Goal: Task Accomplishment & Management: Use online tool/utility

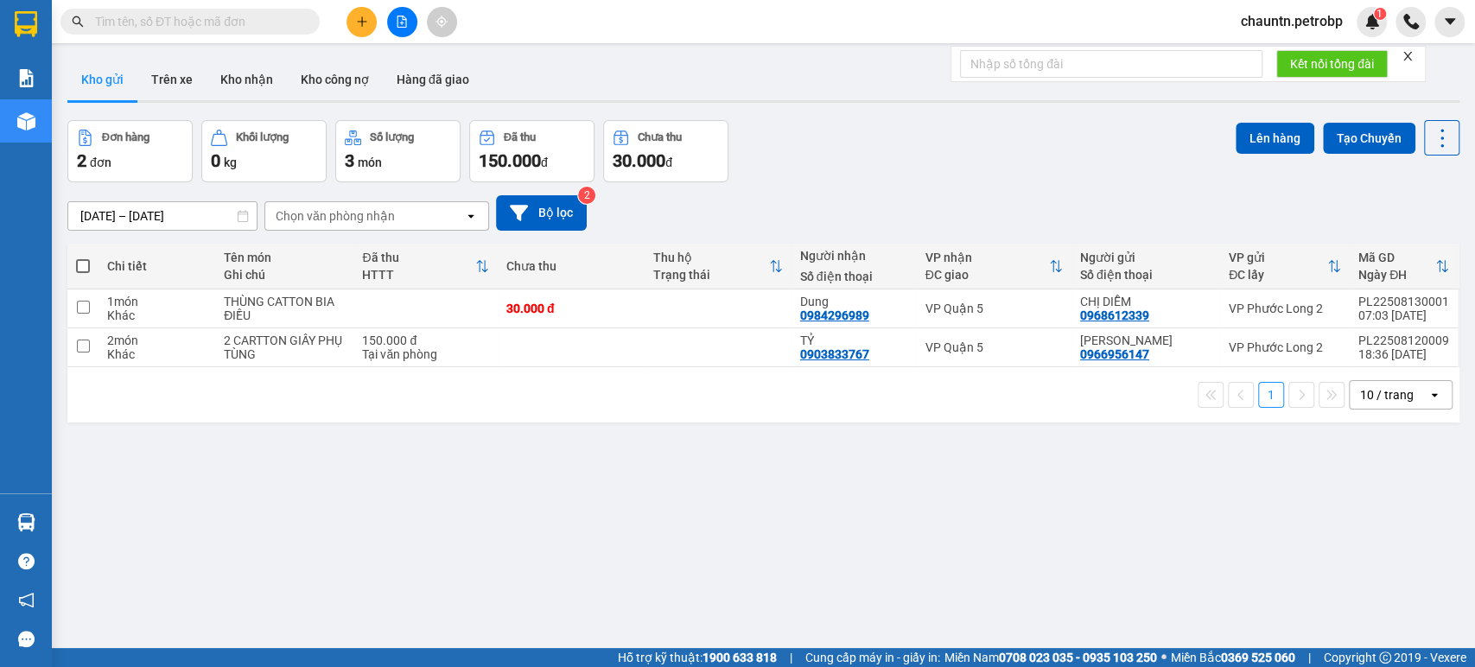
click at [394, 15] on button at bounding box center [402, 22] width 30 height 30
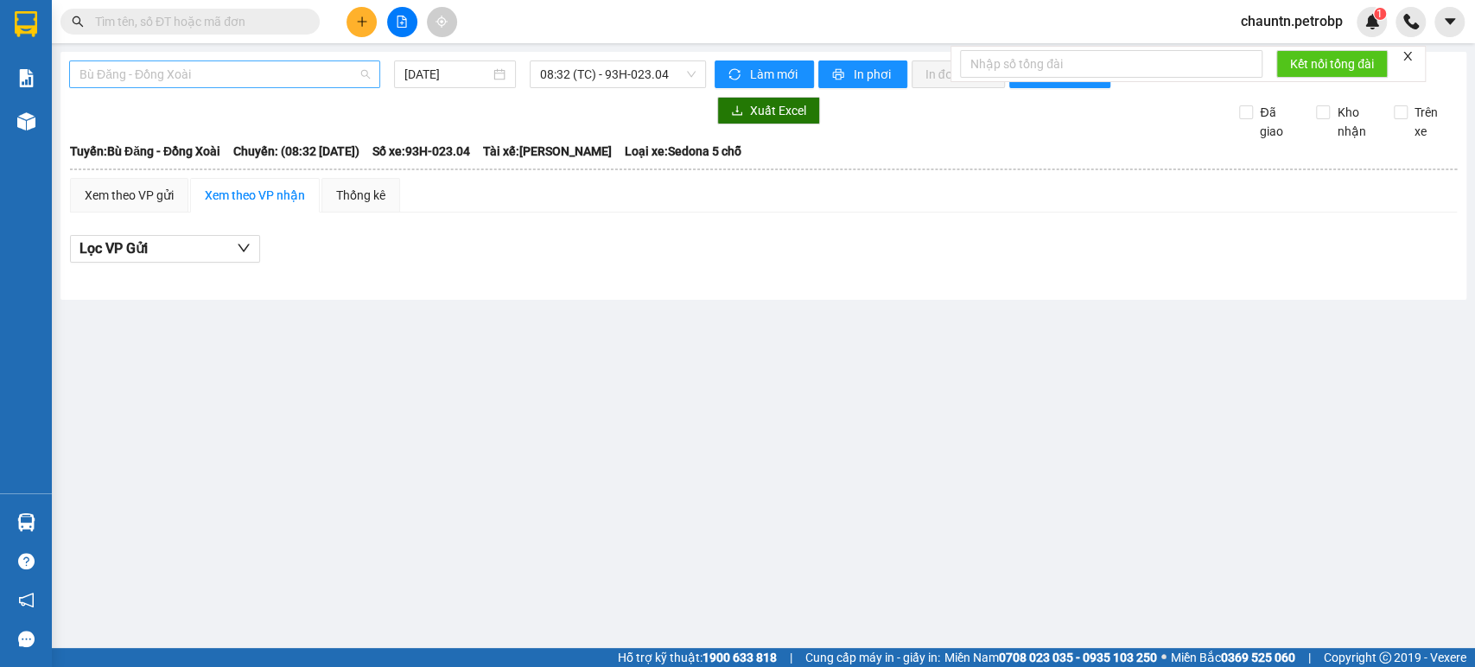
click at [353, 75] on span "Bù Đăng - Đồng Xoài" at bounding box center [224, 74] width 290 height 26
click at [541, 115] on div at bounding box center [387, 111] width 637 height 28
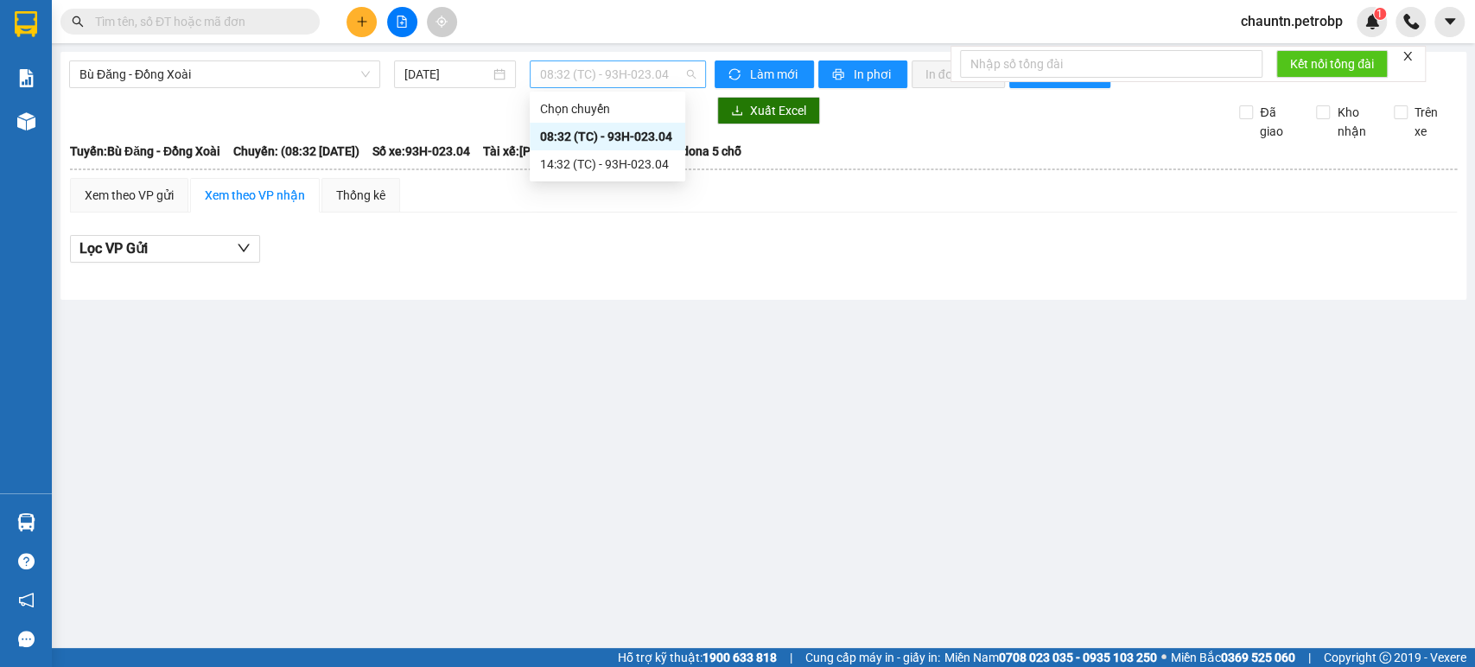
click at [610, 77] on span "08:32 (TC) - 93H-023.04" at bounding box center [617, 74] width 155 height 26
click at [311, 69] on span "Bù Đăng - Đồng Xoài" at bounding box center [224, 74] width 290 height 26
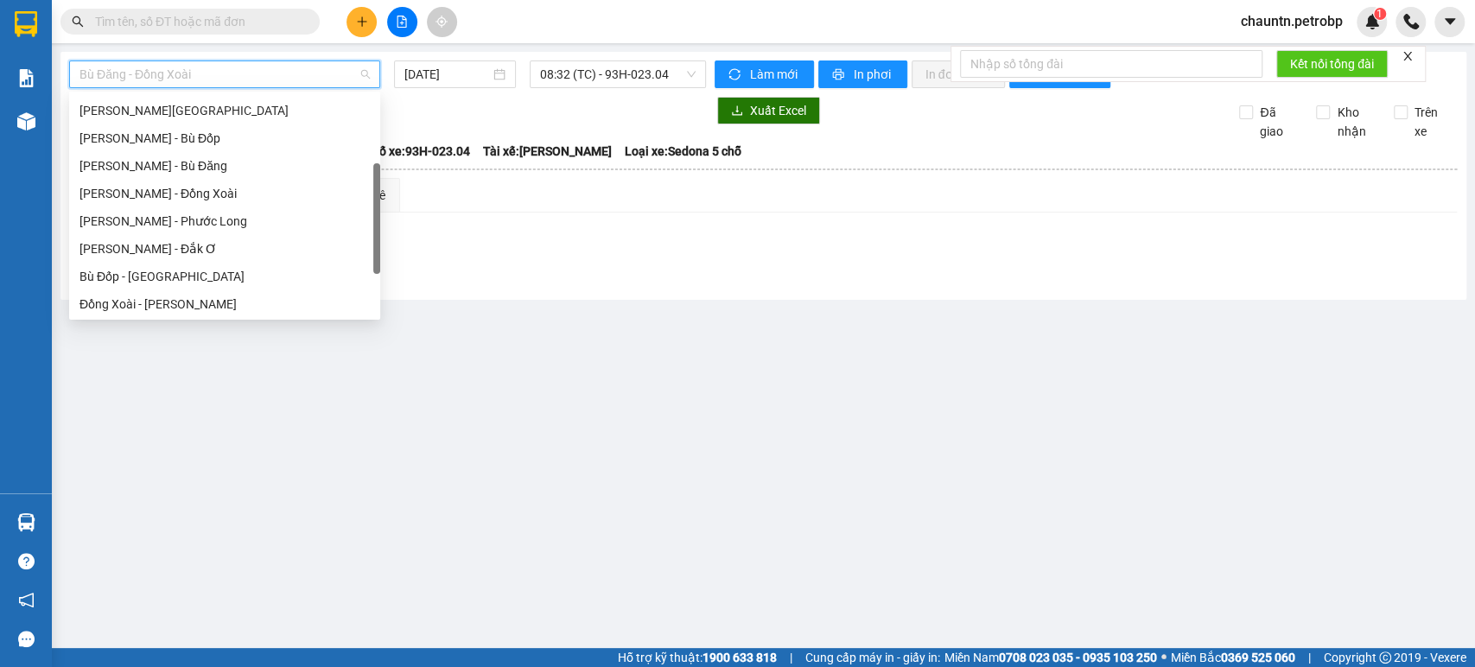
scroll to position [192, 0]
click at [212, 226] on div "[PERSON_NAME] - Phước Long" at bounding box center [224, 221] width 290 height 19
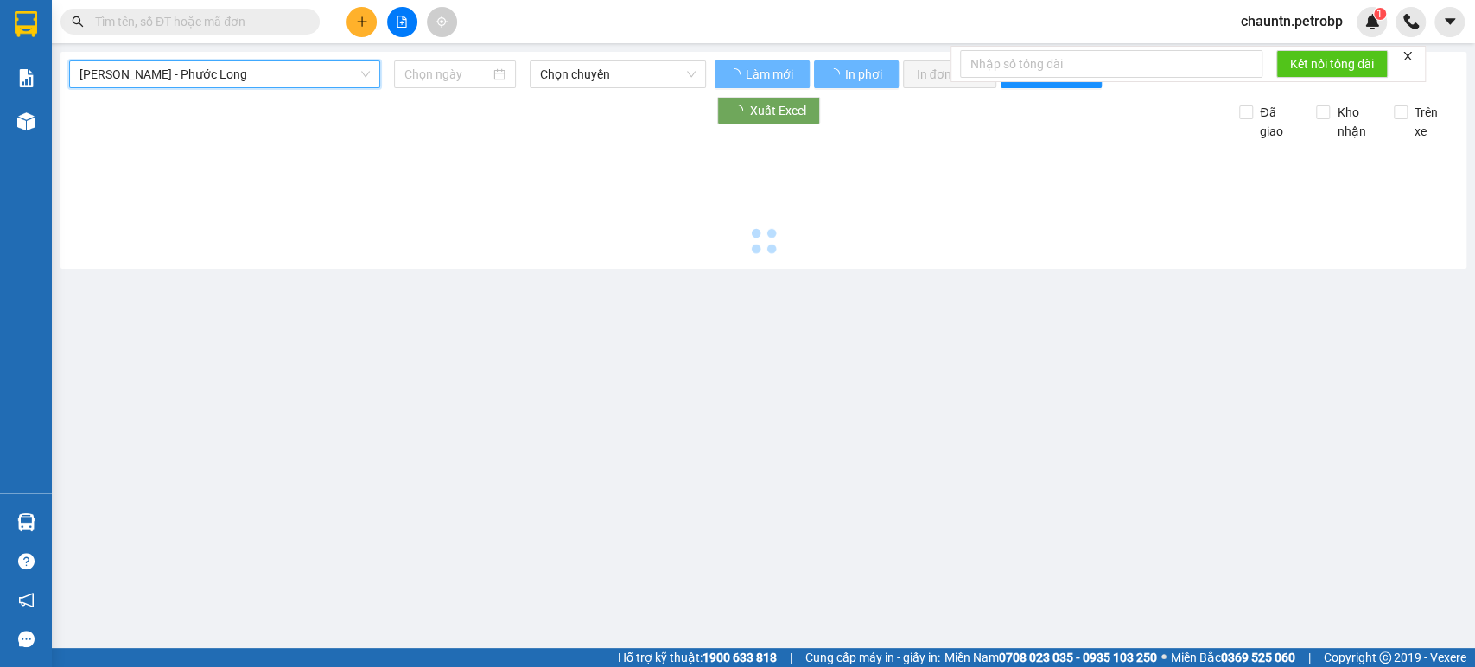
type input "[DATE]"
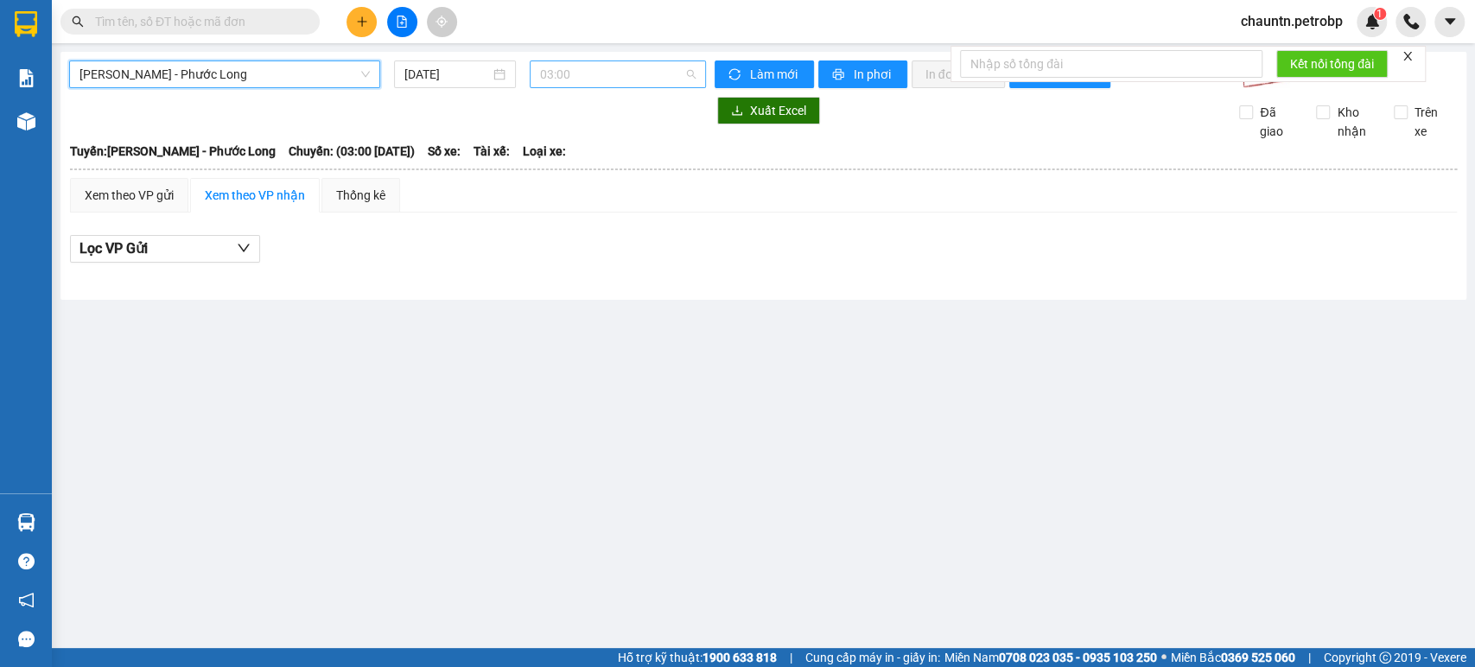
click at [603, 74] on span "03:00" at bounding box center [617, 74] width 155 height 26
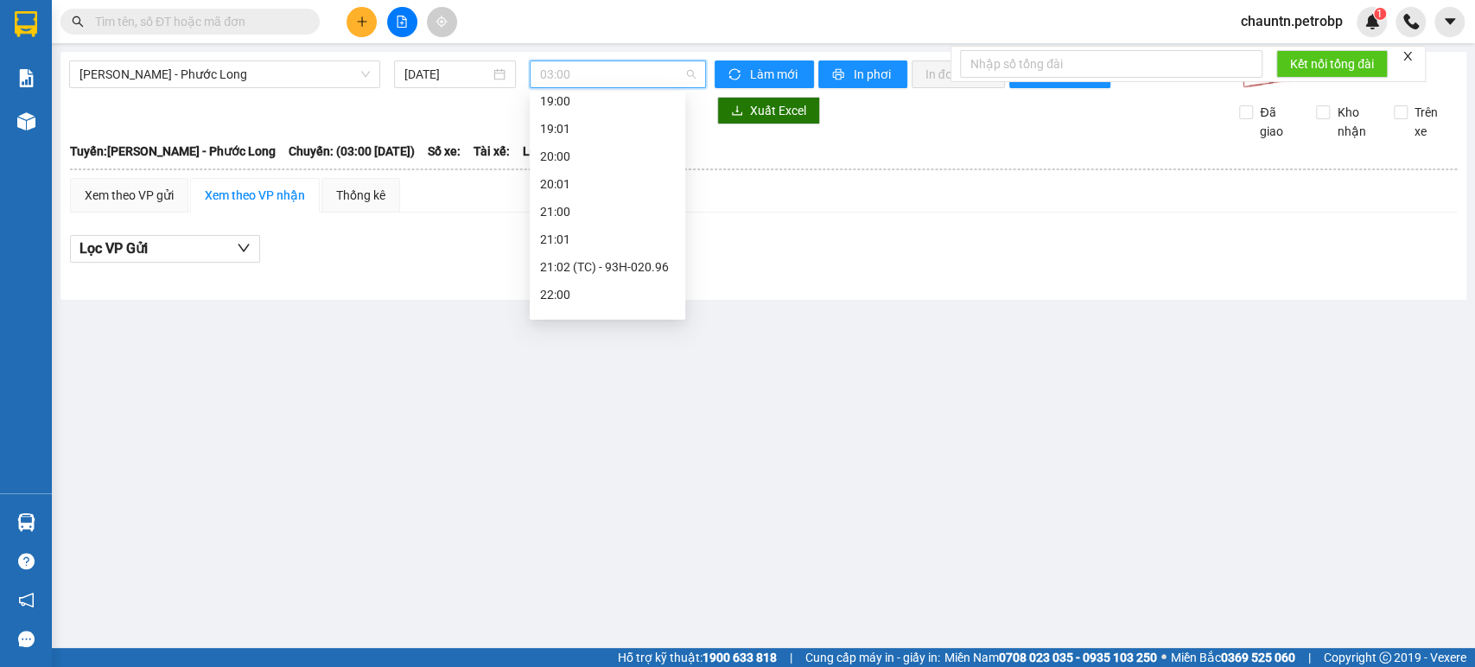
scroll to position [960, 0]
click at [272, 61] on span "[PERSON_NAME] - Phước Long" at bounding box center [224, 74] width 290 height 26
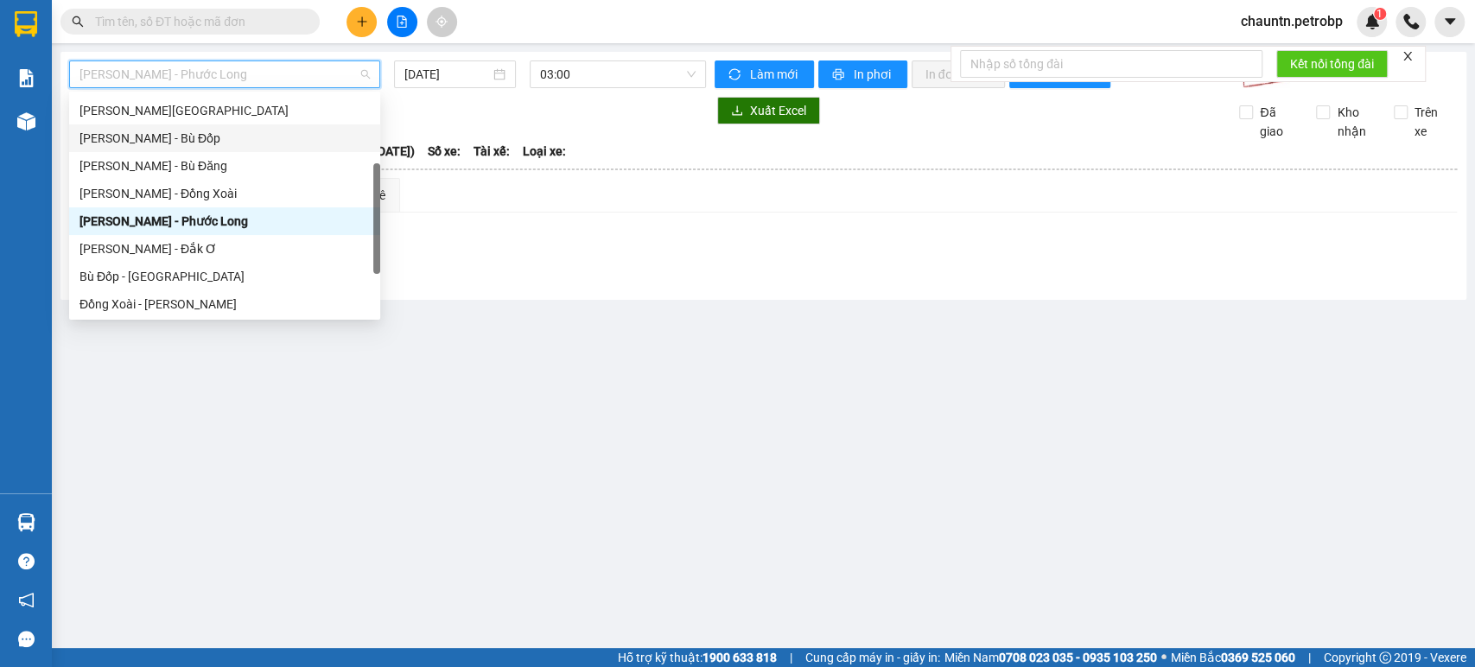
scroll to position [0, 0]
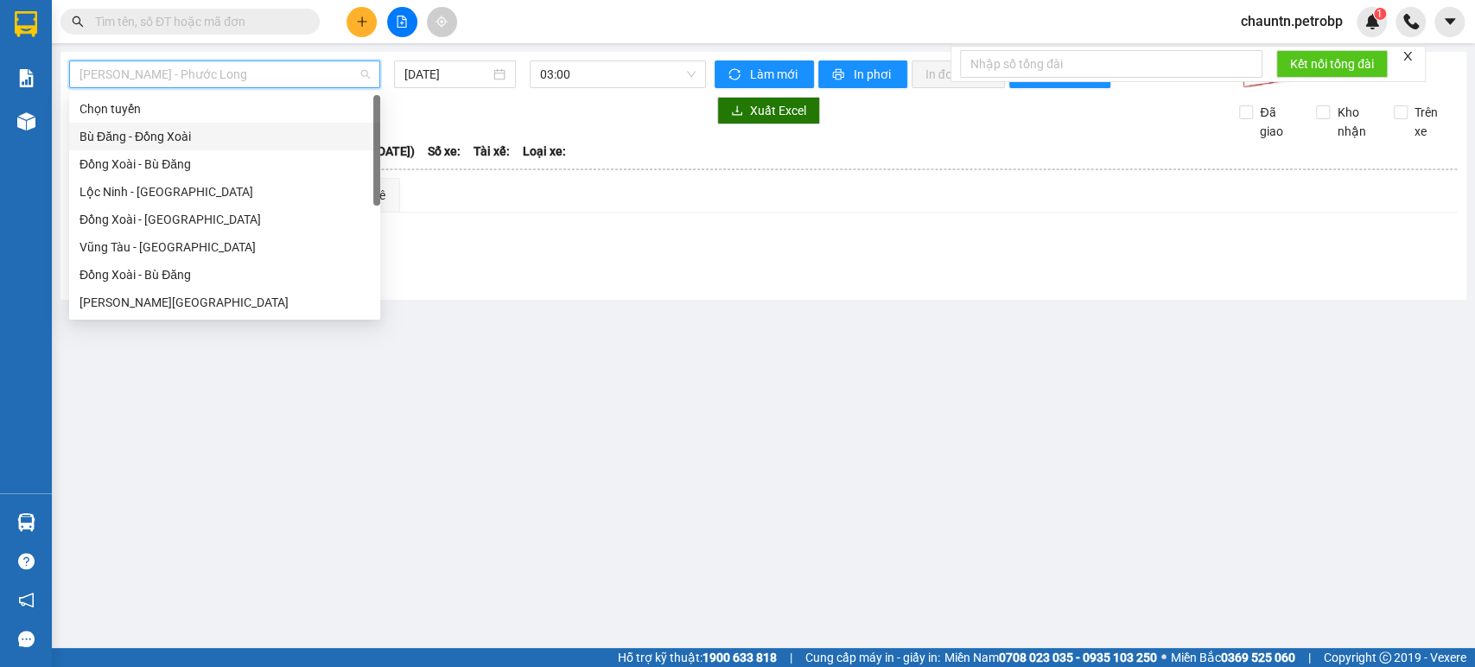
click at [196, 137] on div "Bù Đăng - Đồng Xoài" at bounding box center [224, 136] width 290 height 19
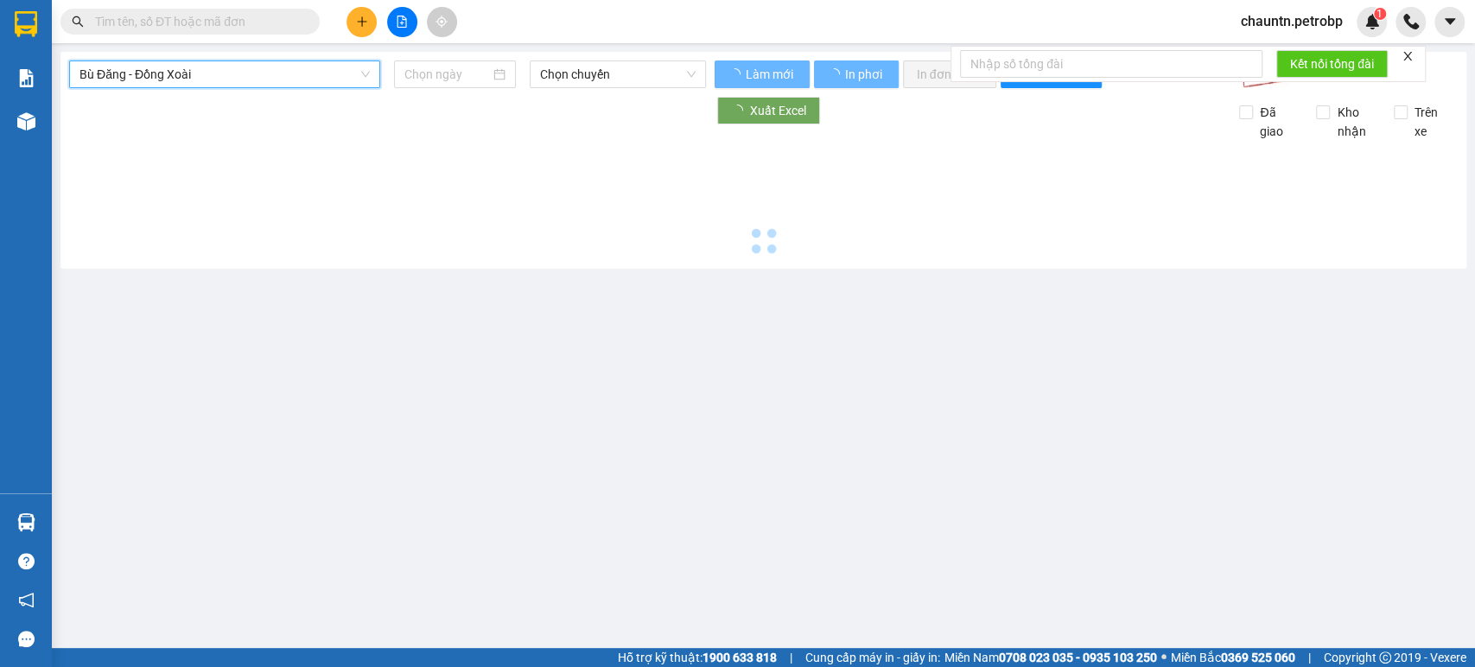
type input "[DATE]"
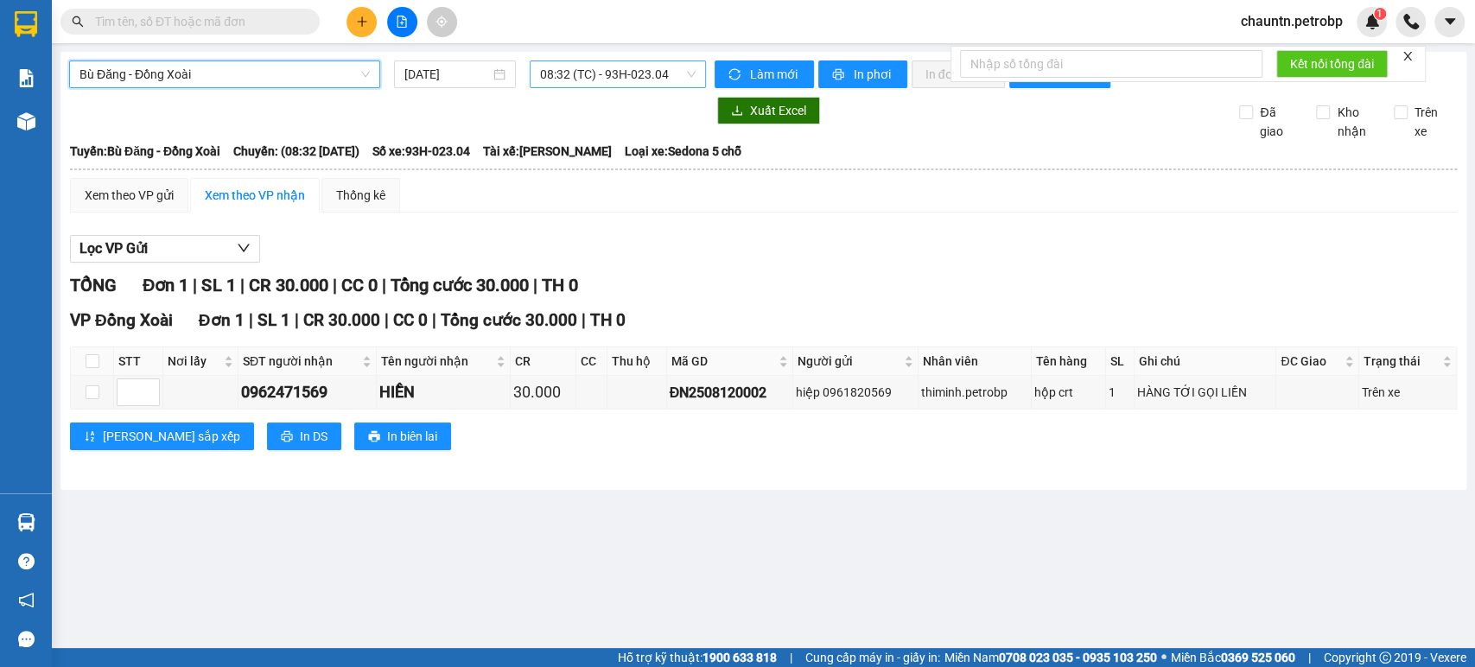
click at [604, 78] on span "08:32 (TC) - 93H-023.04" at bounding box center [617, 74] width 155 height 26
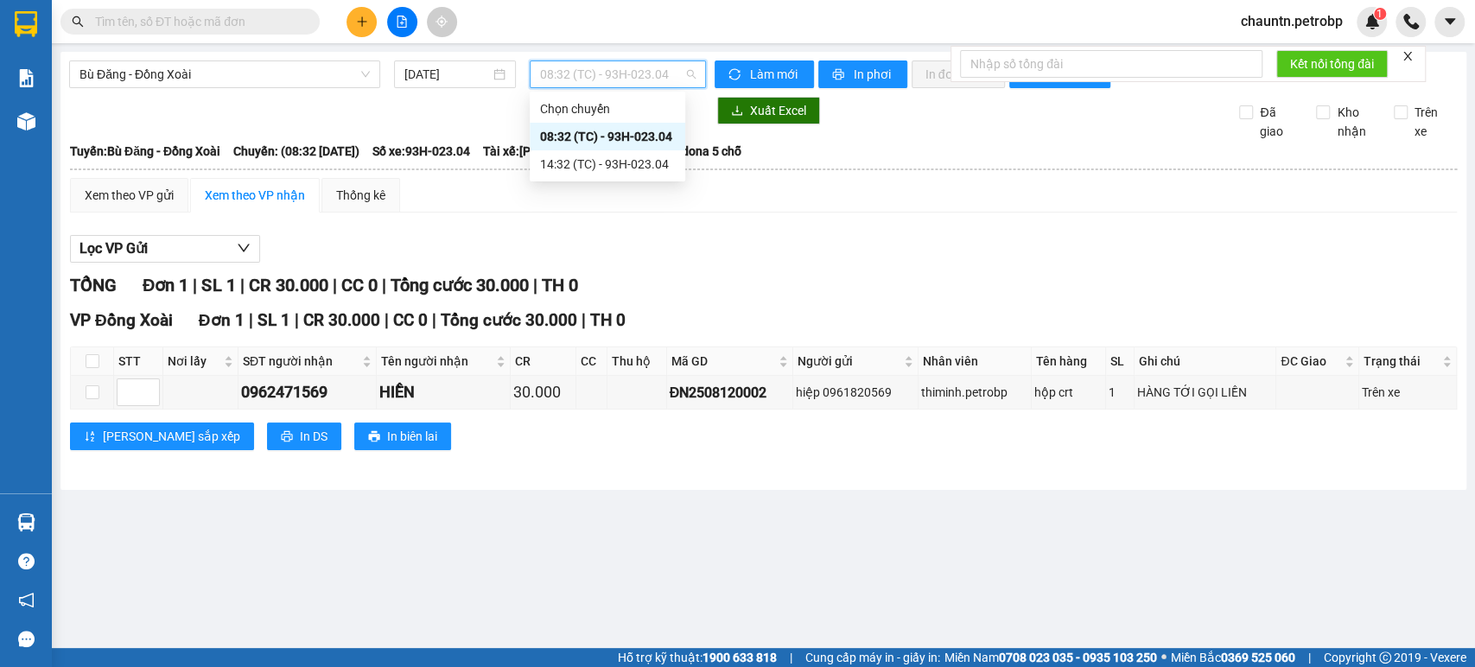
click at [601, 129] on div "08:32 (TC) - 93H-023.04" at bounding box center [607, 136] width 135 height 19
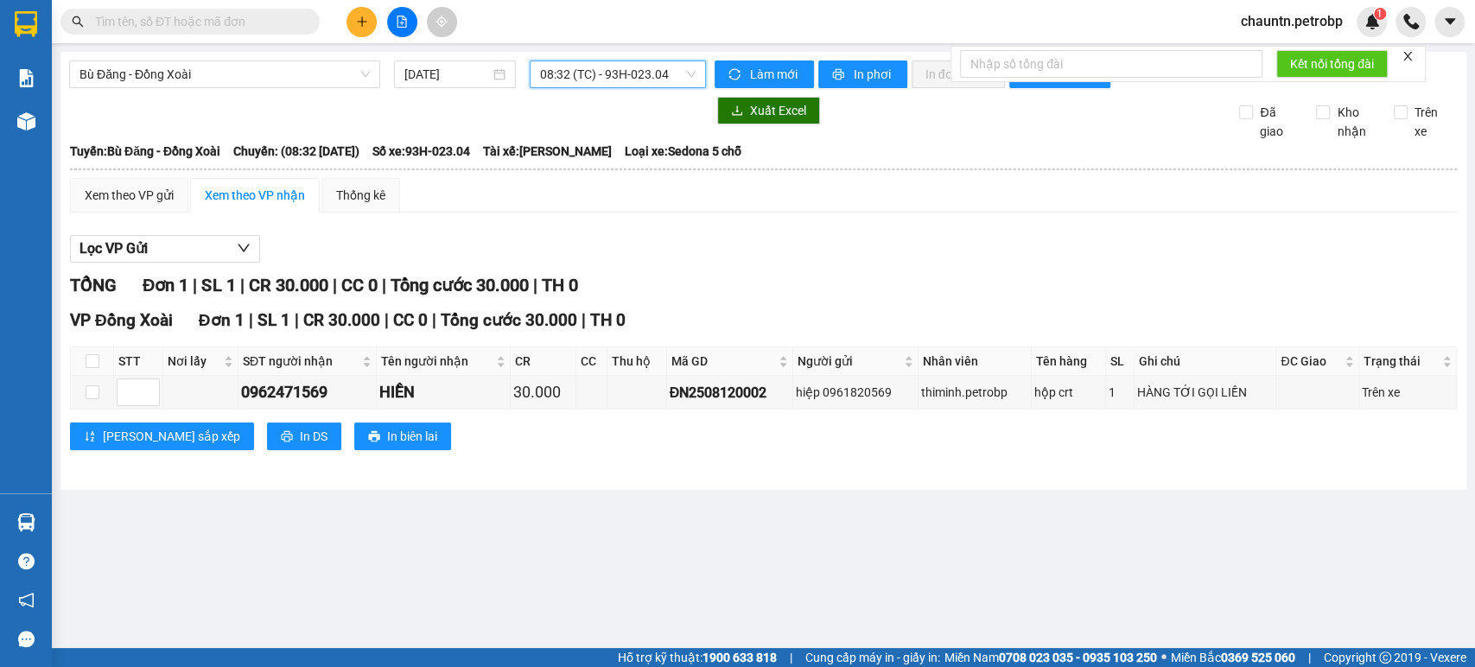
click at [604, 78] on span "08:32 (TC) - 93H-023.04" at bounding box center [617, 74] width 155 height 26
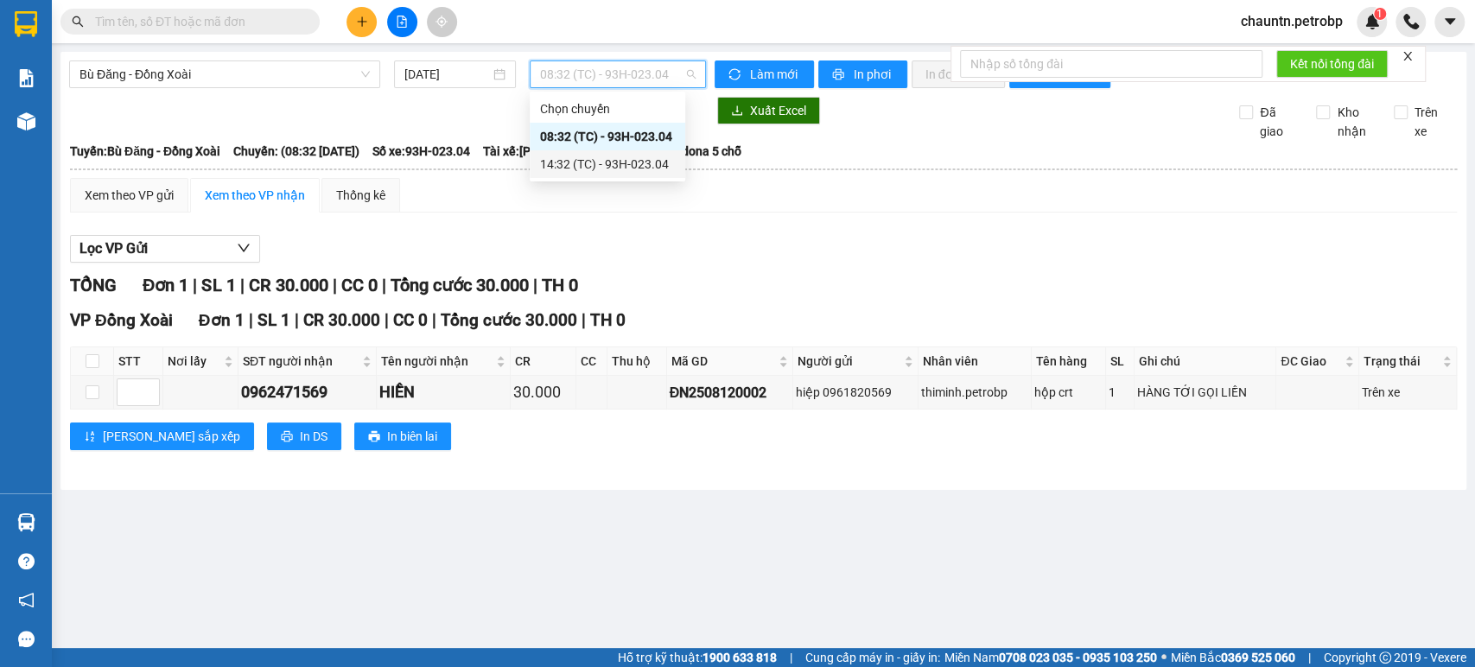
click at [600, 158] on div "14:32 (TC) - 93H-023.04" at bounding box center [607, 164] width 135 height 19
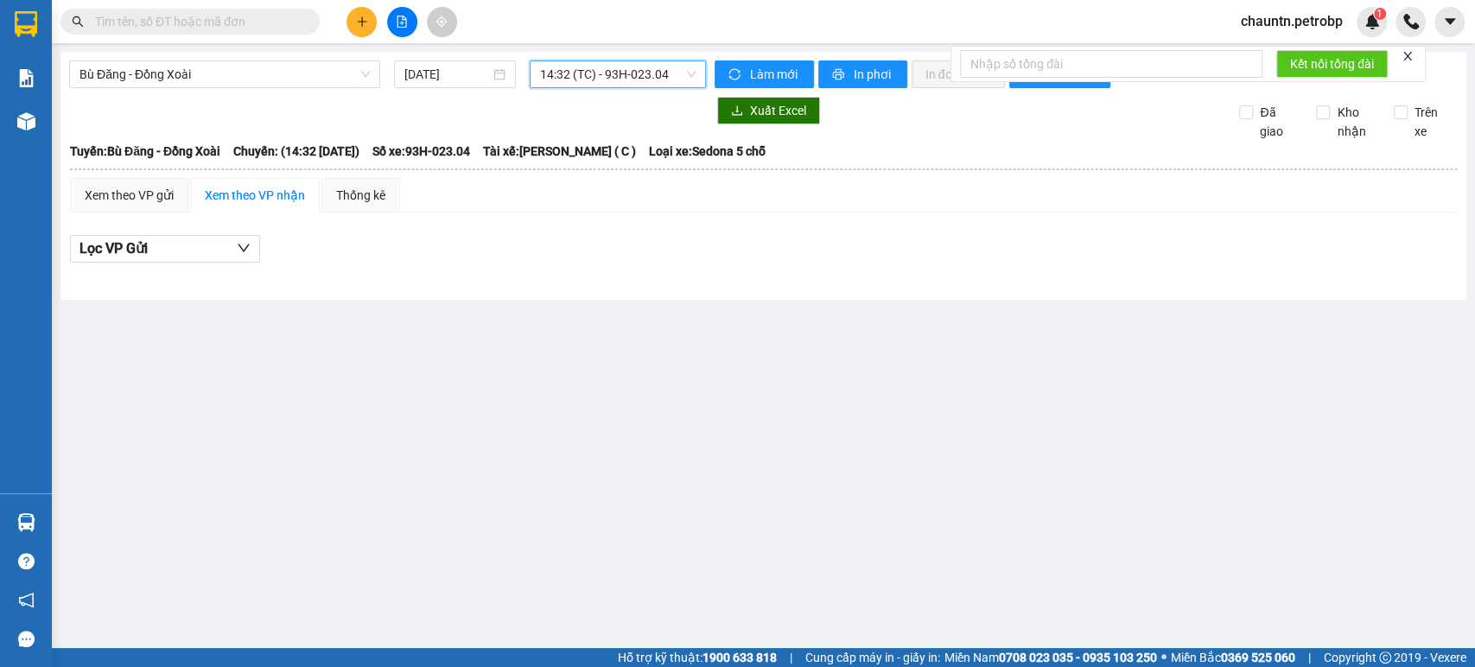
click at [609, 82] on span "14:32 (TC) - 93H-023.04" at bounding box center [617, 74] width 155 height 26
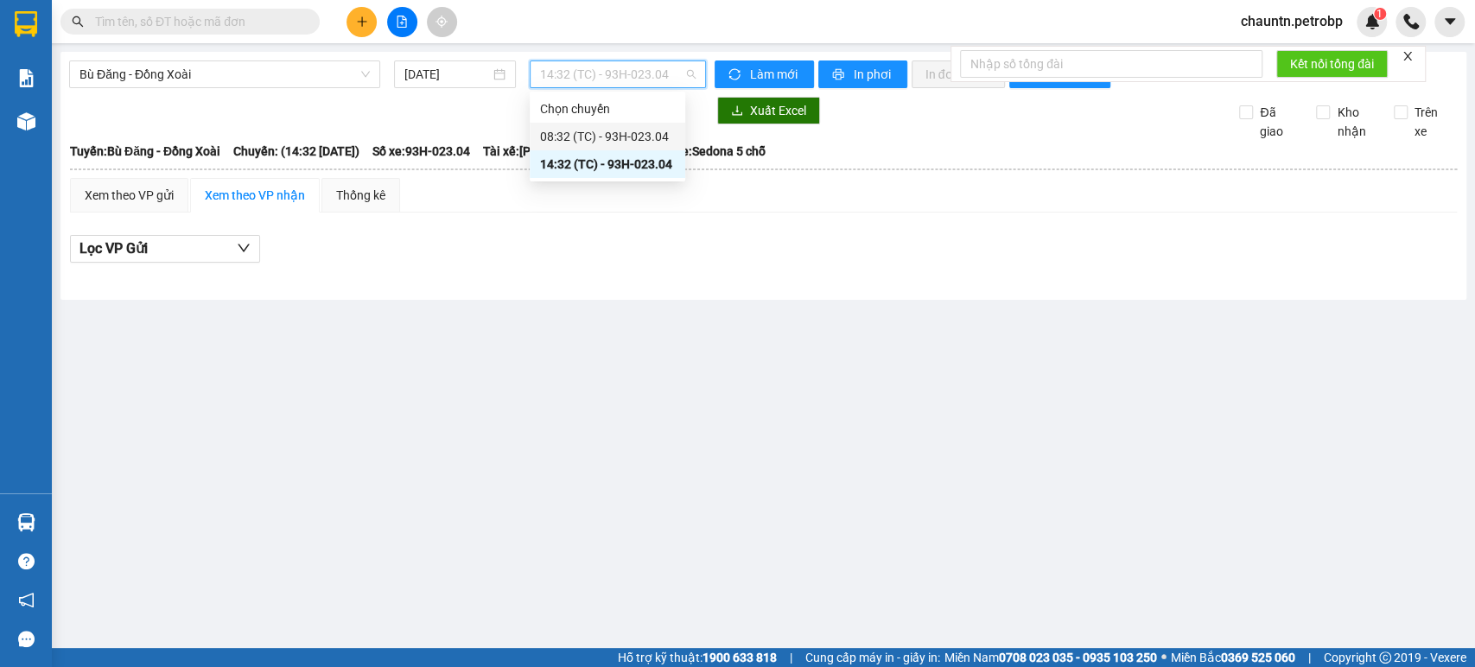
click at [605, 133] on div "08:32 (TC) - 93H-023.04" at bounding box center [607, 136] width 135 height 19
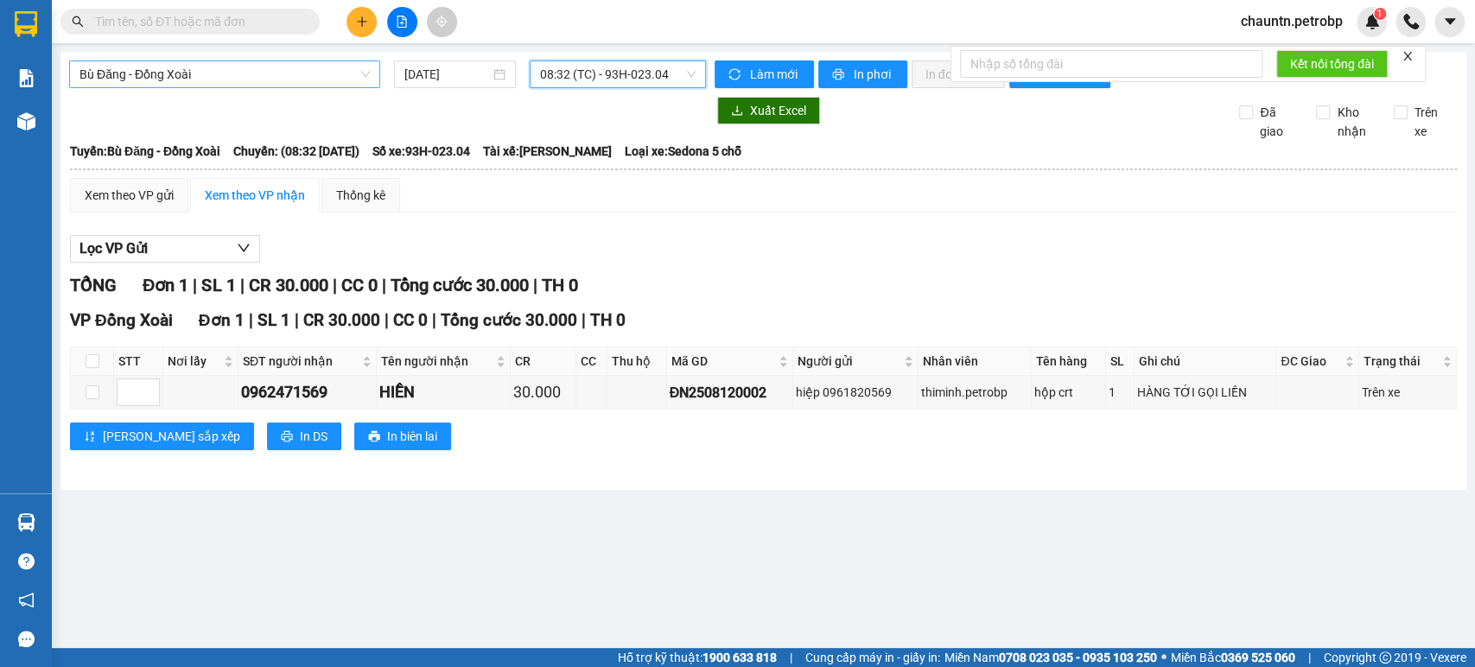
click at [194, 66] on span "Bù Đăng - Đồng Xoài" at bounding box center [224, 74] width 290 height 26
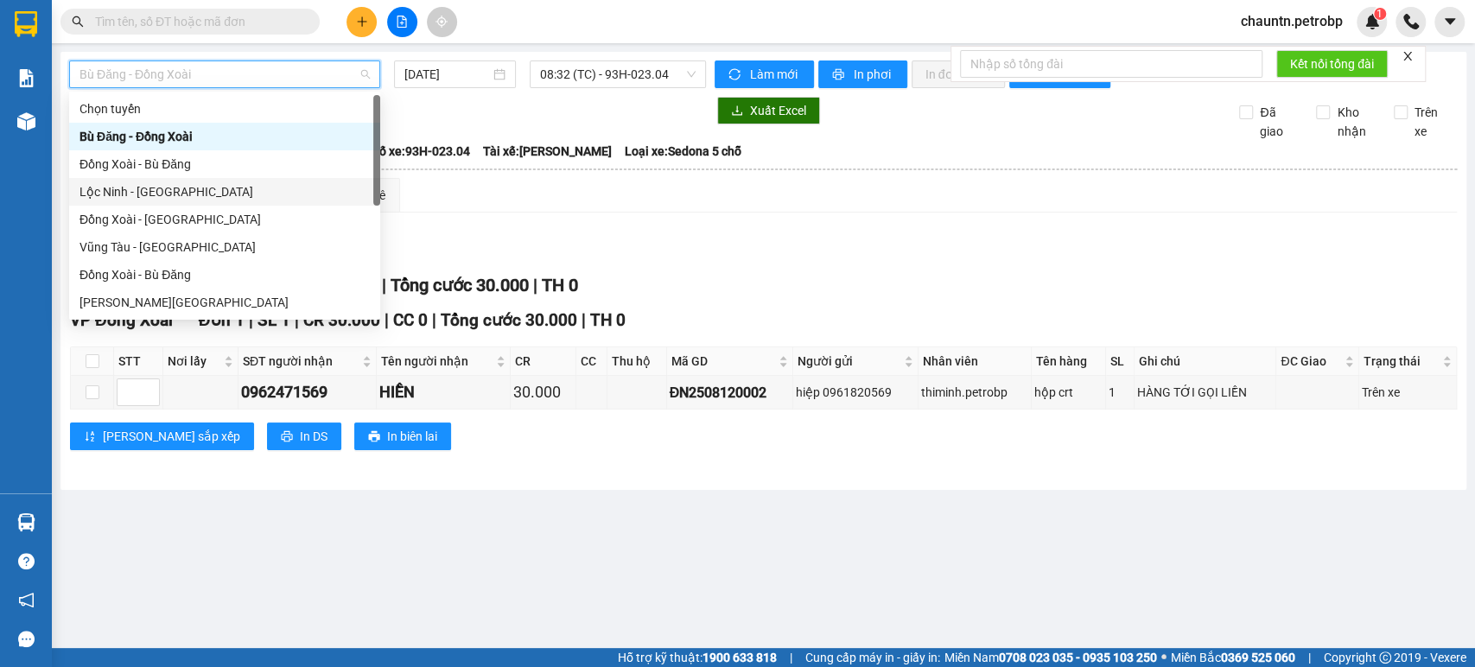
click at [181, 188] on div "Lộc Ninh - [GEOGRAPHIC_DATA]" at bounding box center [224, 191] width 290 height 19
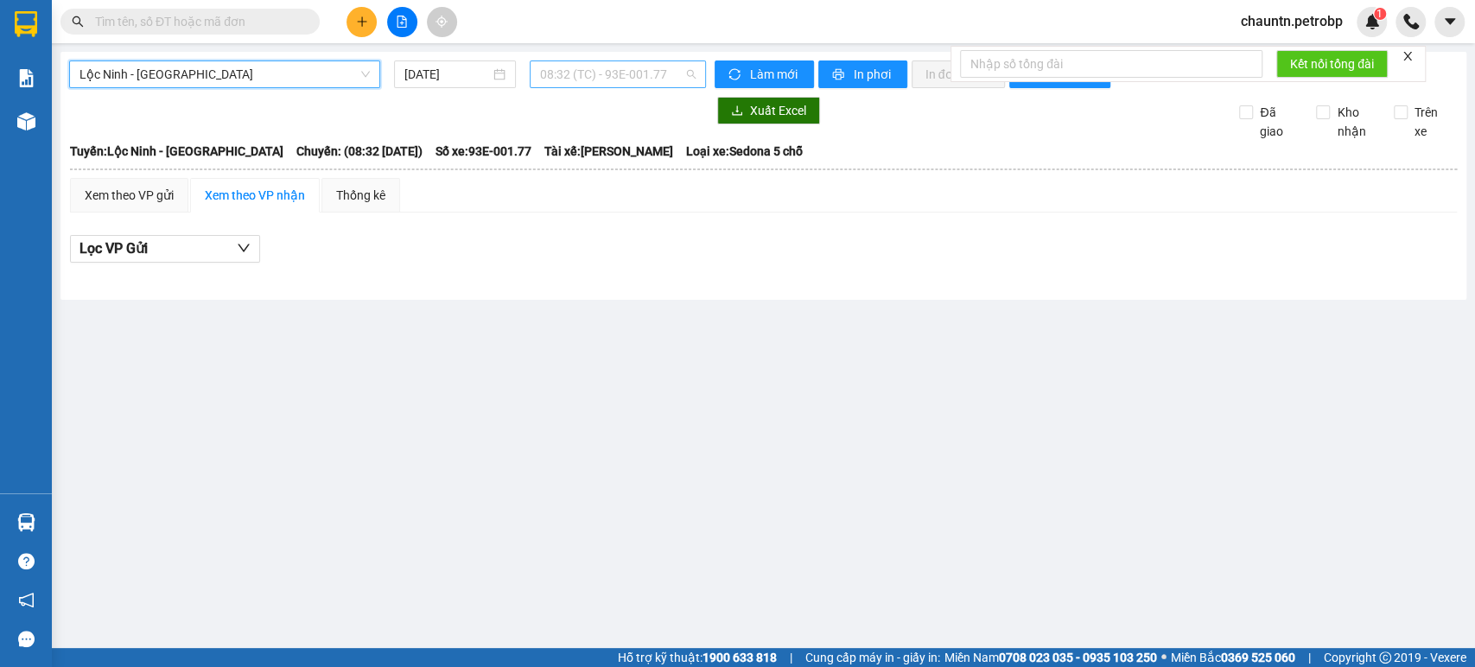
click at [589, 74] on span "08:32 (TC) - 93E-001.77" at bounding box center [617, 74] width 155 height 26
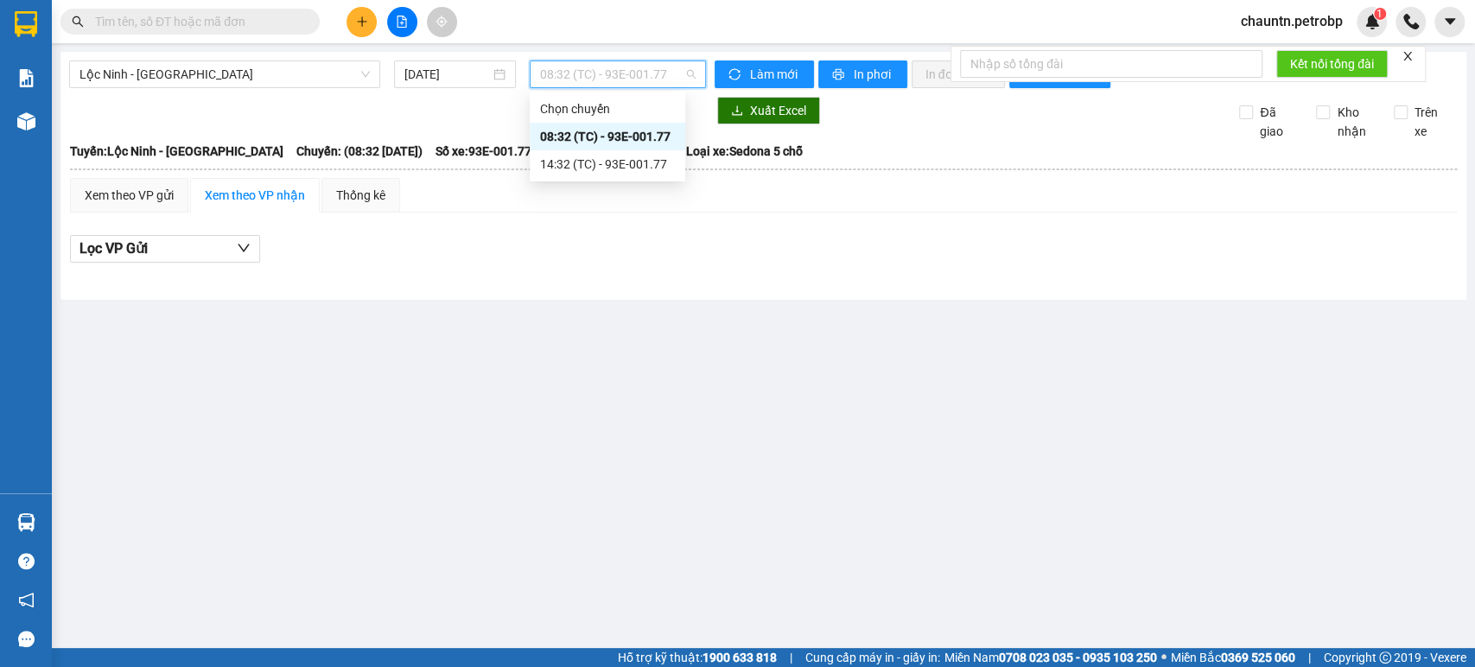
click at [597, 130] on div "08:32 (TC) - 93E-001.77" at bounding box center [607, 136] width 135 height 19
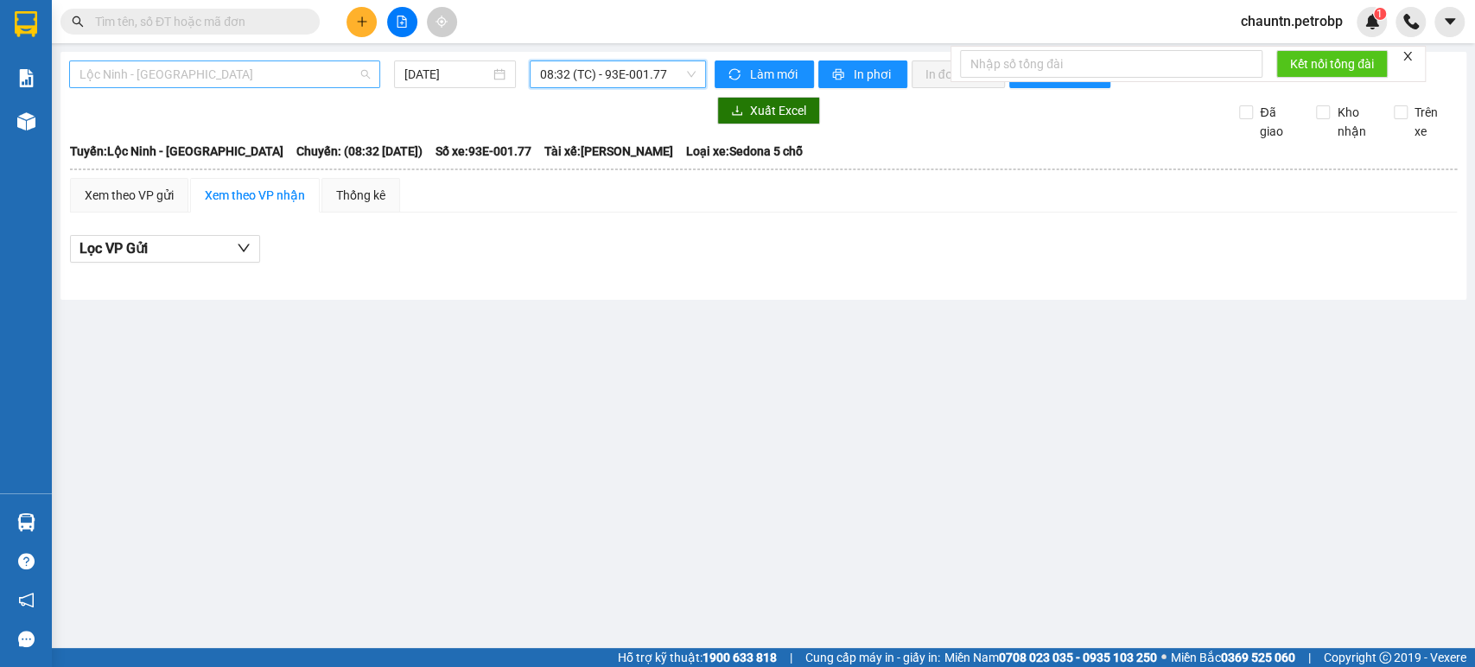
click at [207, 68] on span "Lộc Ninh - [GEOGRAPHIC_DATA]" at bounding box center [224, 74] width 290 height 26
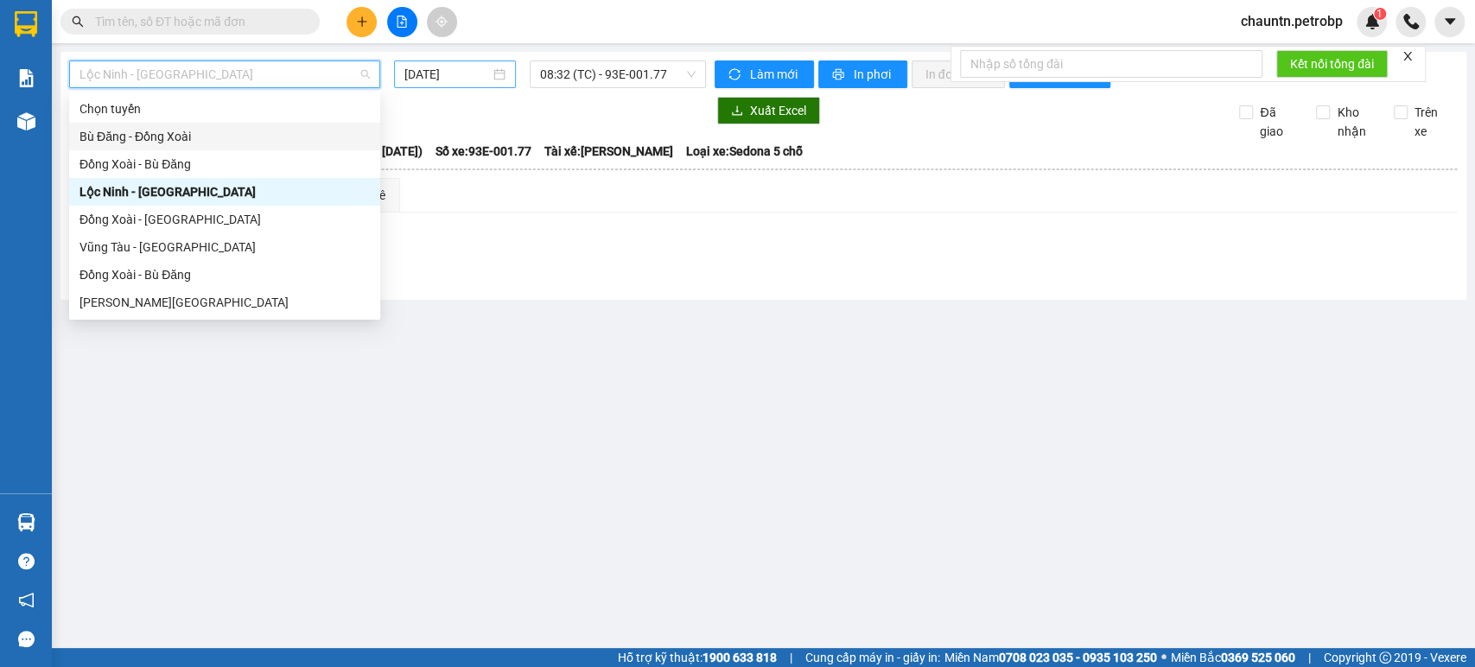
click at [486, 75] on input "[DATE]" at bounding box center [447, 74] width 86 height 19
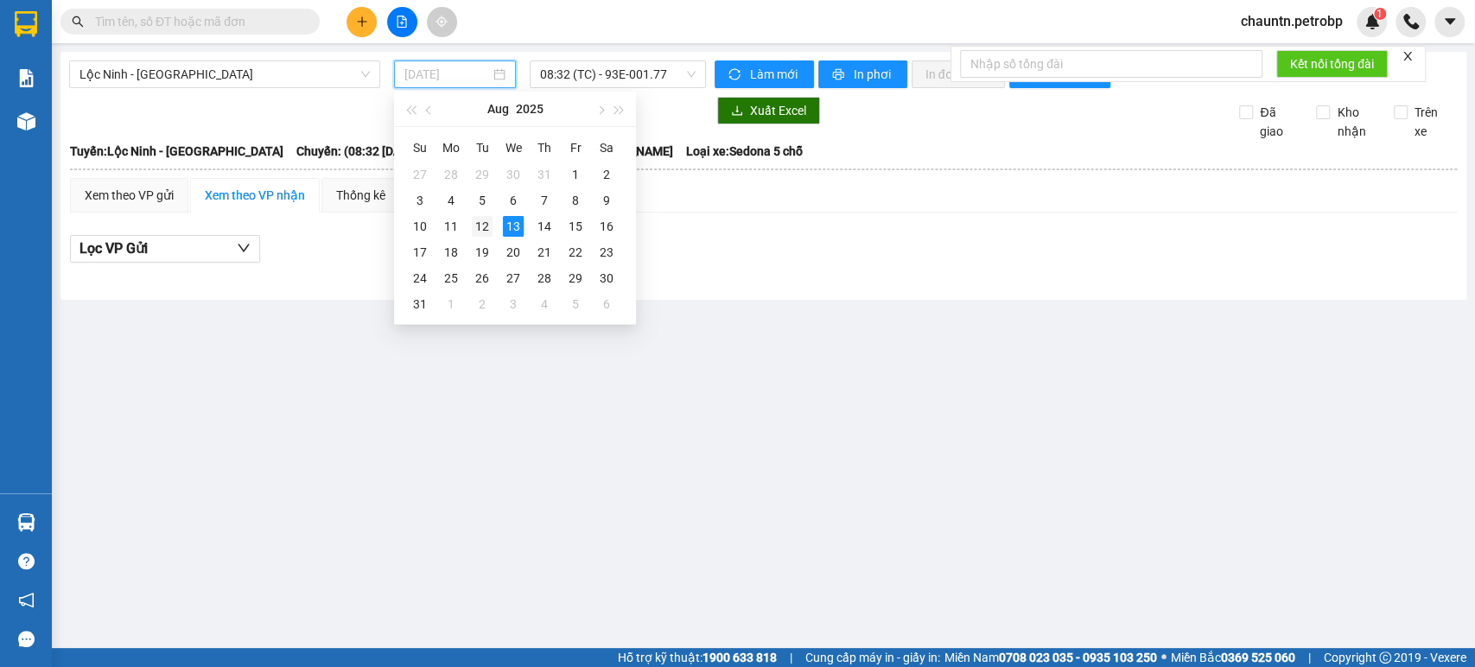
click at [483, 226] on div "12" at bounding box center [482, 226] width 21 height 21
type input "[DATE]"
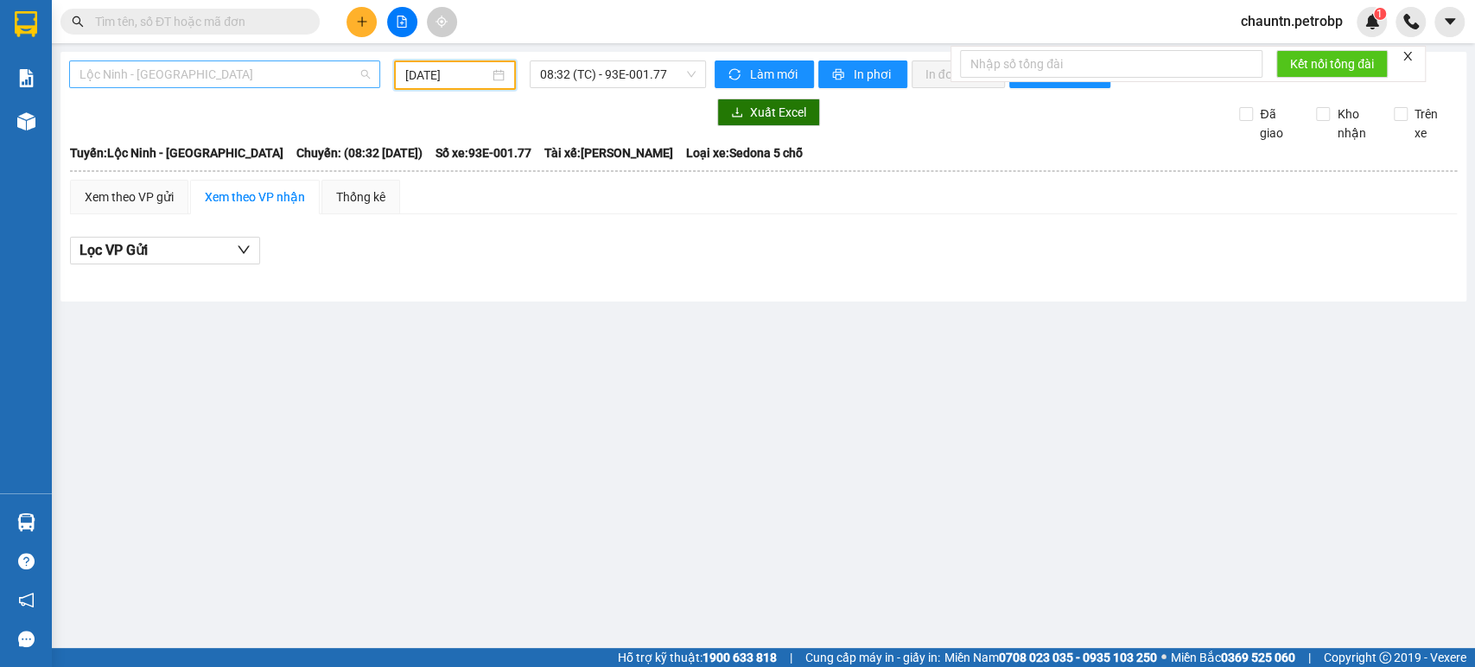
click at [315, 74] on span "Lộc Ninh - [GEOGRAPHIC_DATA]" at bounding box center [224, 74] width 290 height 26
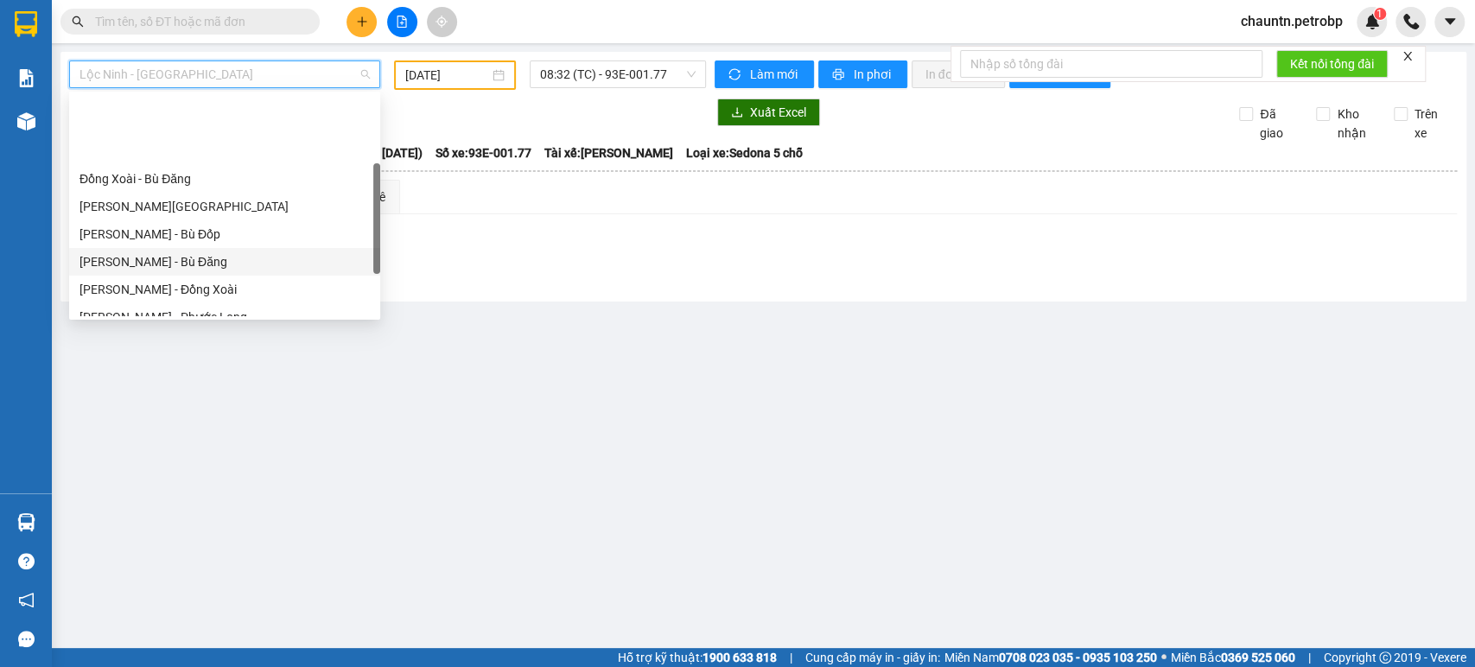
scroll to position [192, 0]
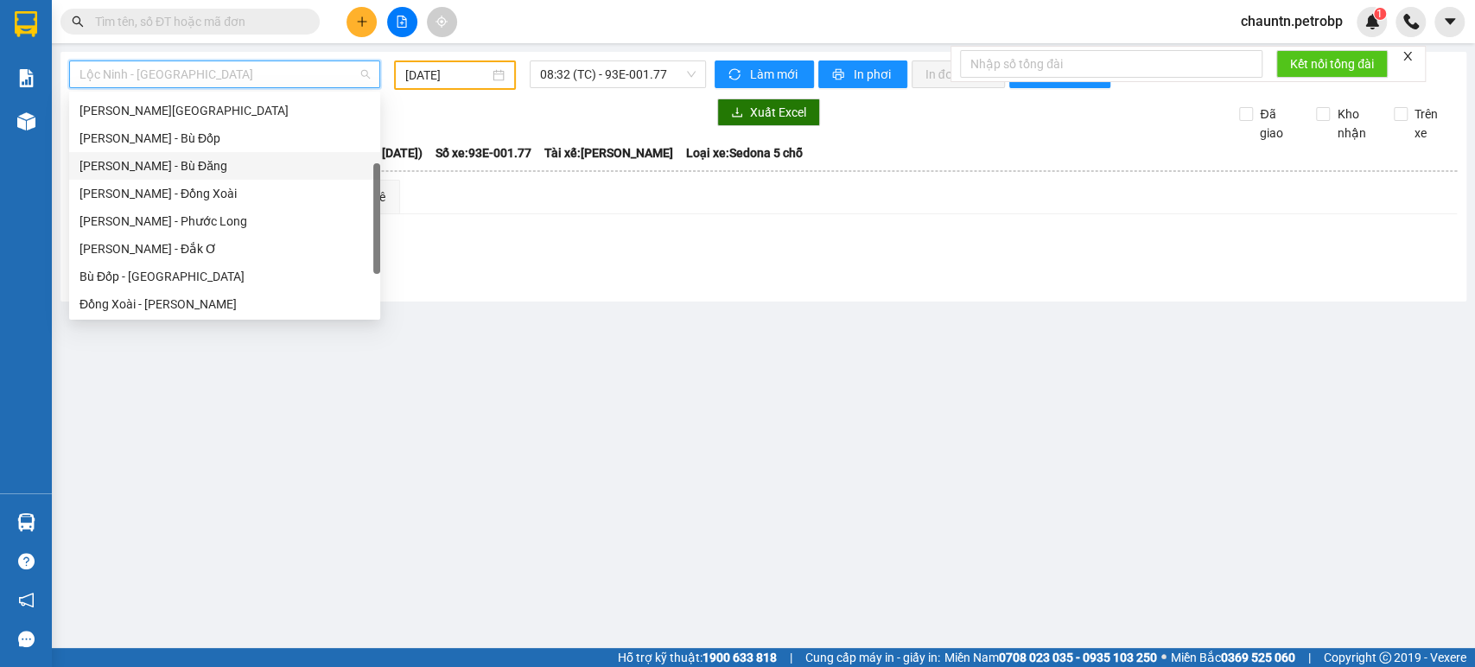
click at [208, 164] on div "[PERSON_NAME] - Bù Đăng" at bounding box center [224, 165] width 290 height 19
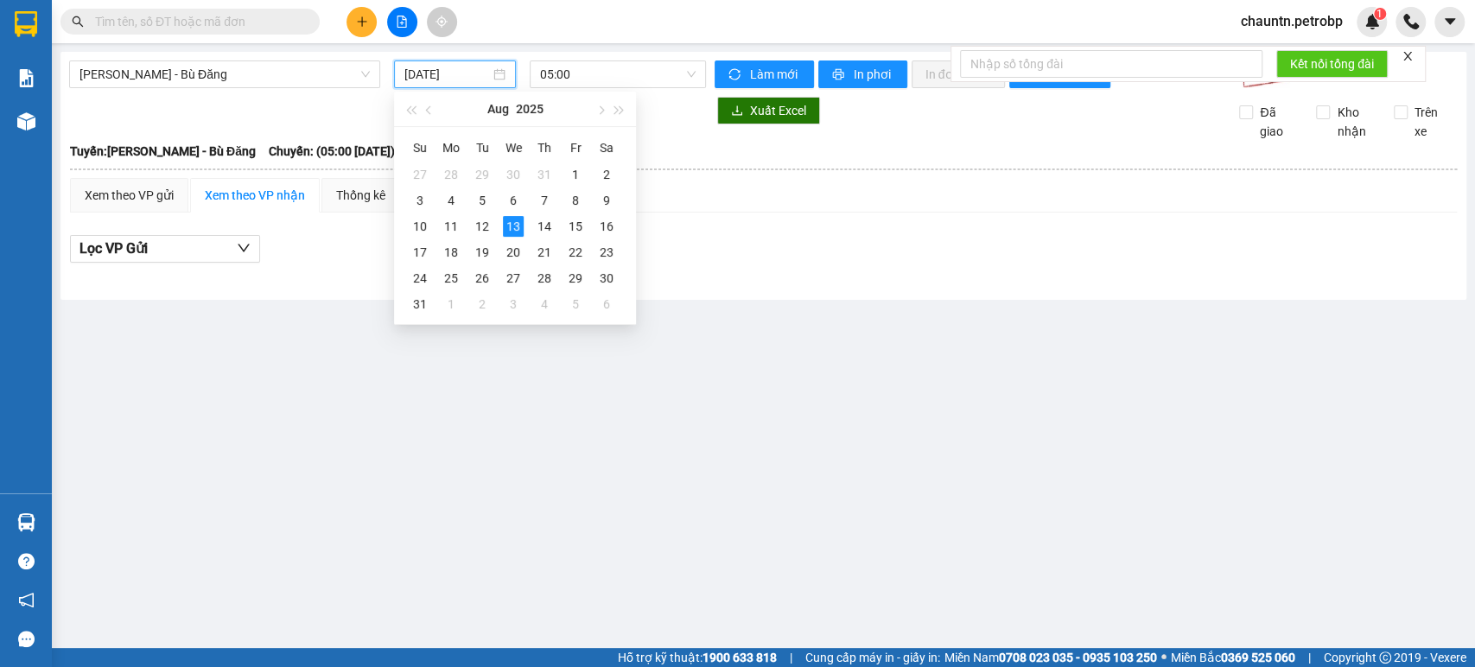
click at [447, 74] on input "[DATE]" at bounding box center [447, 74] width 86 height 19
click at [418, 176] on div "27" at bounding box center [420, 174] width 21 height 21
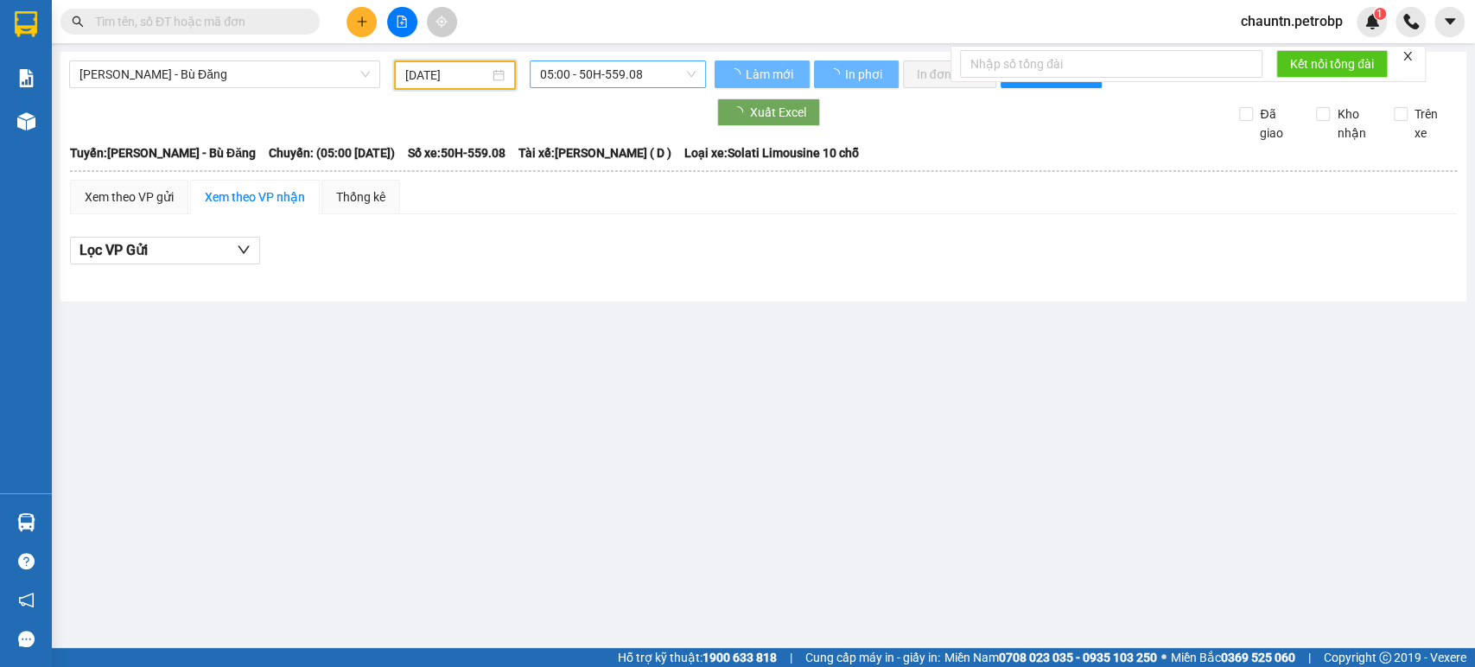
click at [596, 79] on span "05:00 - 50H-559.08" at bounding box center [617, 74] width 155 height 26
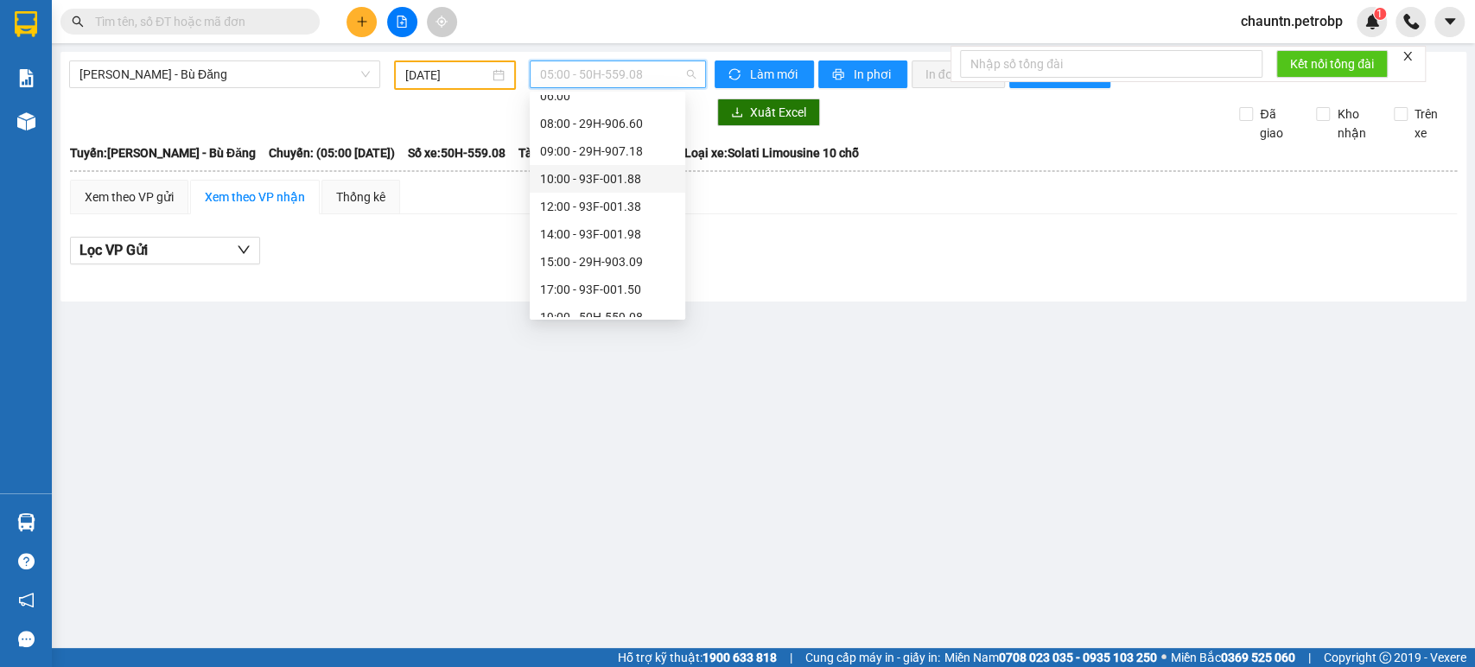
scroll to position [138, 0]
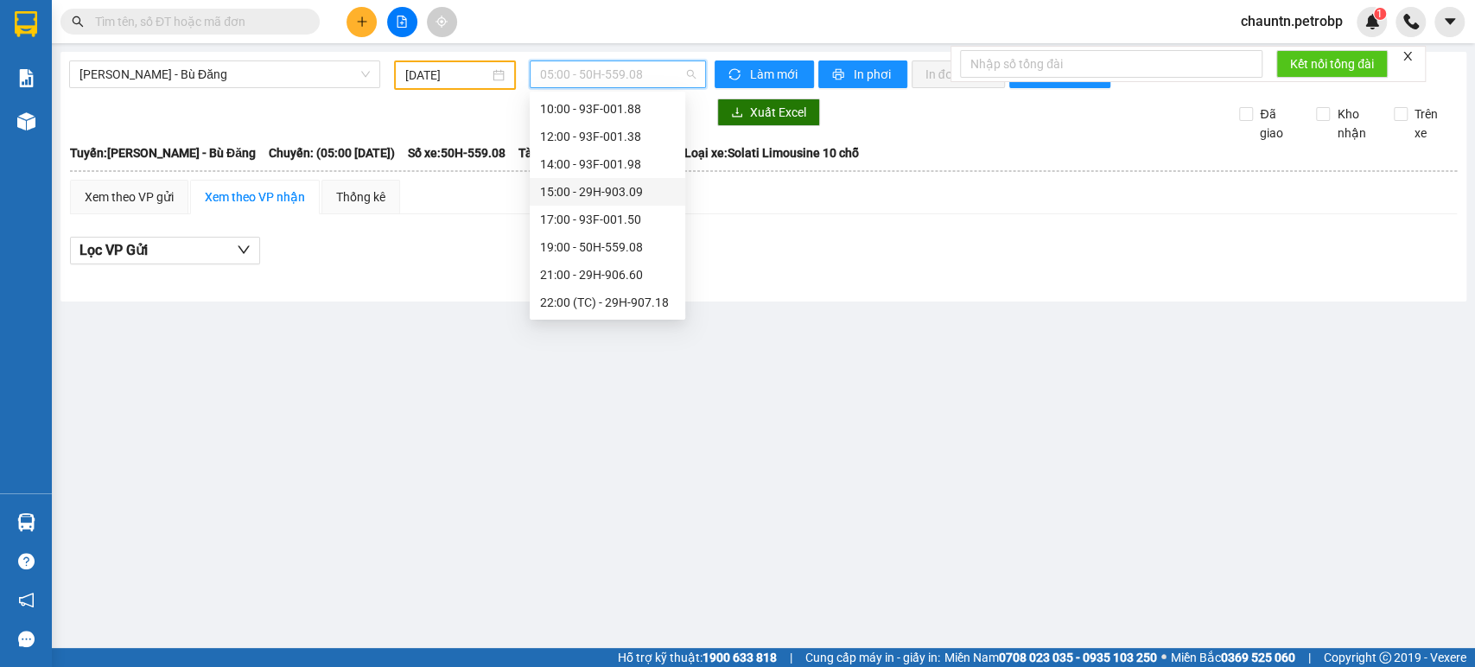
click at [450, 71] on input "[DATE]" at bounding box center [447, 75] width 84 height 19
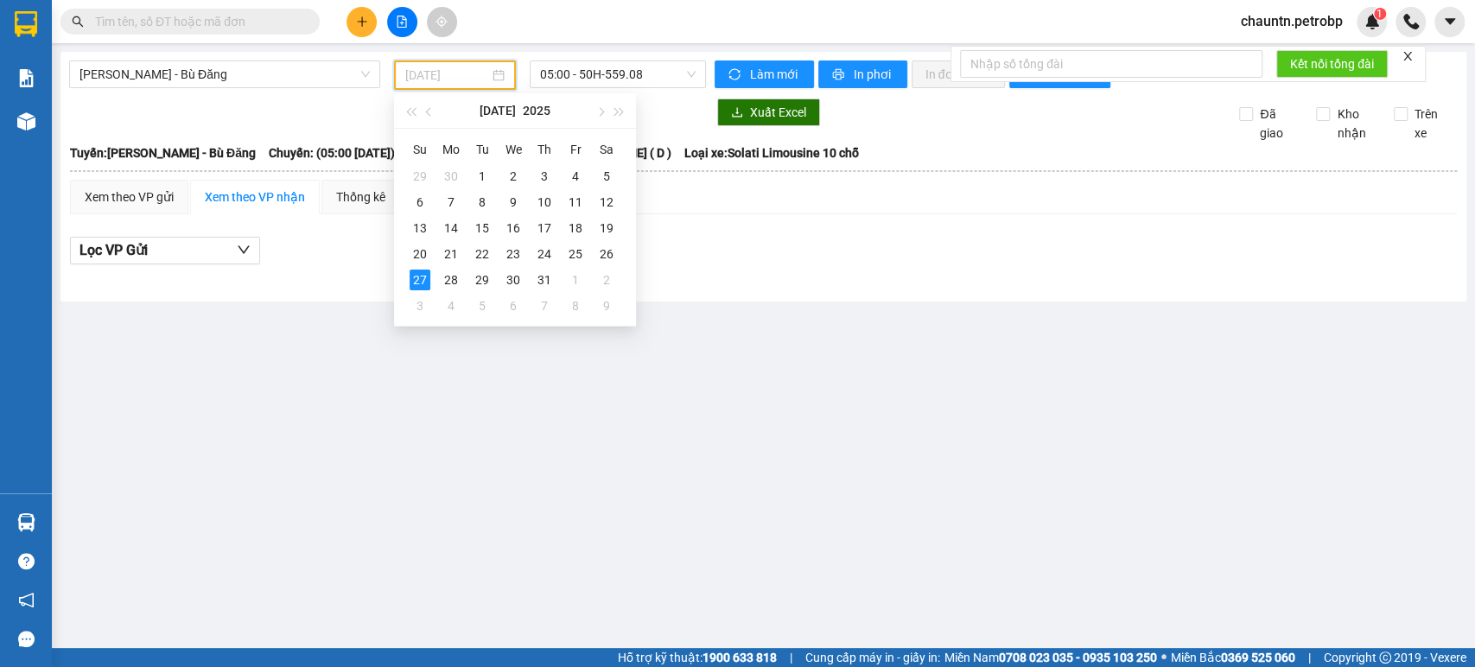
click at [449, 278] on div "28" at bounding box center [451, 280] width 21 height 21
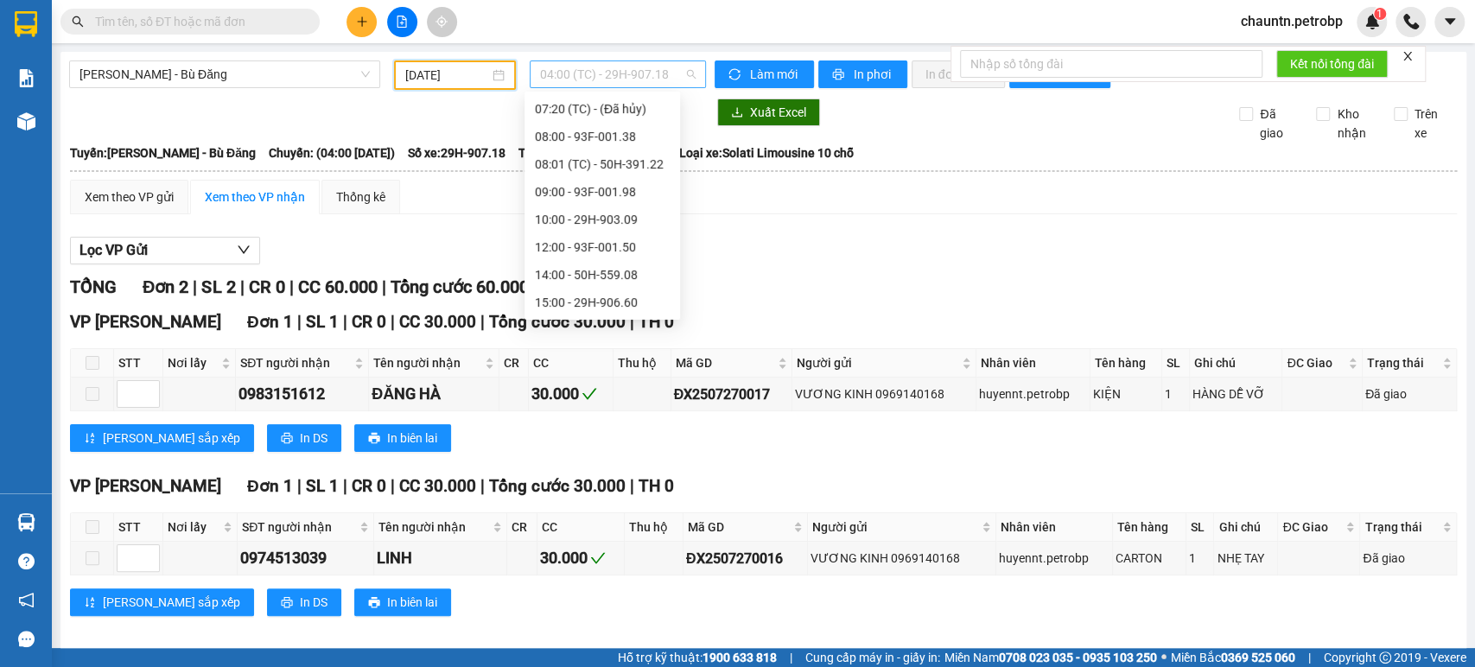
click at [575, 63] on span "04:00 (TC) - 29H-907.18" at bounding box center [617, 74] width 155 height 26
click at [608, 278] on div "21:02 (TC) - 93H-023.04" at bounding box center [602, 274] width 135 height 19
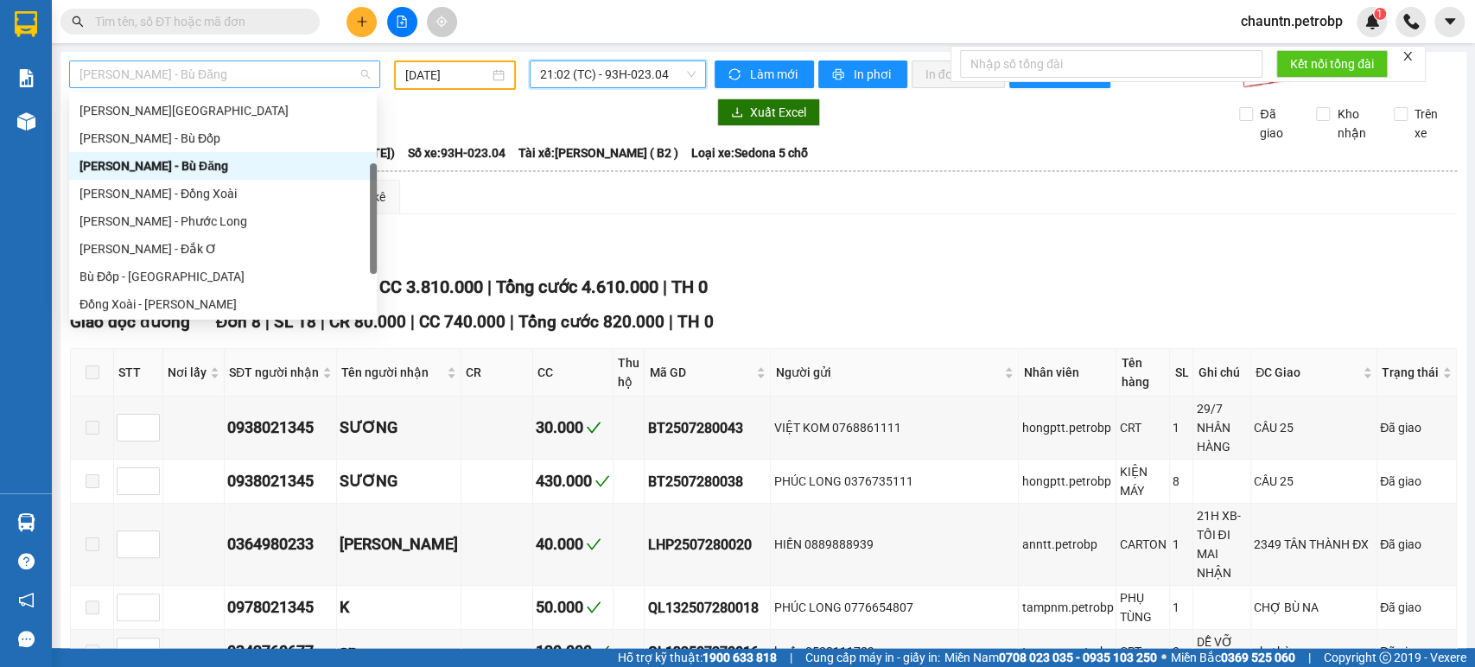
click at [282, 73] on span "[PERSON_NAME] - Bù Đăng" at bounding box center [224, 74] width 290 height 26
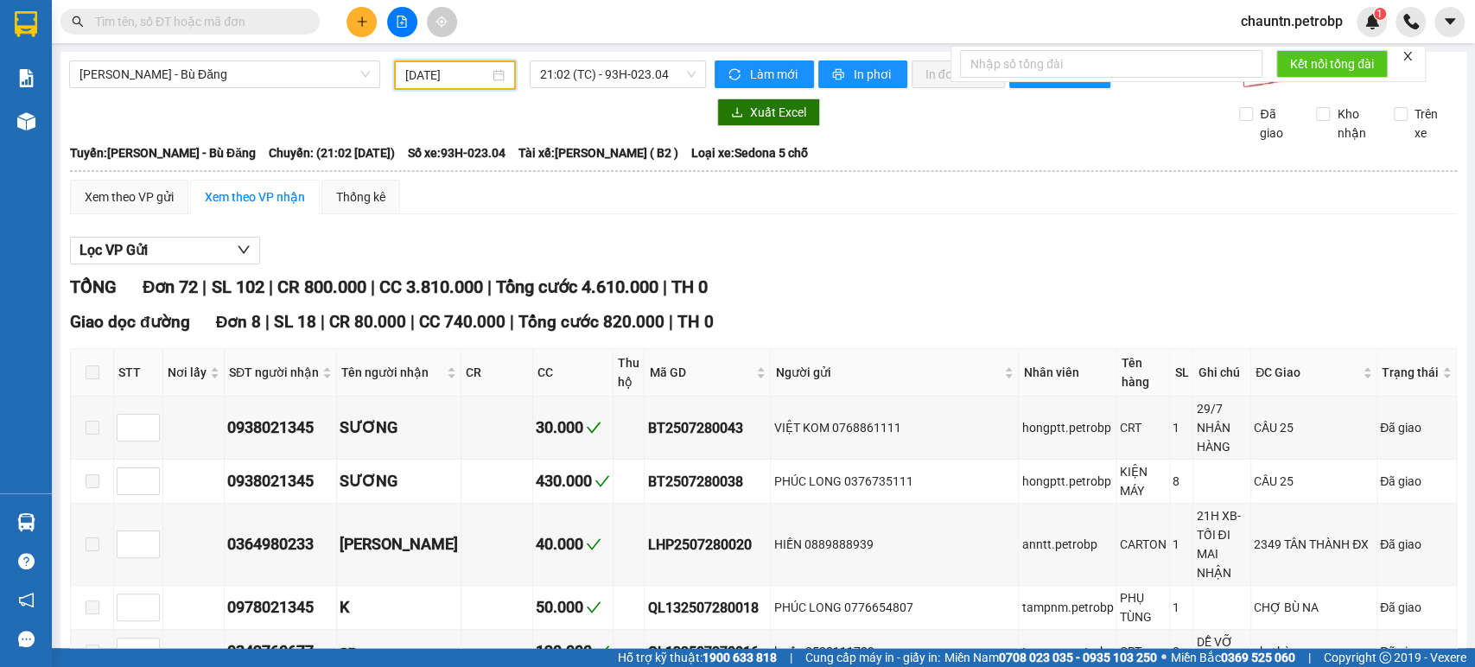
click at [452, 74] on input "[DATE]" at bounding box center [447, 75] width 84 height 19
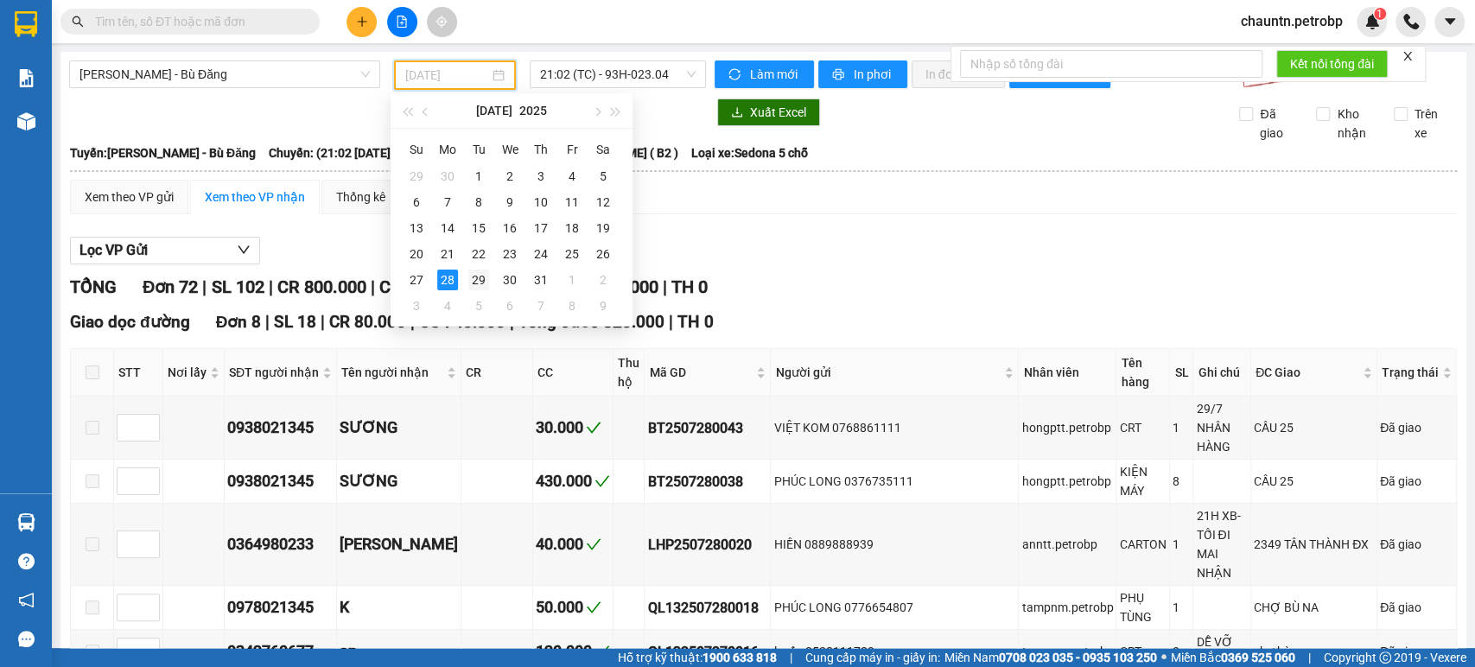
click at [476, 285] on div "29" at bounding box center [478, 280] width 21 height 21
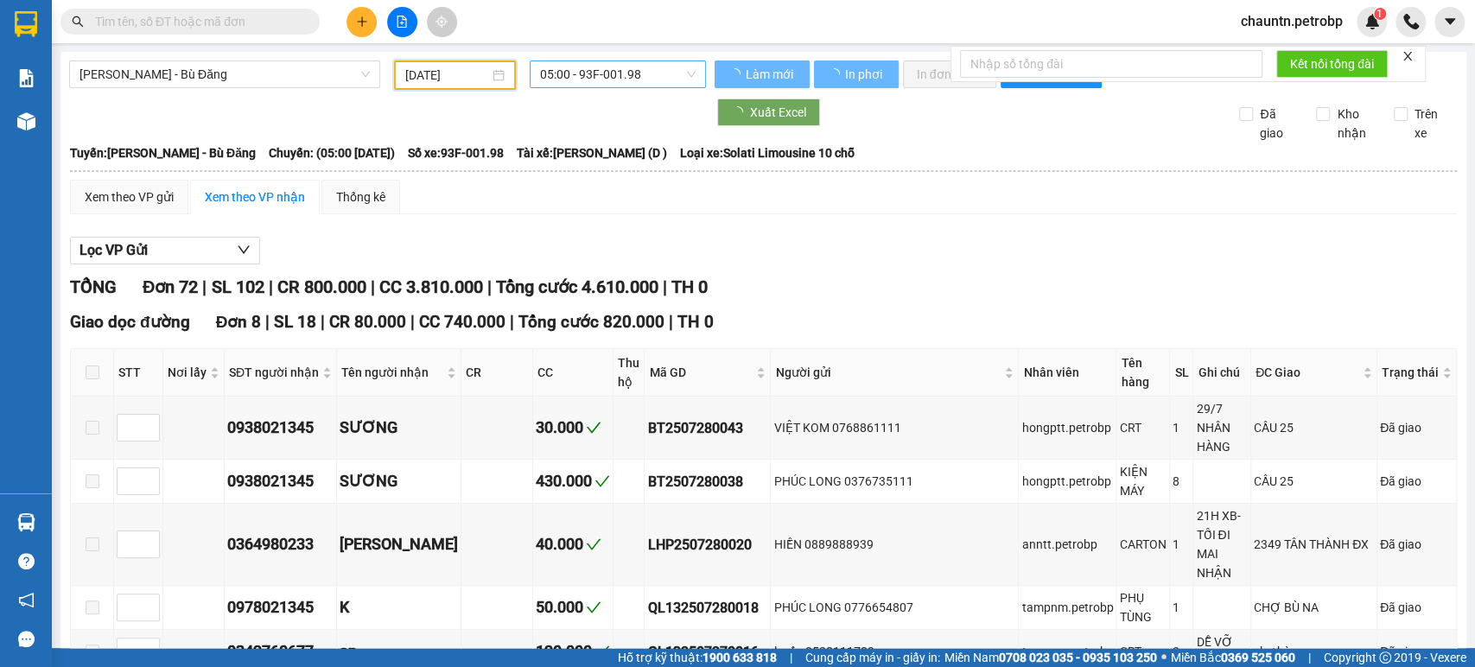
type input "[DATE]"
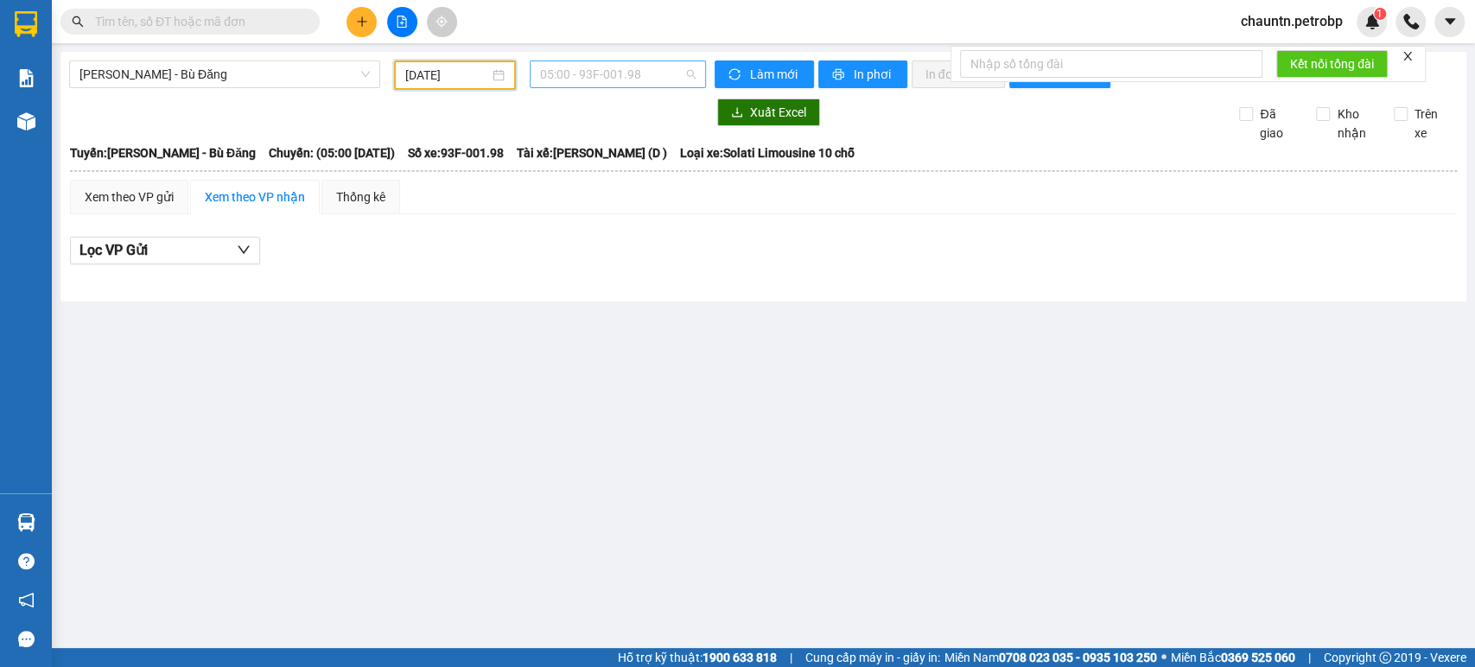
scroll to position [28, 0]
click at [611, 74] on span "05:00 - 93F-001.98" at bounding box center [617, 74] width 155 height 26
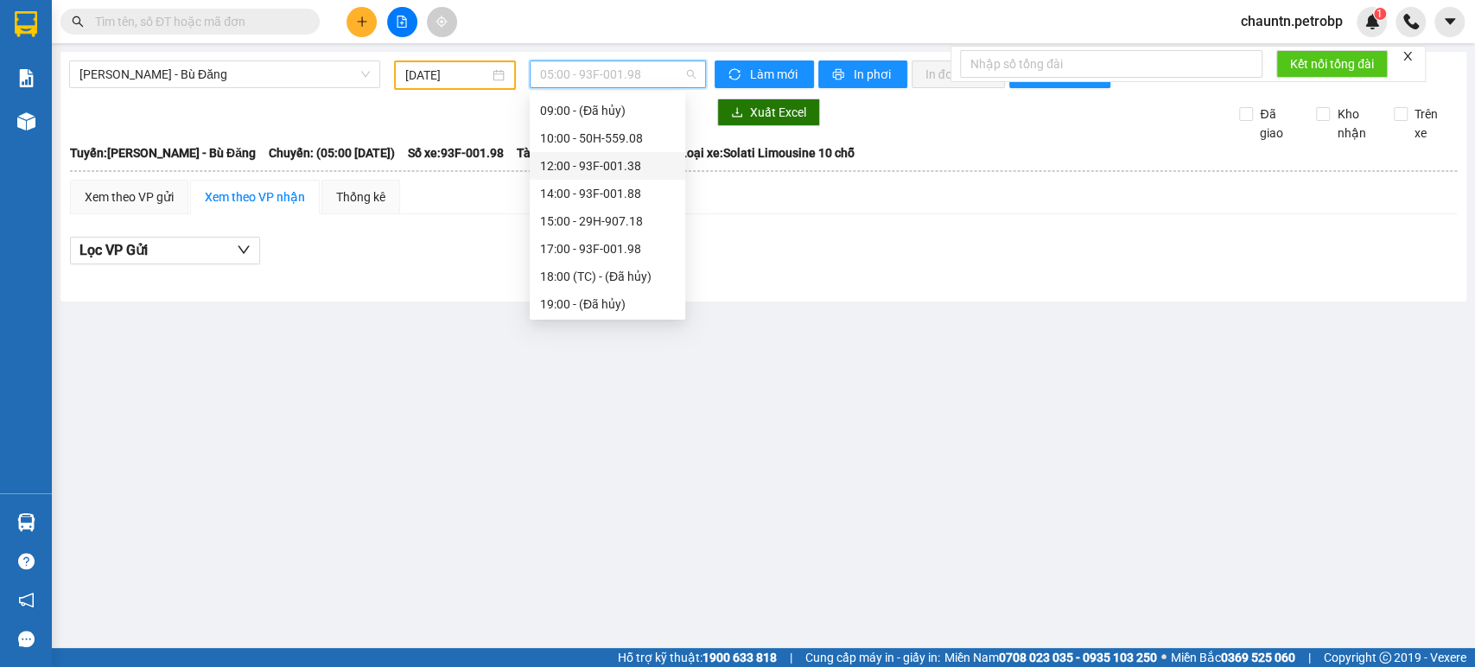
scroll to position [221, 0]
click at [607, 297] on div "21:02 (TC) - 93H-023.04" at bounding box center [607, 302] width 135 height 19
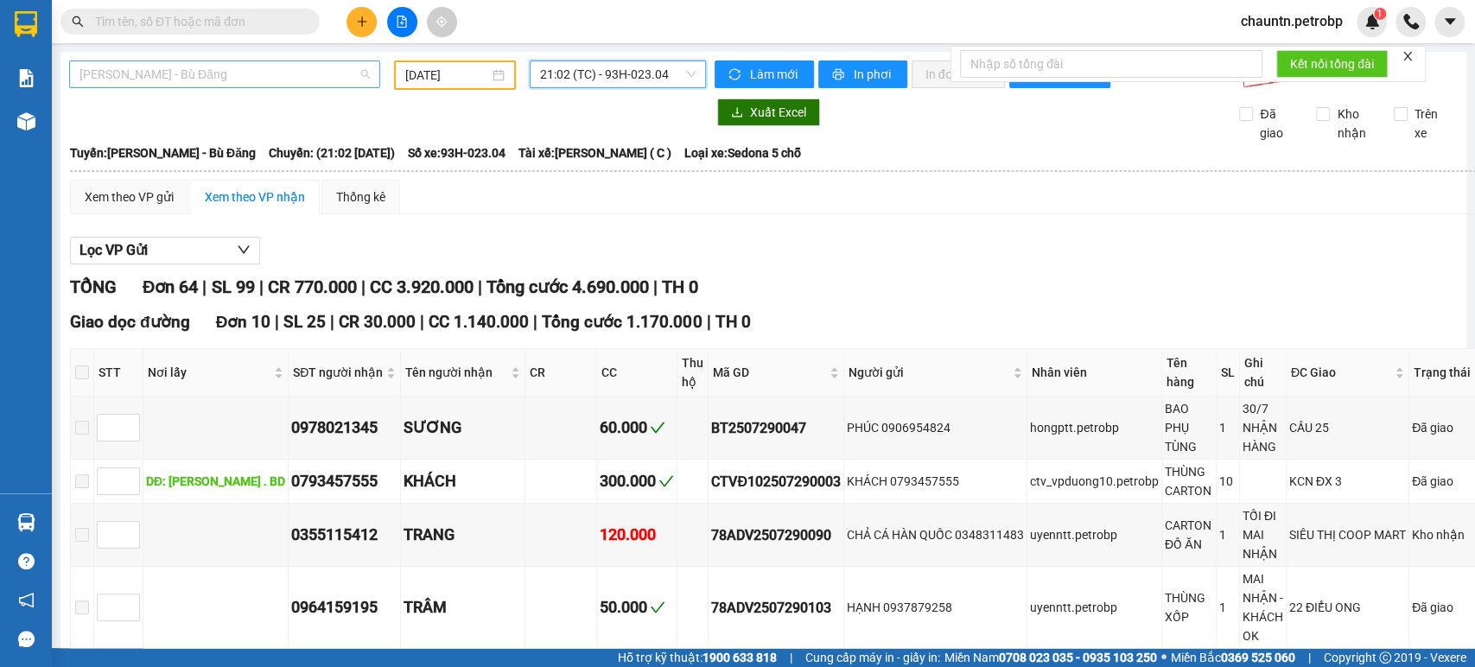
click at [228, 74] on span "[PERSON_NAME] - Bù Đăng" at bounding box center [224, 74] width 290 height 26
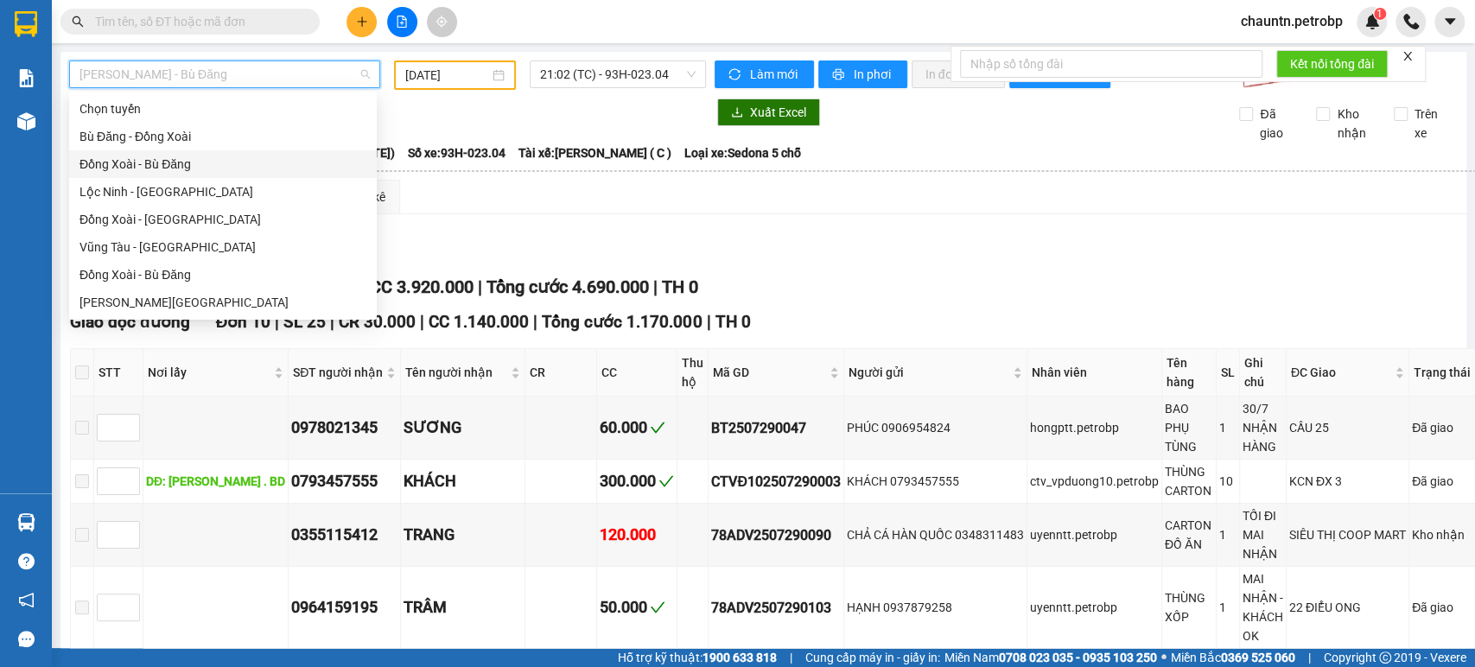
click at [184, 160] on div "Đồng Xoài - Bù Đăng" at bounding box center [222, 164] width 287 height 19
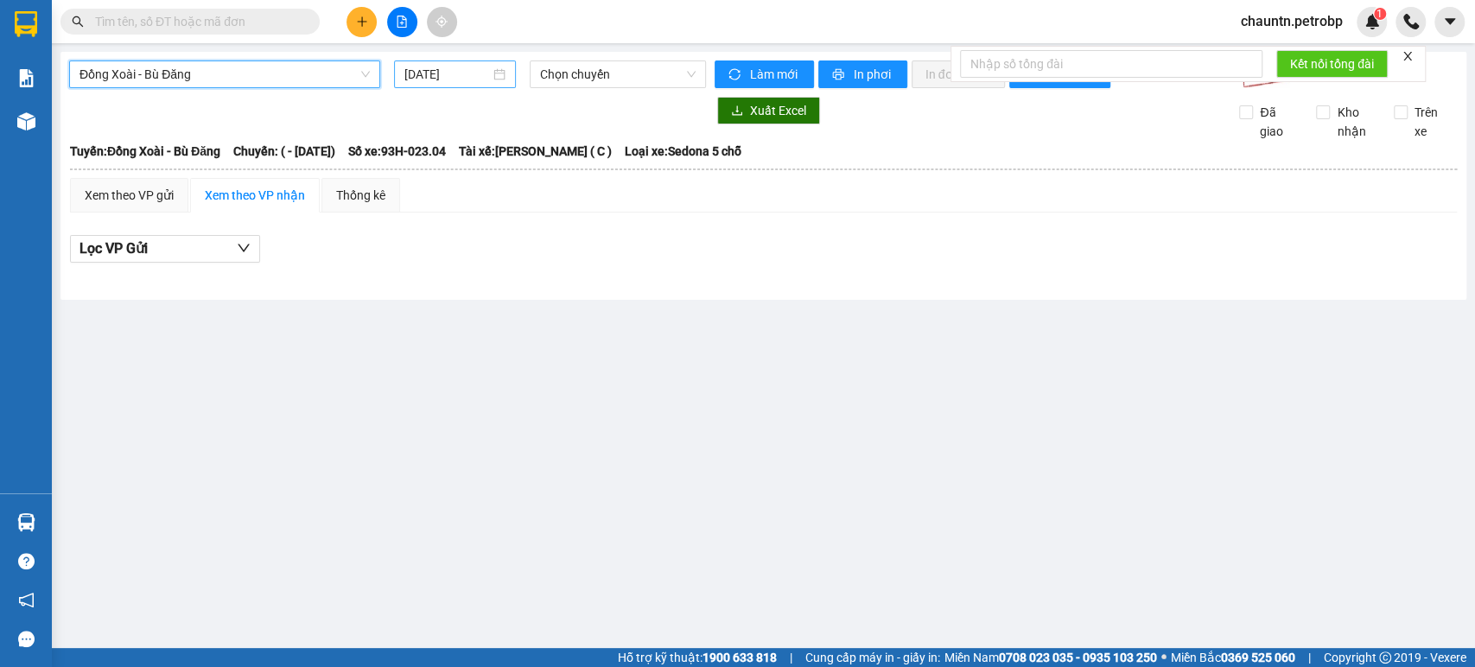
click at [439, 77] on input "[DATE]" at bounding box center [447, 74] width 86 height 19
click at [605, 67] on span "Chọn chuyến" at bounding box center [617, 74] width 155 height 26
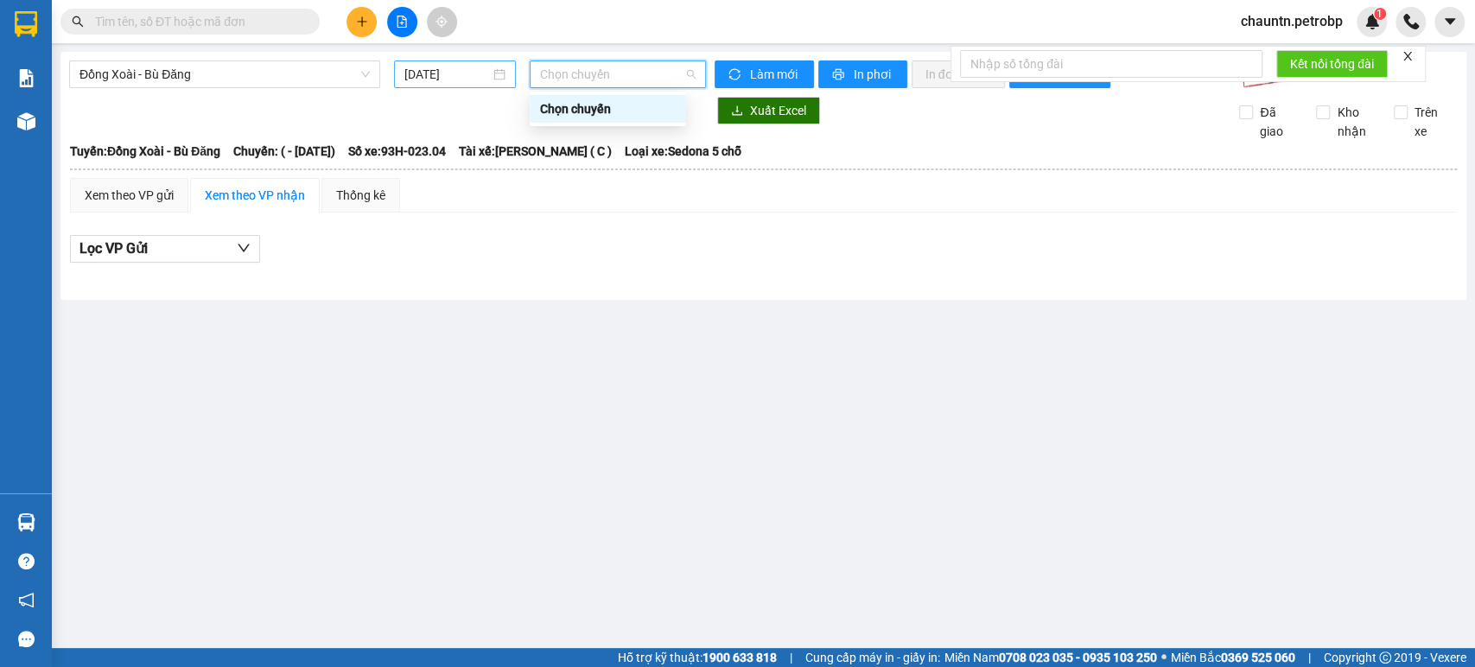
click at [438, 73] on input "[DATE]" at bounding box center [447, 74] width 86 height 19
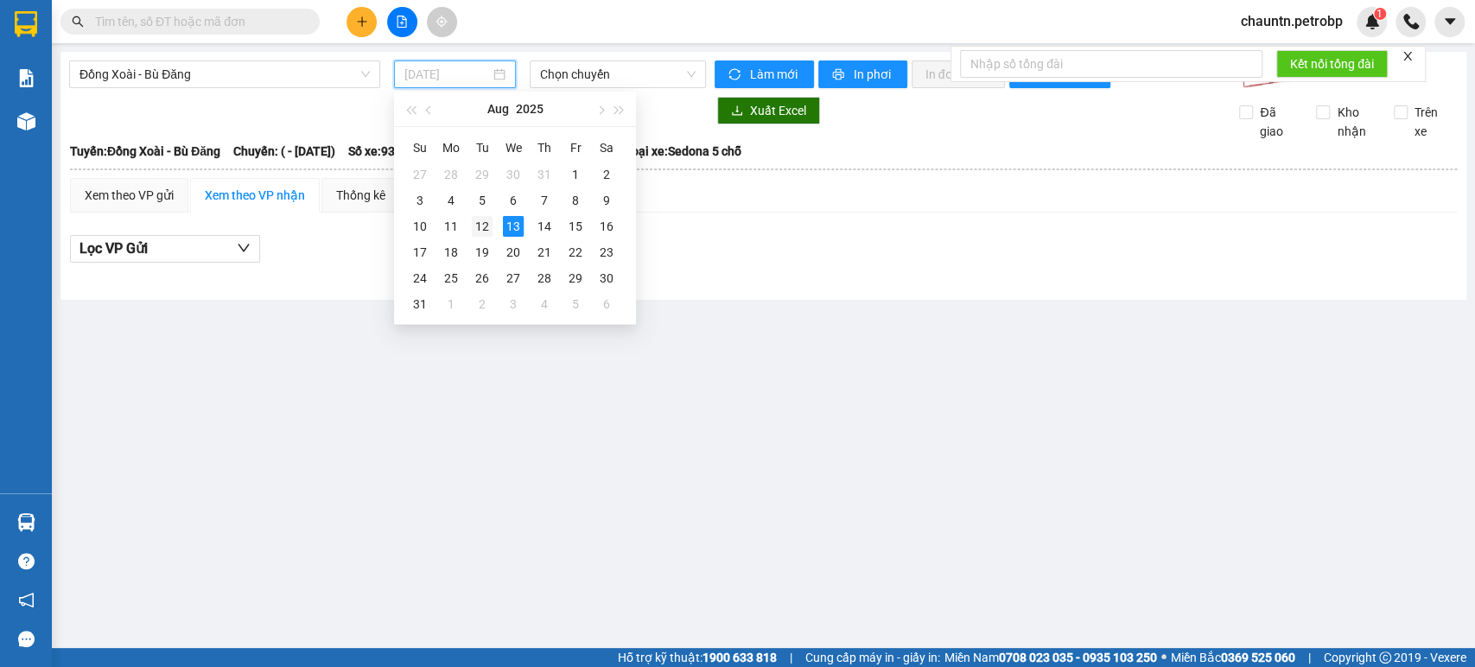
click at [477, 225] on div "12" at bounding box center [482, 226] width 21 height 21
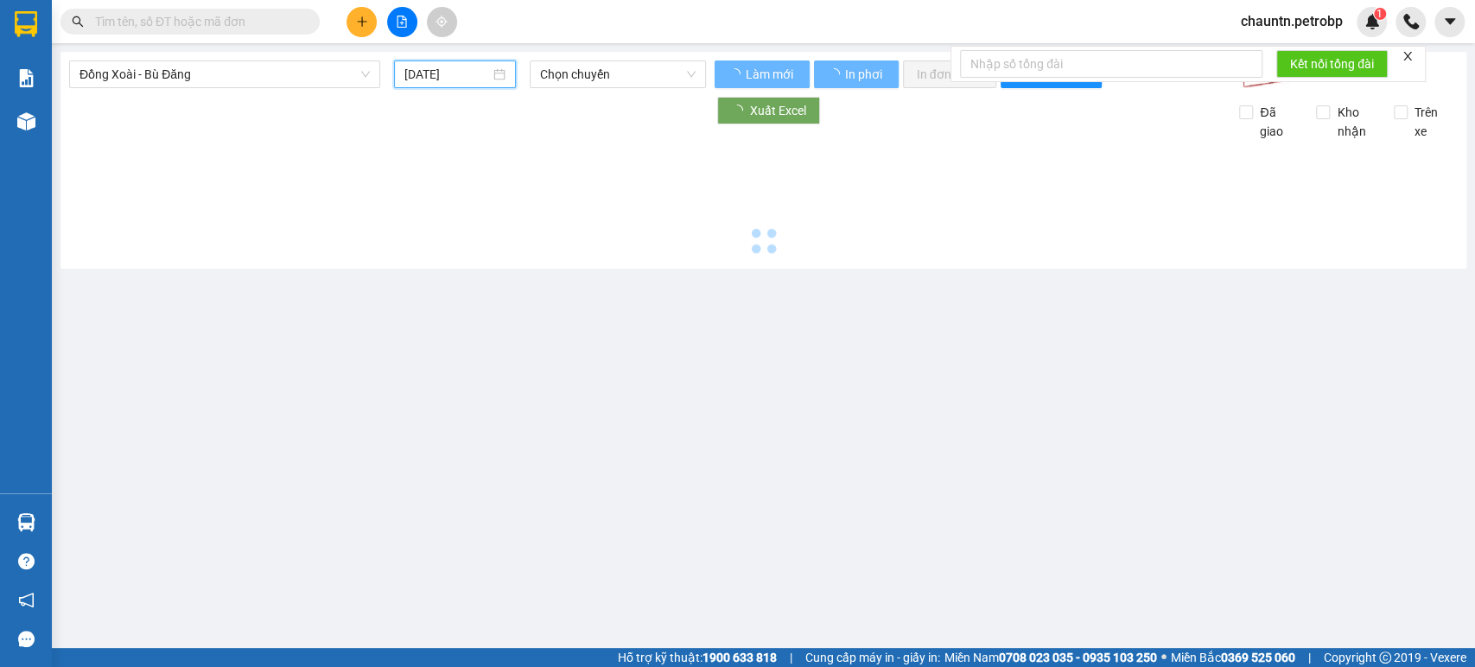
type input "[DATE]"
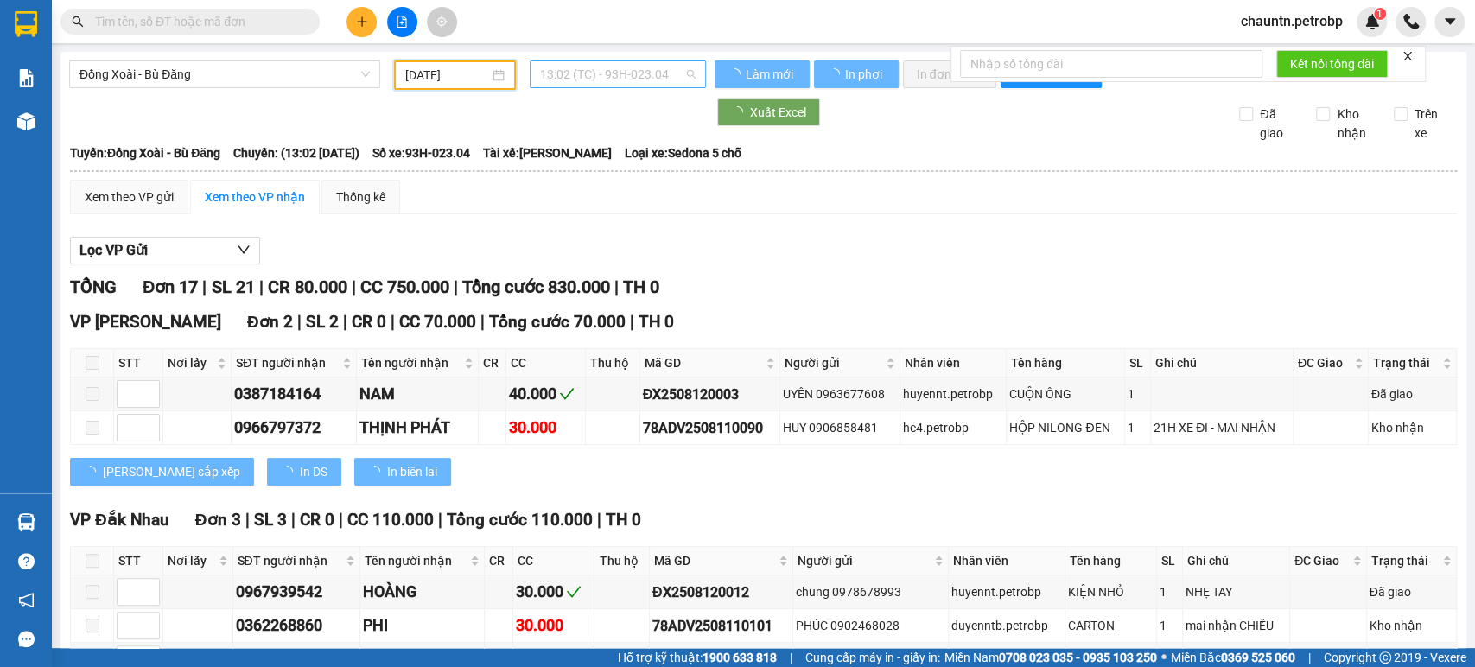
click at [579, 73] on span "13:02 (TC) - 93H-023.04" at bounding box center [617, 74] width 155 height 26
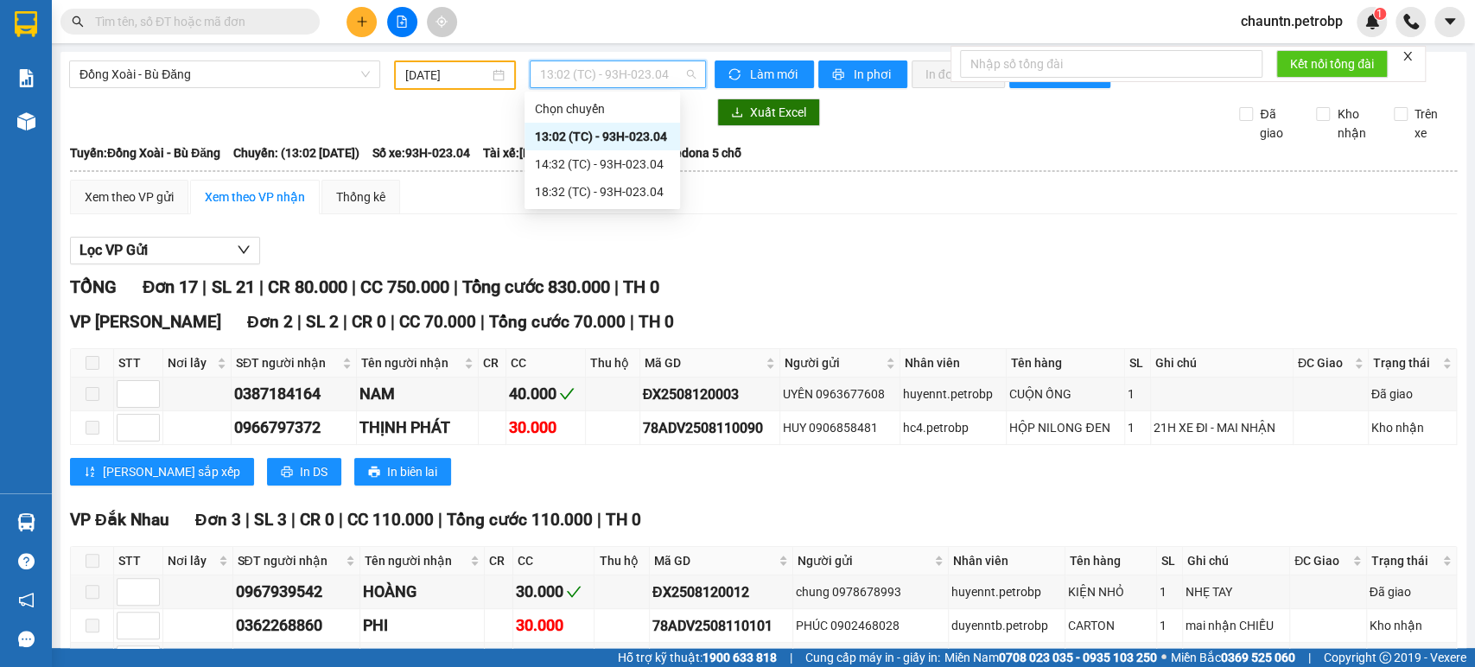
click at [588, 143] on div "13:02 (TC) - 93H-023.04" at bounding box center [602, 136] width 135 height 19
click at [575, 77] on span "13:02 (TC) - 93H-023.04" at bounding box center [617, 74] width 155 height 26
click at [591, 187] on div "18:32 (TC) - 93H-023.04" at bounding box center [602, 191] width 135 height 19
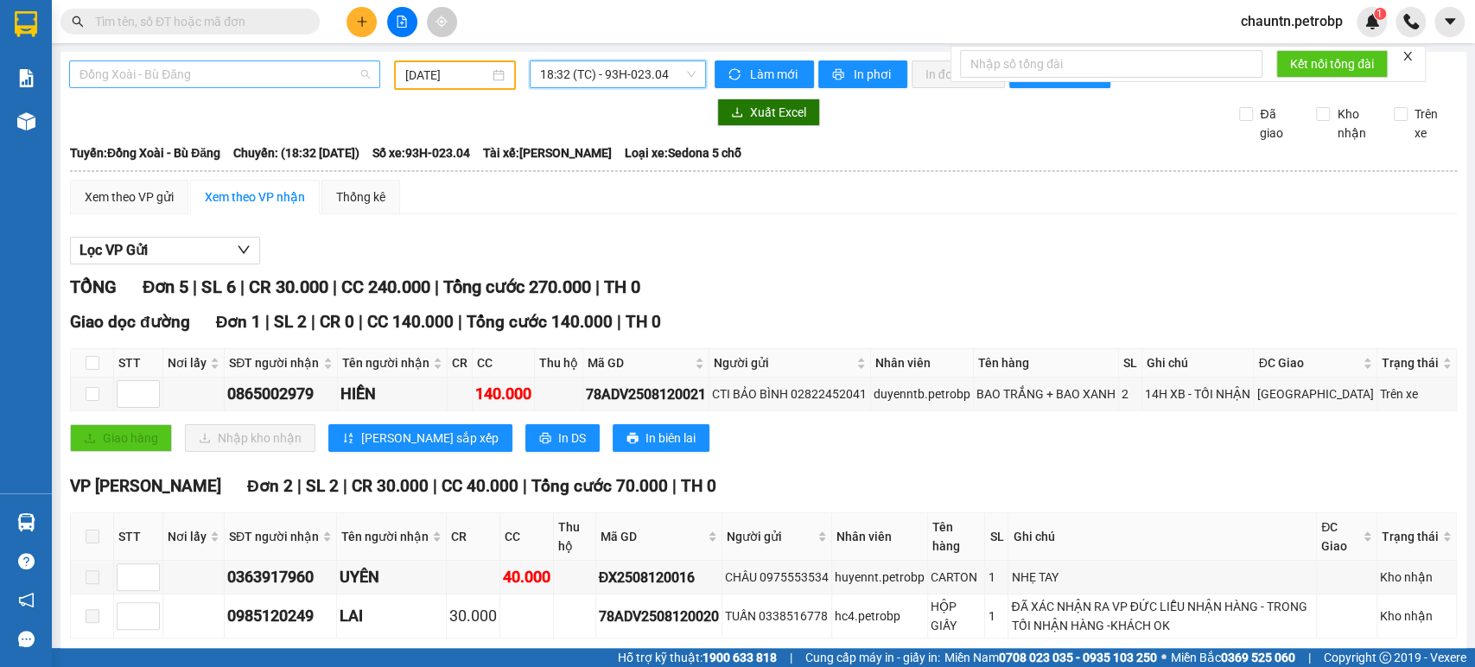
click at [270, 74] on span "Đồng Xoài - Bù Đăng" at bounding box center [224, 74] width 290 height 26
click at [444, 126] on div at bounding box center [387, 113] width 637 height 28
click at [306, 74] on span "Đồng Xoài - Bù Đăng" at bounding box center [224, 74] width 290 height 26
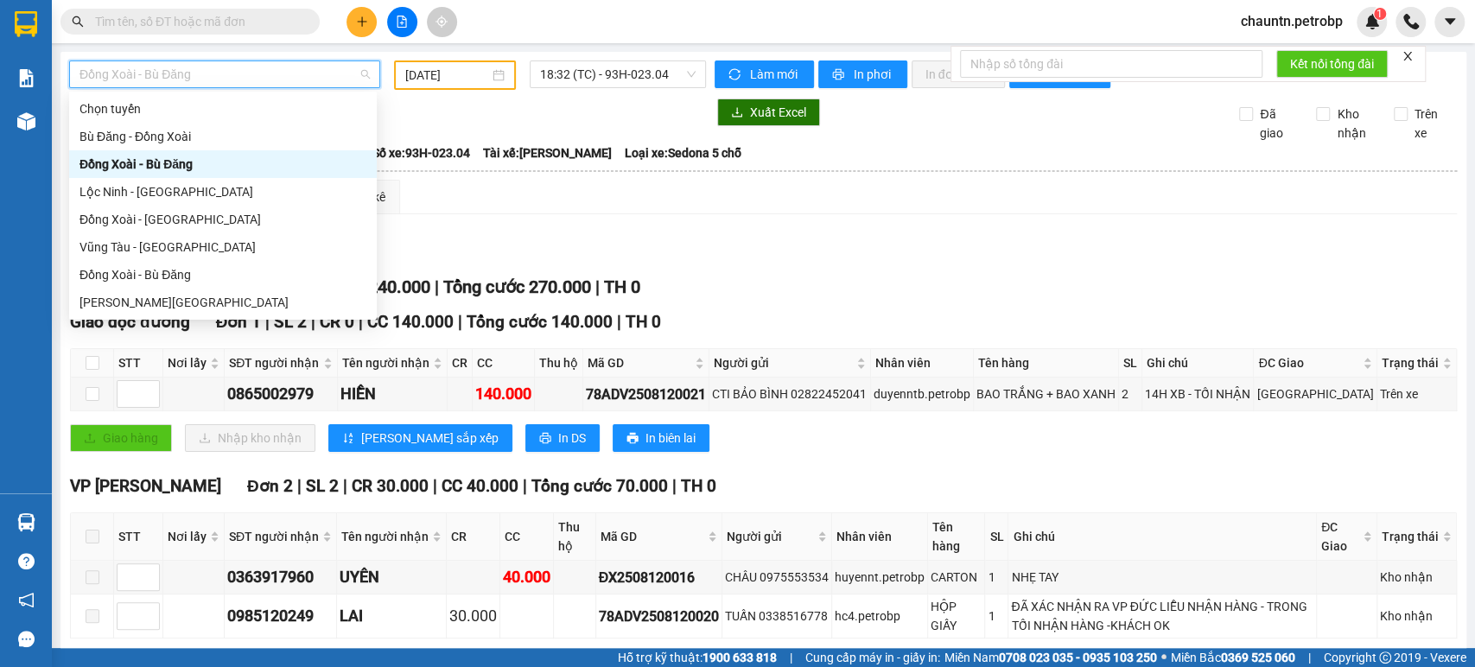
click at [486, 116] on div at bounding box center [387, 113] width 637 height 28
click at [305, 81] on span "Đồng Xoài - Bù Đăng" at bounding box center [224, 74] width 290 height 26
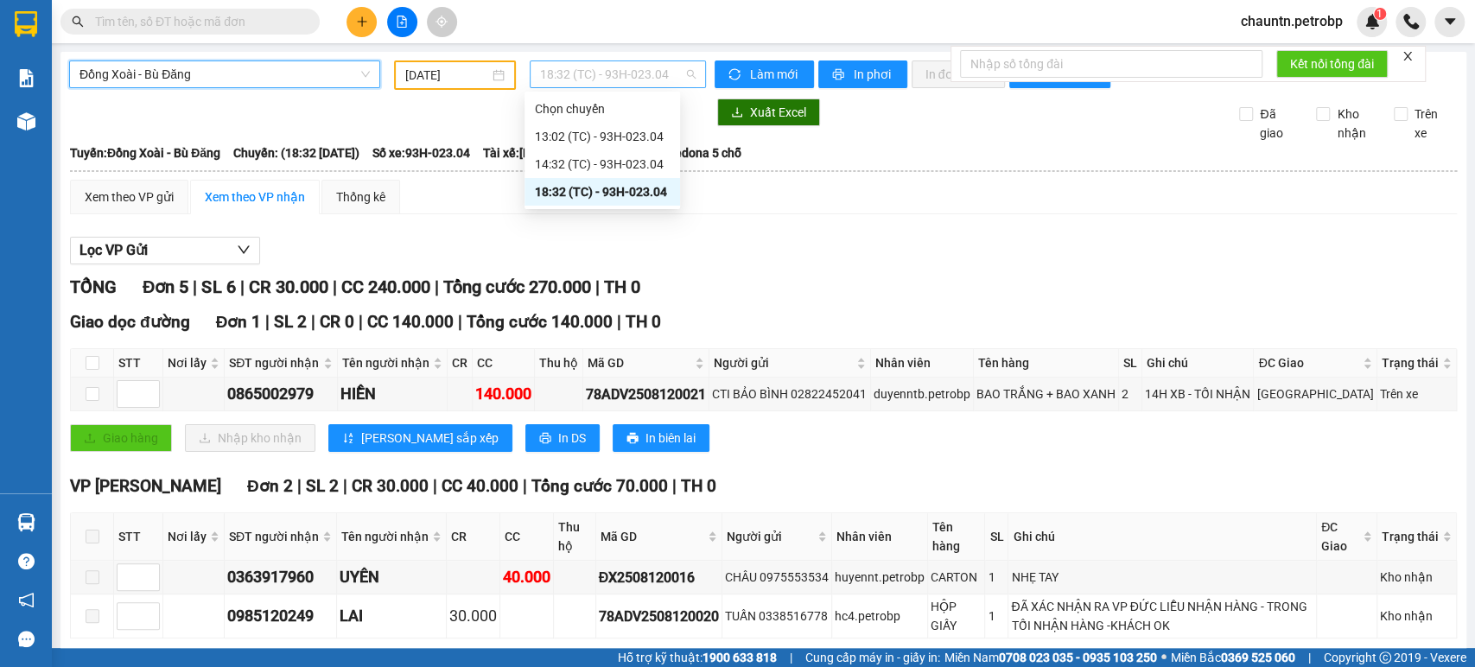
click at [600, 75] on span "18:32 (TC) - 93H-023.04" at bounding box center [617, 74] width 155 height 26
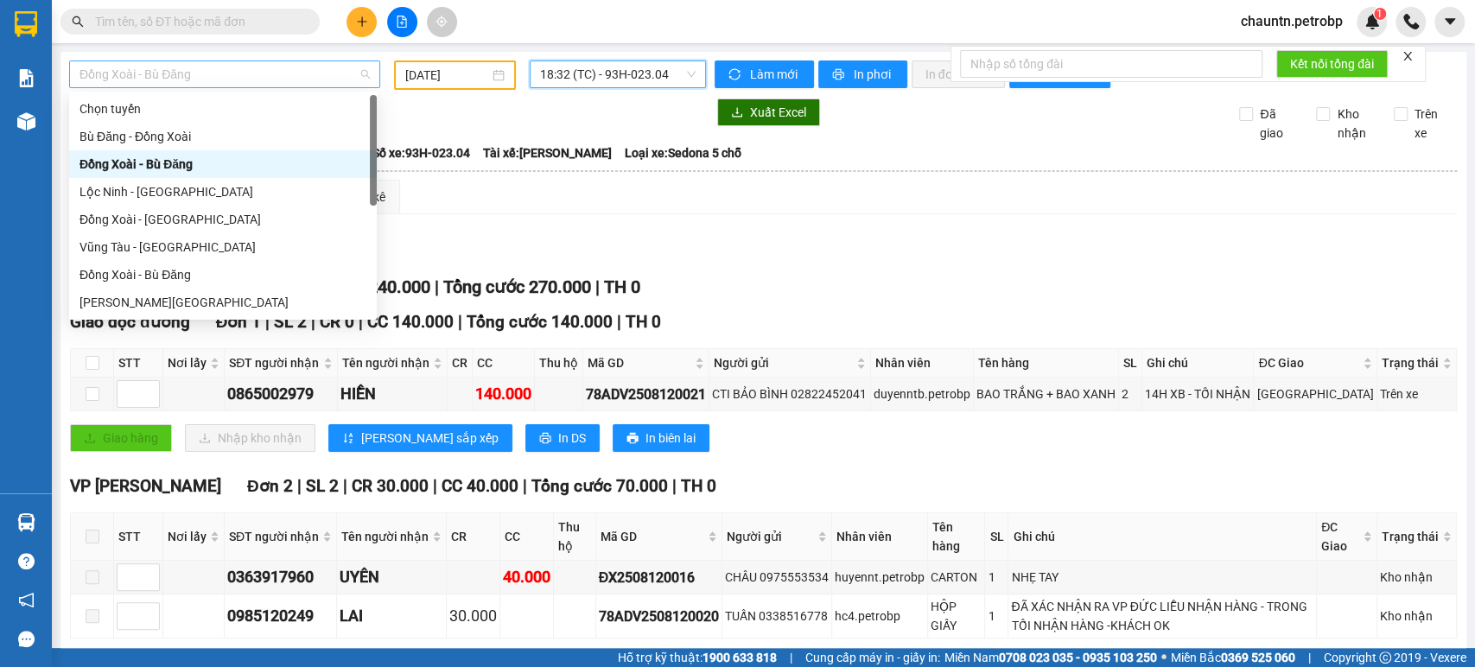
click at [277, 79] on span "Đồng Xoài - Bù Đăng" at bounding box center [224, 74] width 290 height 26
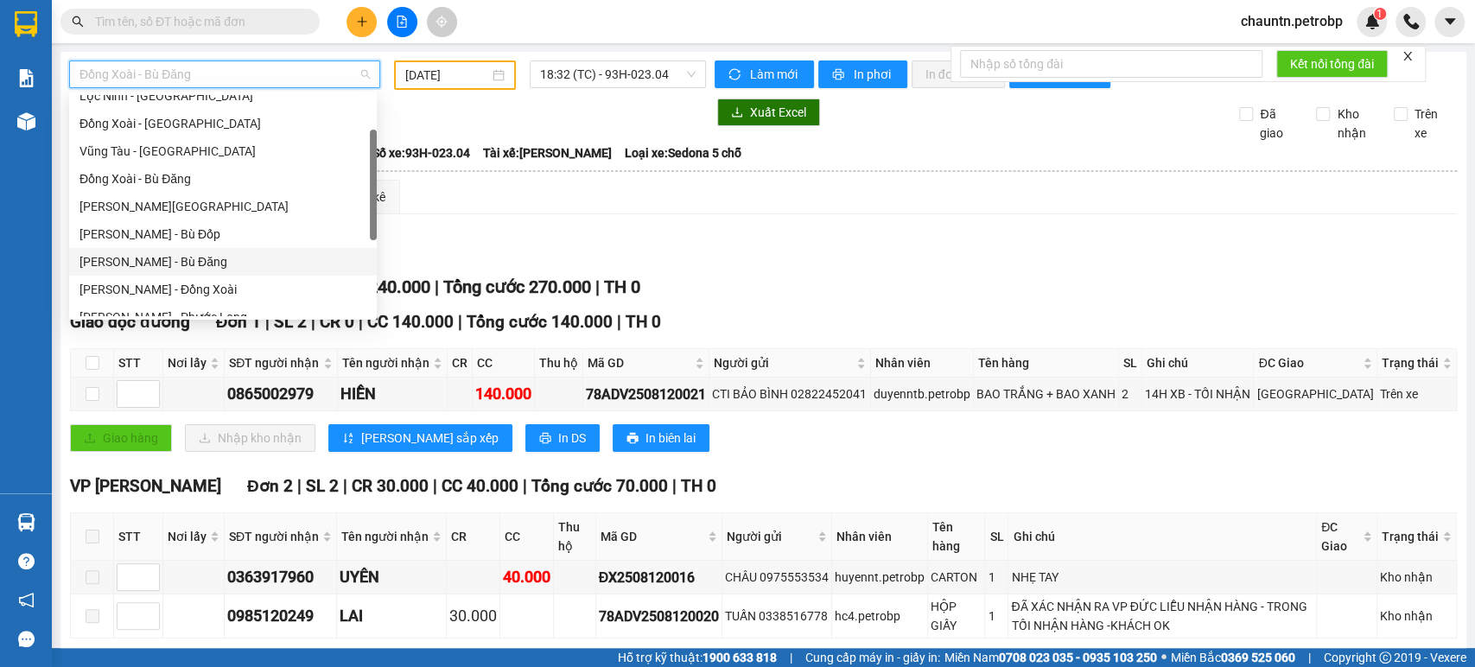
scroll to position [192, 0]
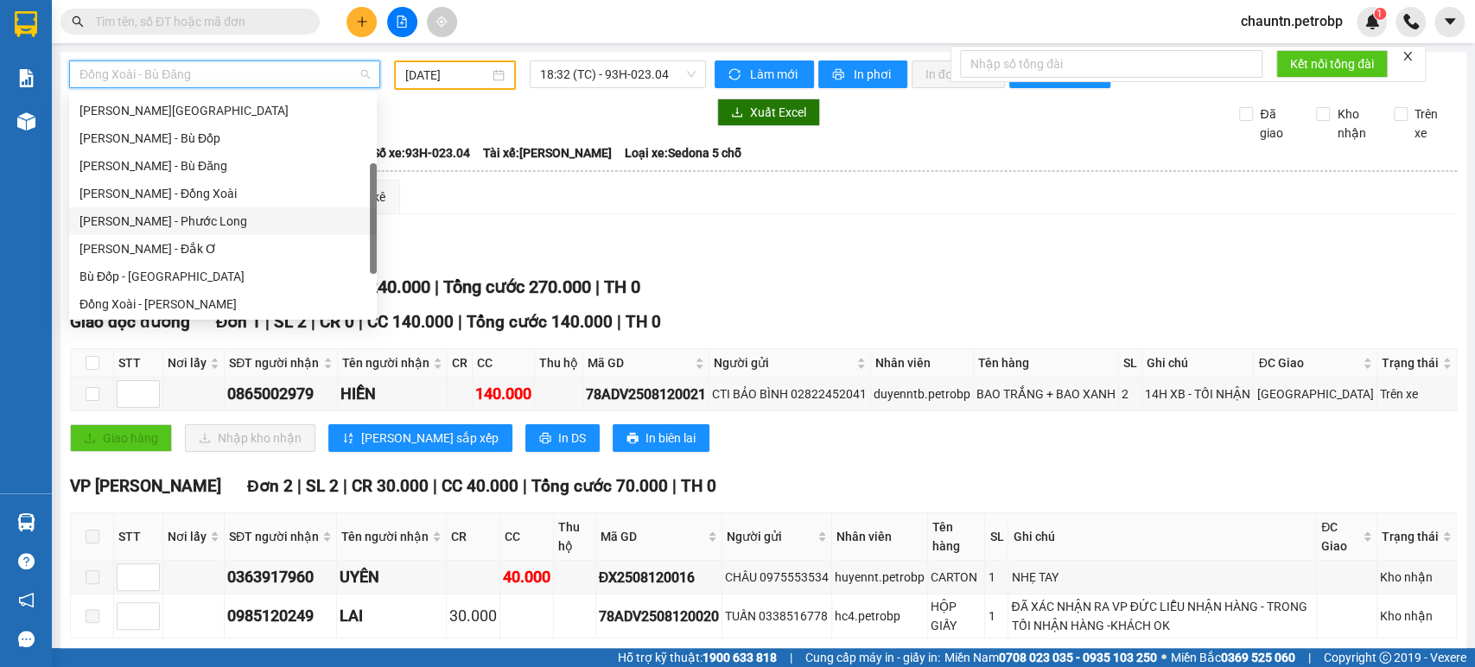
click at [194, 221] on div "[PERSON_NAME] - Phước Long" at bounding box center [222, 221] width 287 height 19
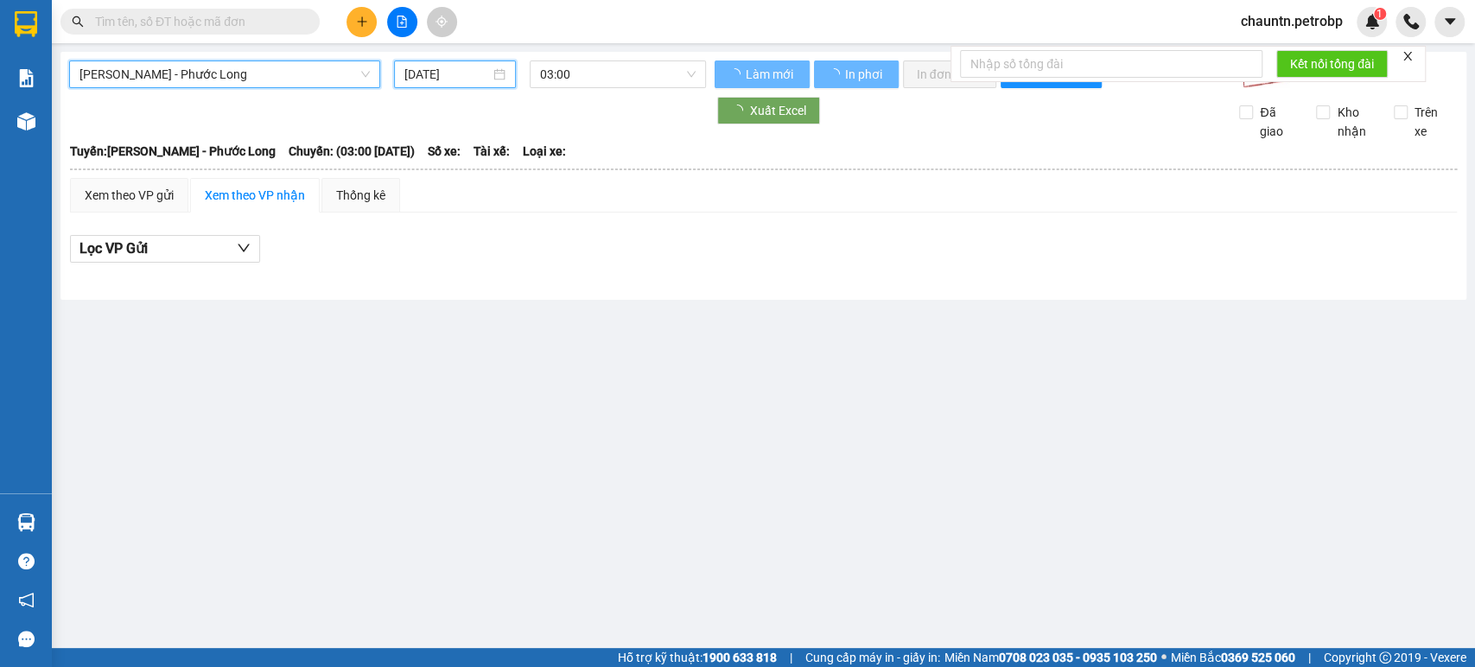
click at [440, 73] on input "[DATE]" at bounding box center [447, 74] width 86 height 19
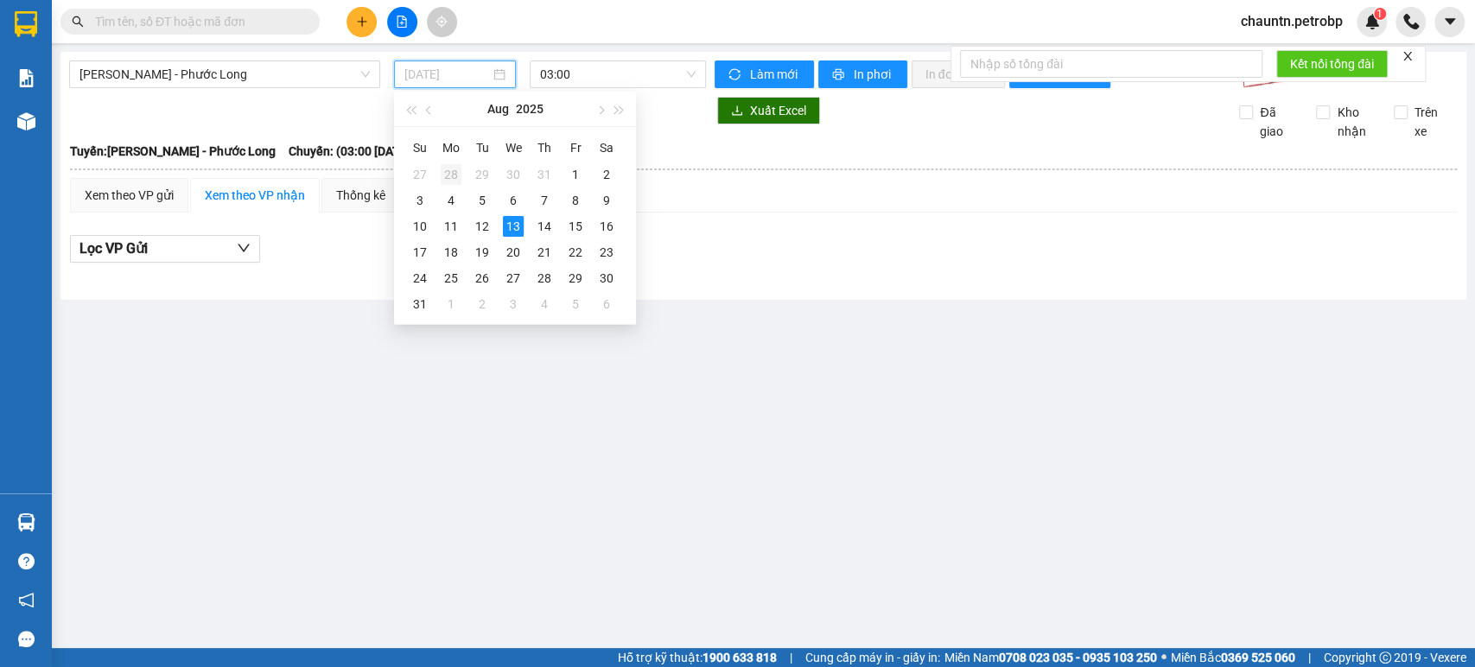
click at [455, 181] on div "28" at bounding box center [451, 174] width 21 height 21
type input "[DATE]"
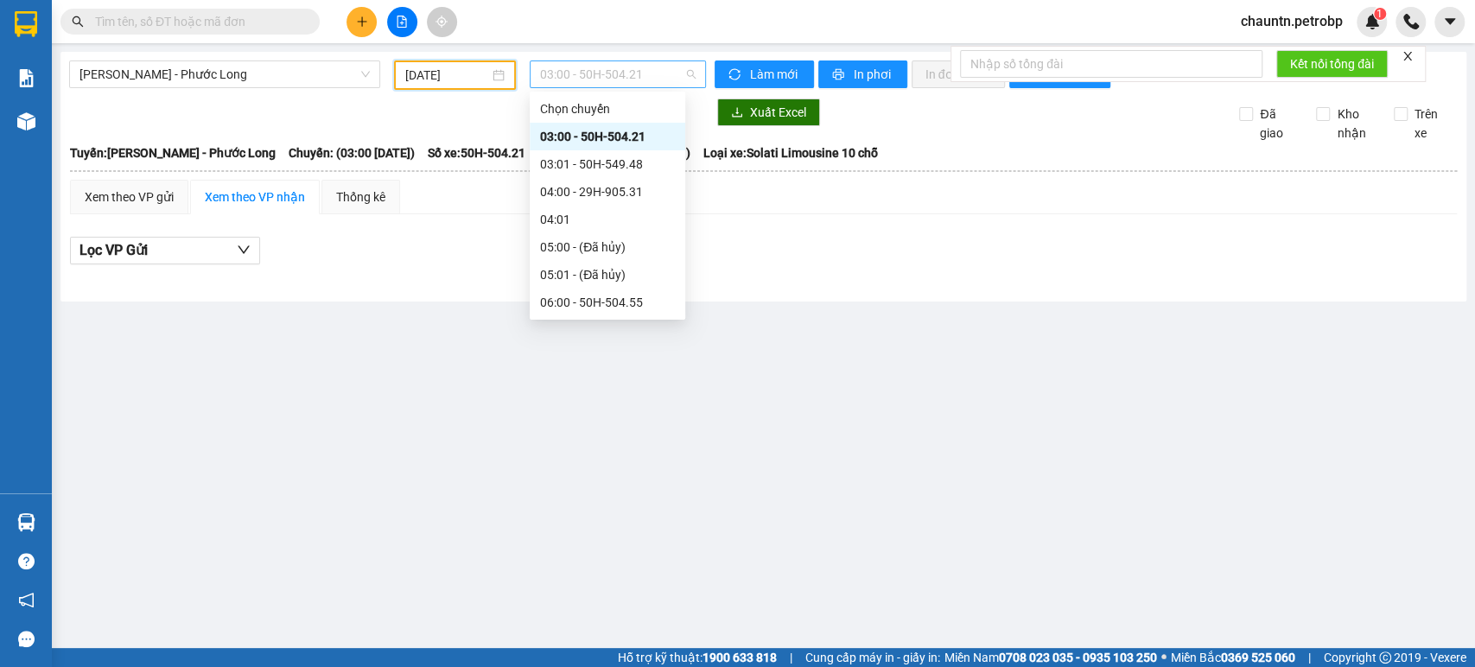
click at [627, 74] on span "03:00 - 50H-504.21" at bounding box center [617, 74] width 155 height 26
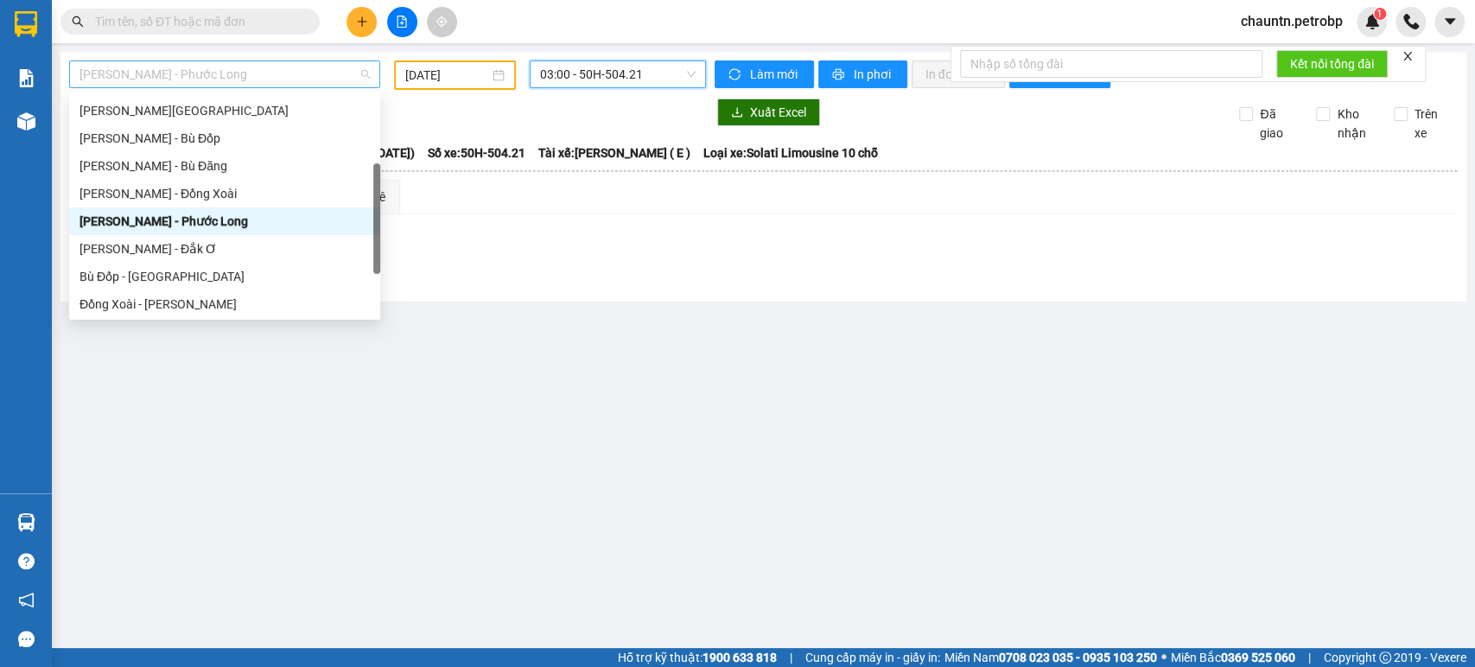
click at [298, 69] on span "[PERSON_NAME] - Phước Long" at bounding box center [224, 74] width 290 height 26
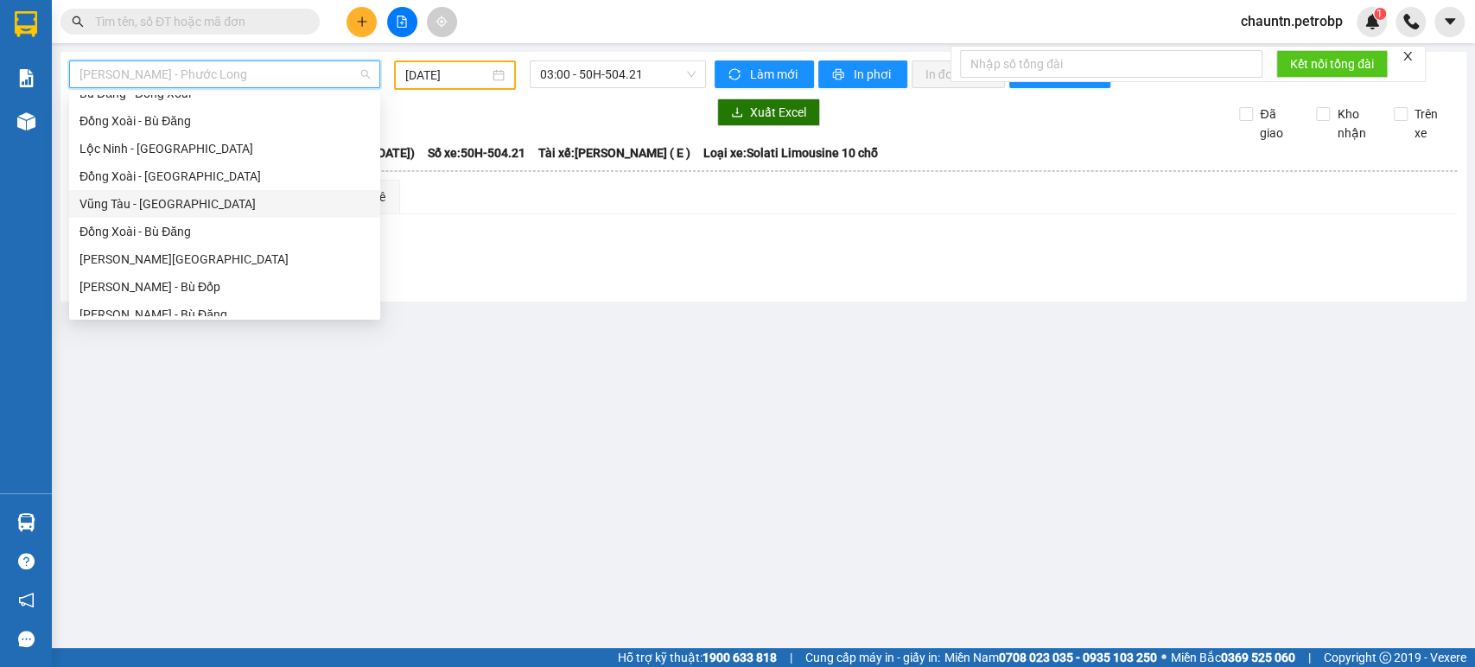
scroll to position [139, 0]
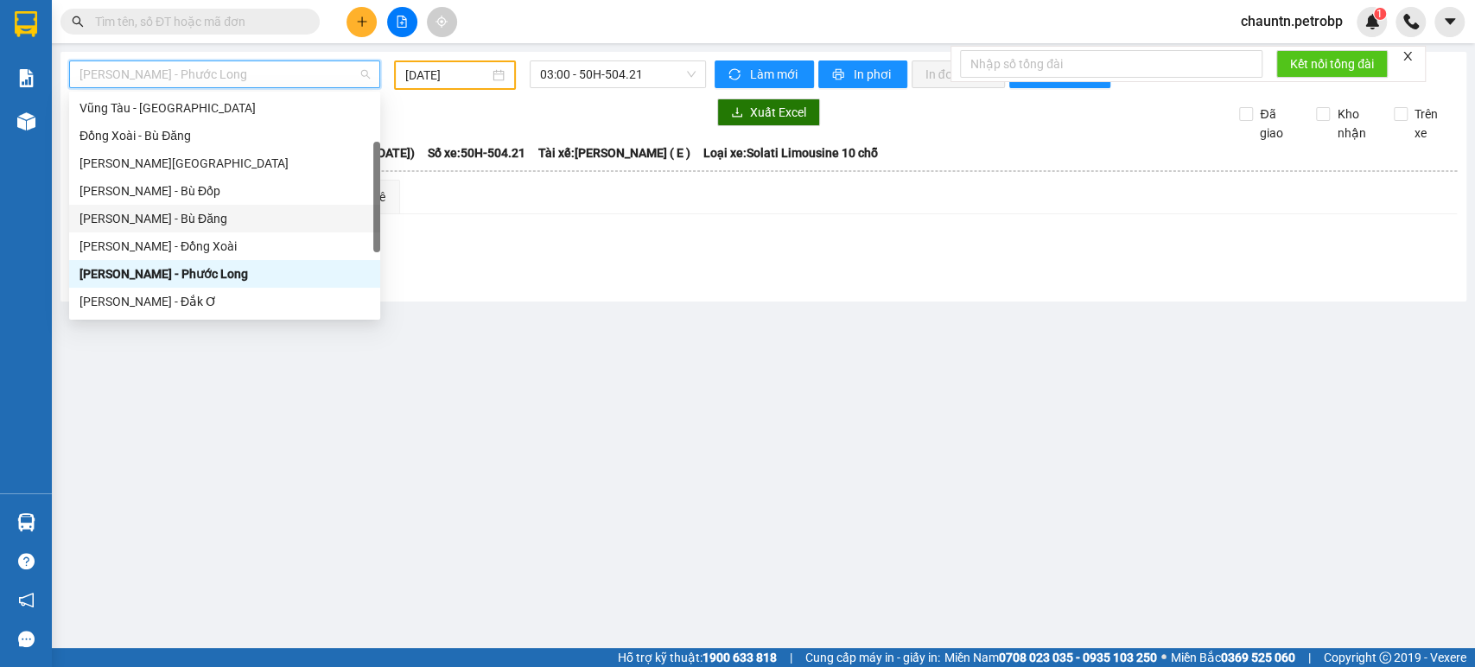
click at [200, 223] on div "[PERSON_NAME] - Bù Đăng" at bounding box center [224, 218] width 290 height 19
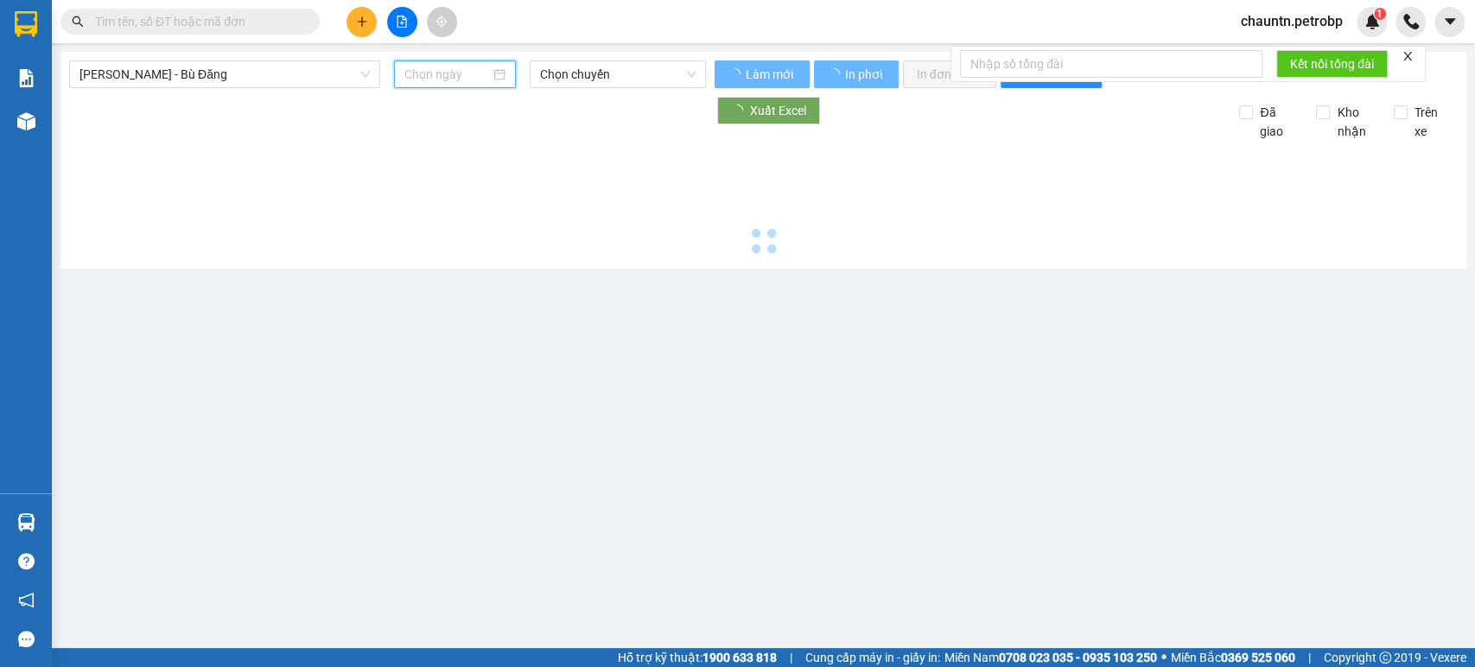
click at [430, 73] on input at bounding box center [447, 74] width 86 height 19
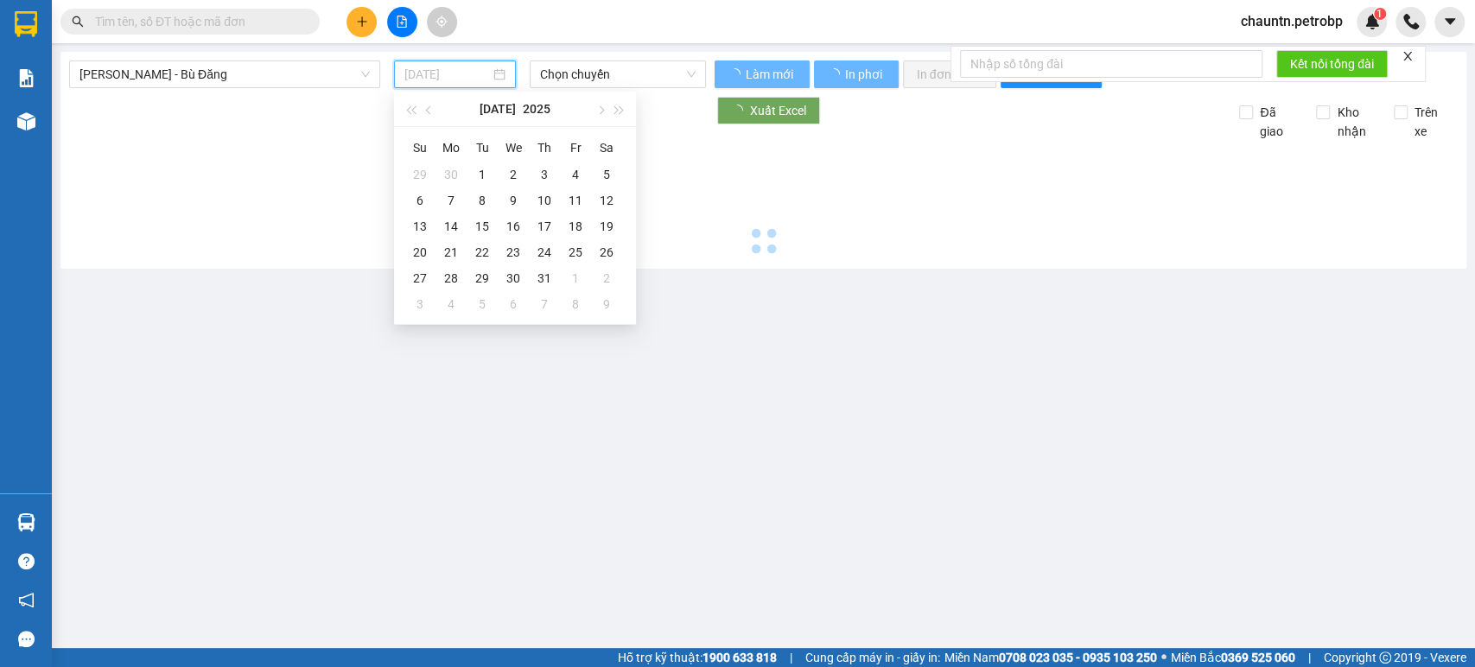
type input "[DATE]"
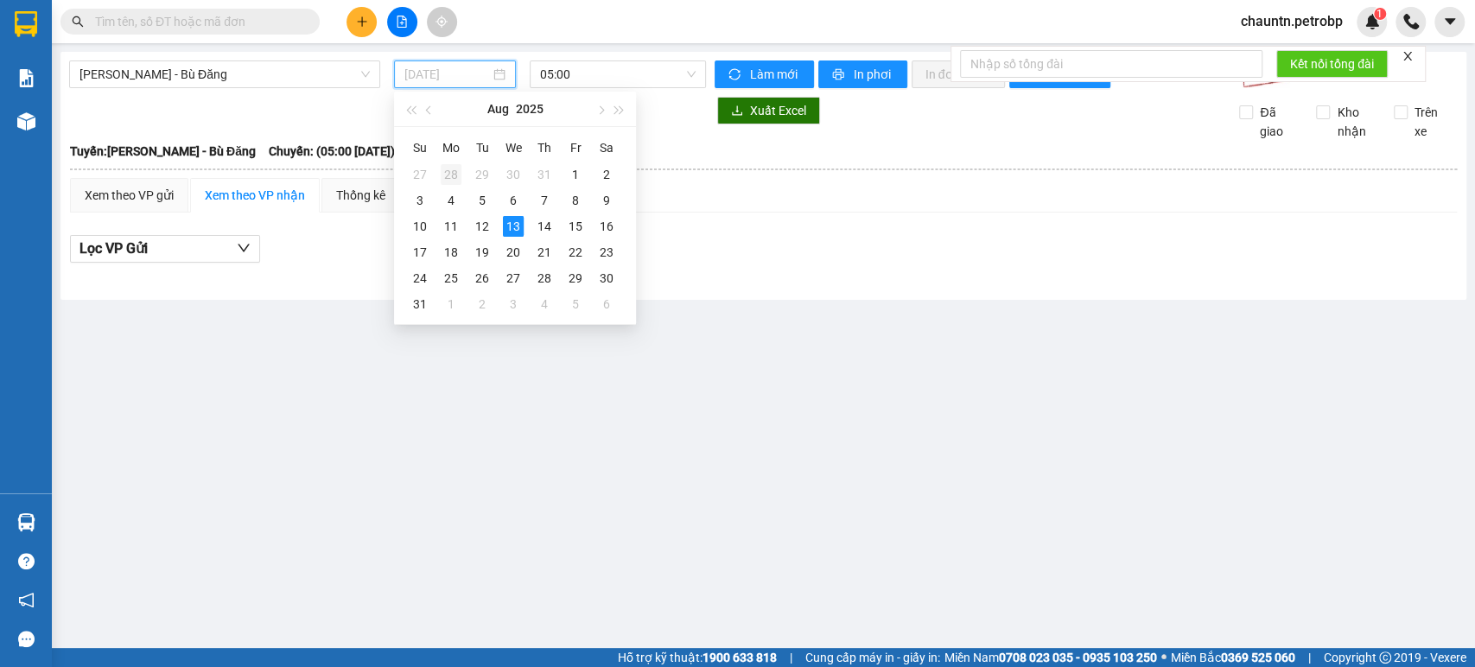
click at [448, 175] on div "28" at bounding box center [451, 174] width 21 height 21
type input "[DATE]"
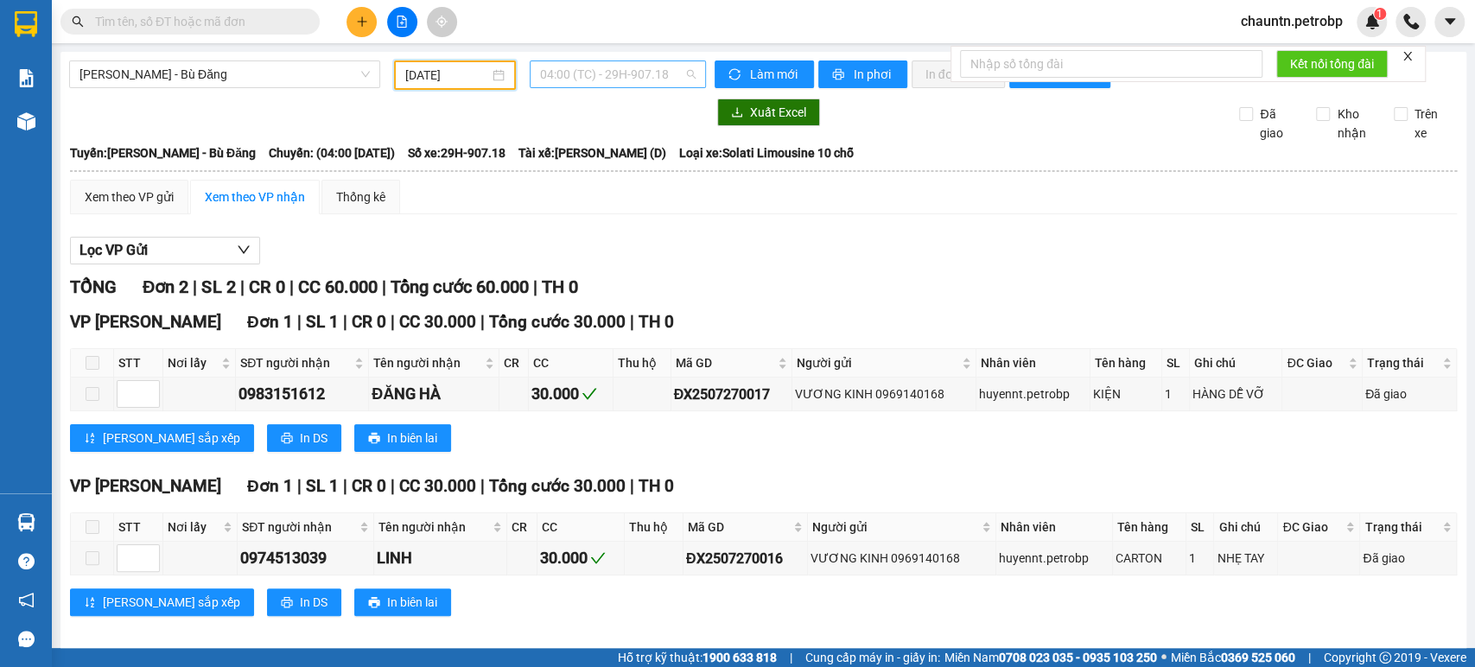
click at [581, 79] on span "04:00 (TC) - 29H-907.18" at bounding box center [617, 74] width 155 height 26
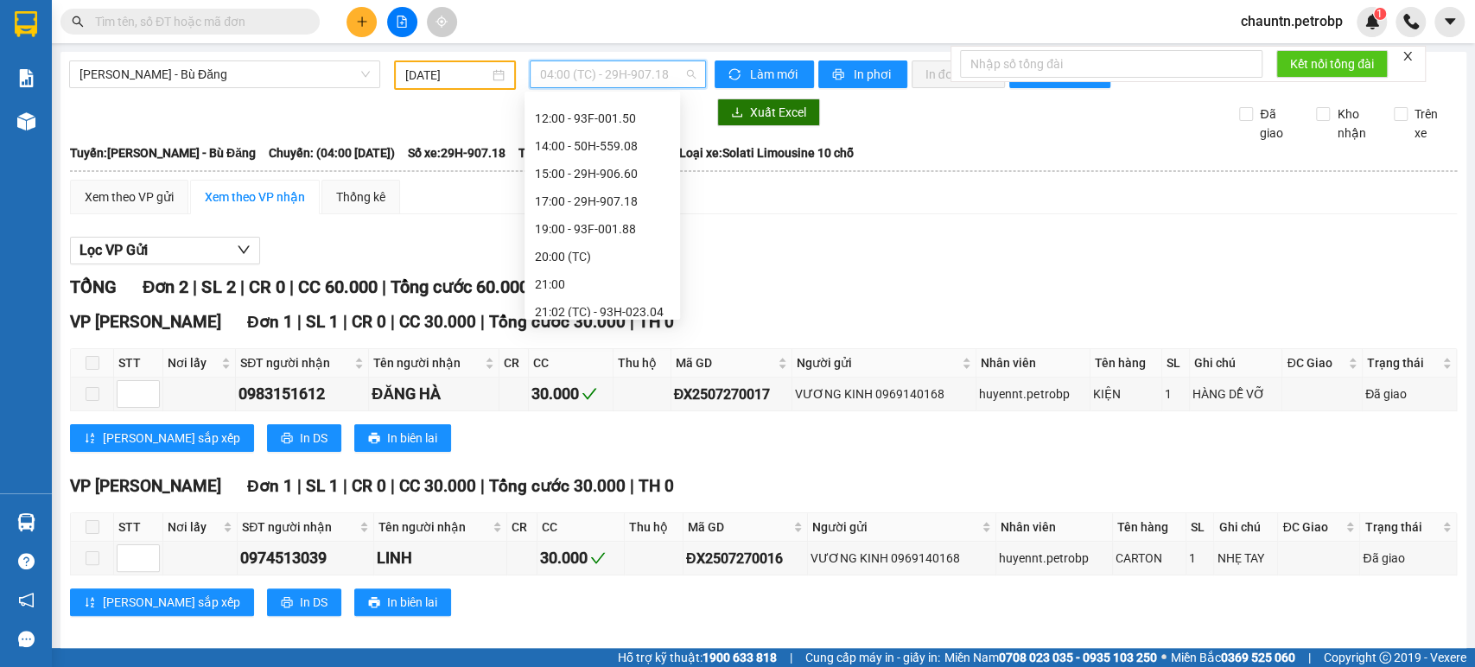
scroll to position [304, 0]
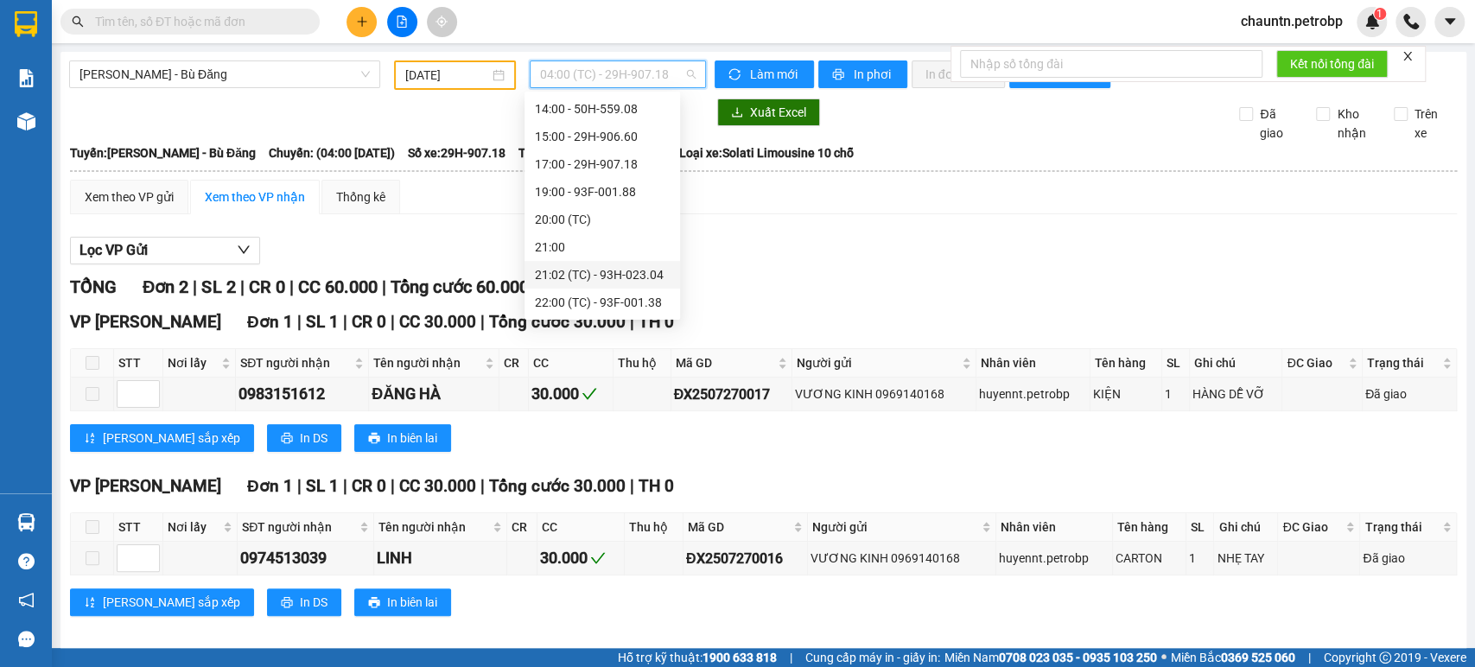
click at [631, 276] on div "21:02 (TC) - 93H-023.04" at bounding box center [602, 274] width 135 height 19
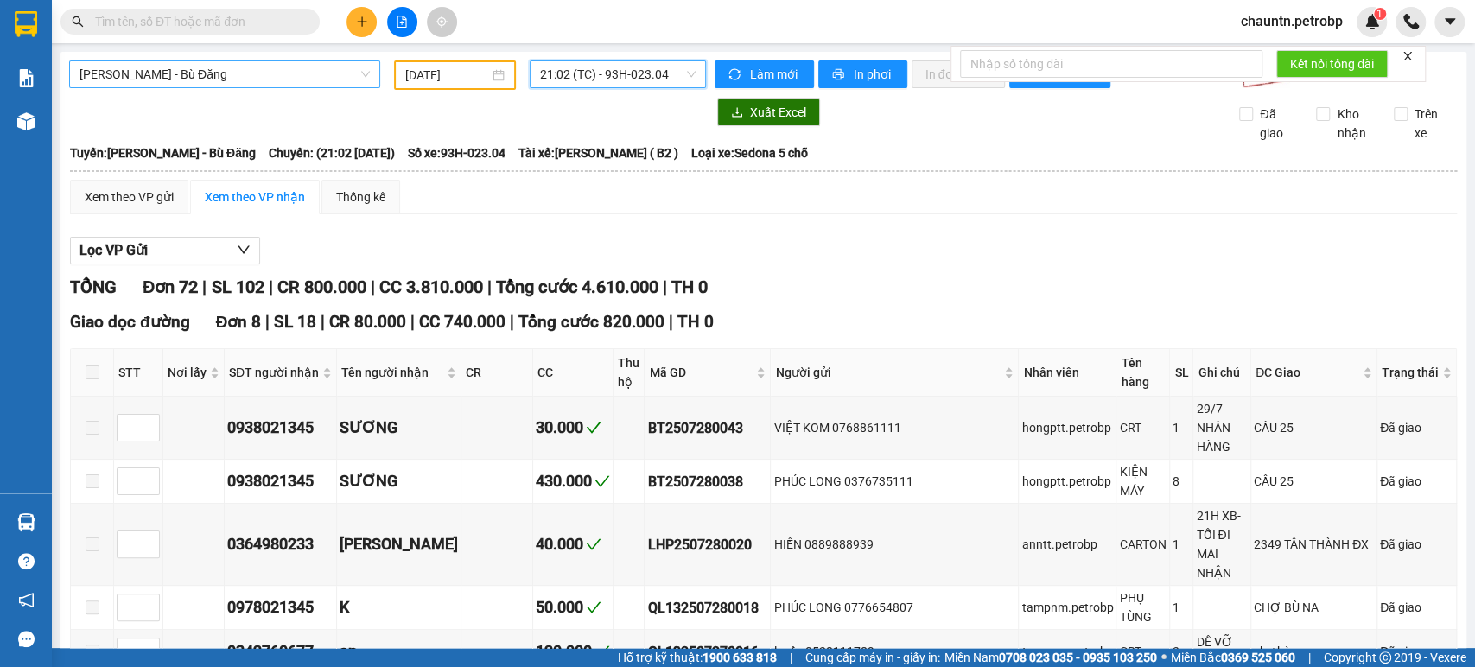
click at [221, 71] on span "[PERSON_NAME] - Bù Đăng" at bounding box center [224, 74] width 290 height 26
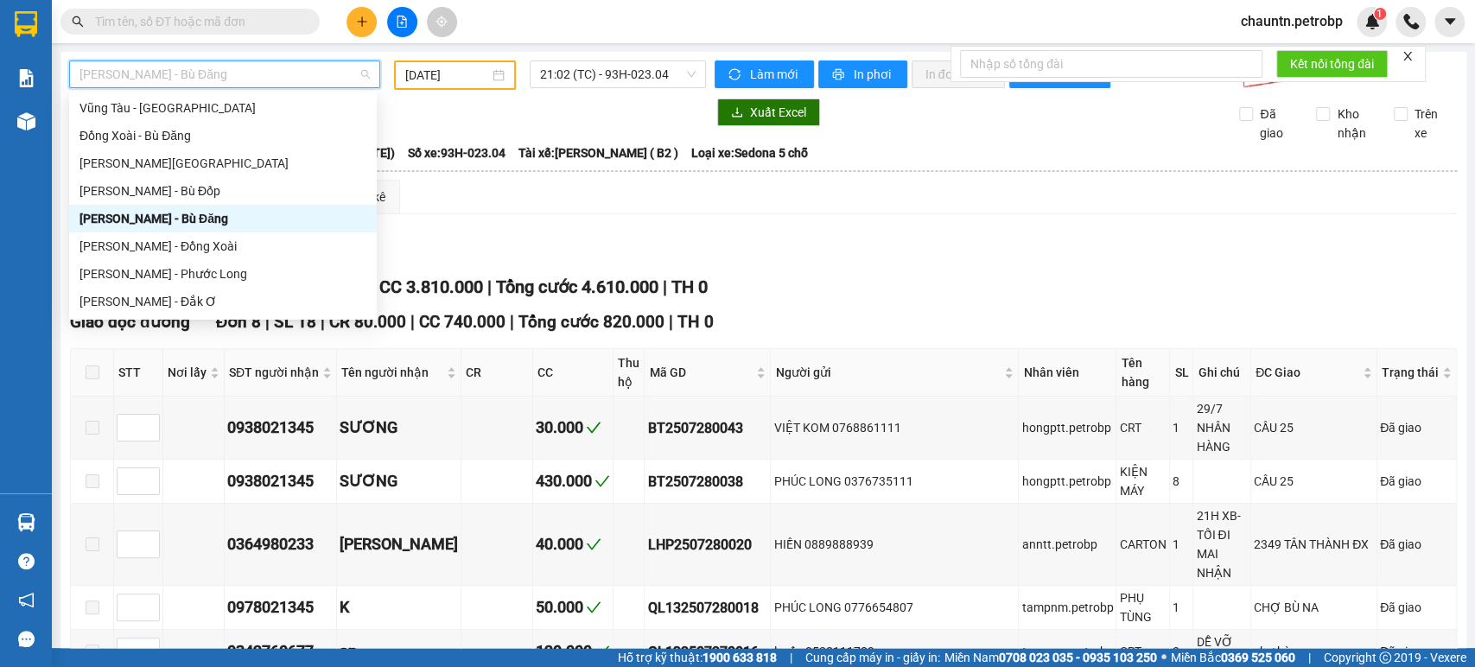
click at [849, 292] on div "TỔNG Đơn 72 | SL 102 | CR 800.000 | CC 3.810.000 | Tổng cước 4.610.000 | TH 0" at bounding box center [763, 287] width 1387 height 27
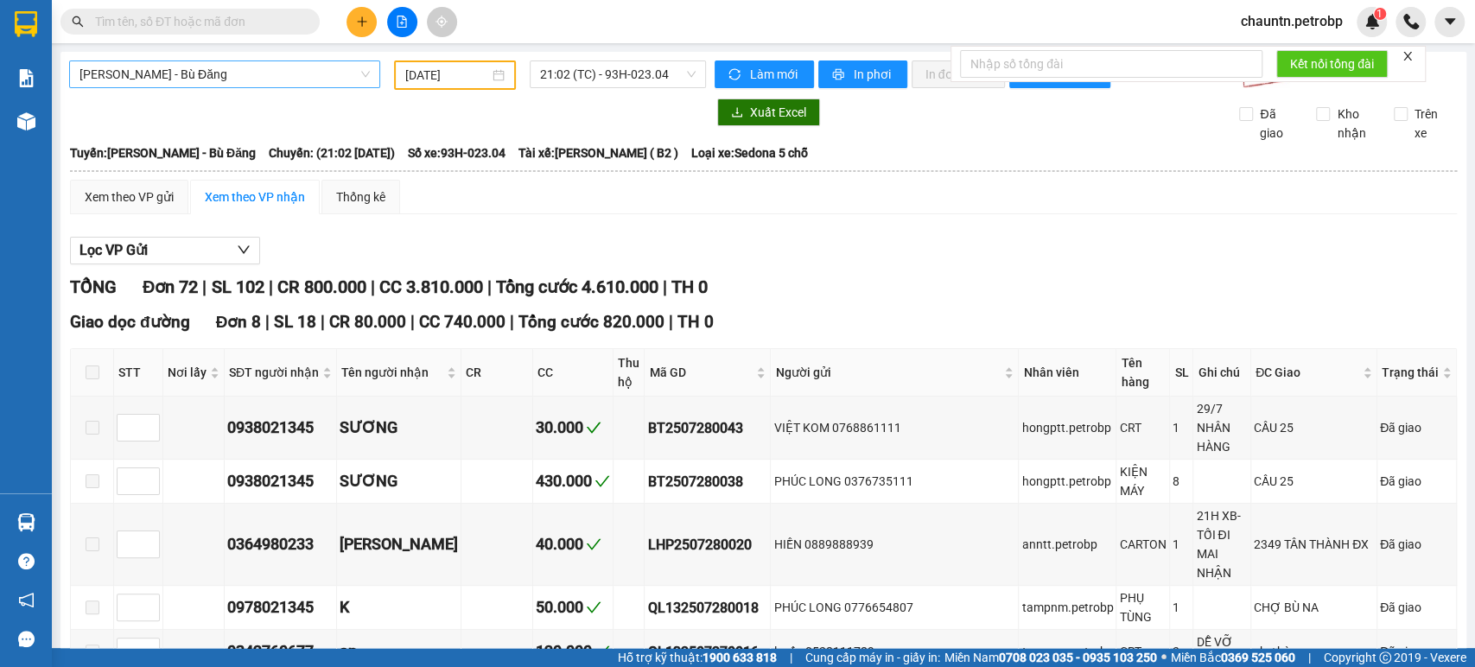
click at [315, 75] on span "[PERSON_NAME] - Bù Đăng" at bounding box center [224, 74] width 290 height 26
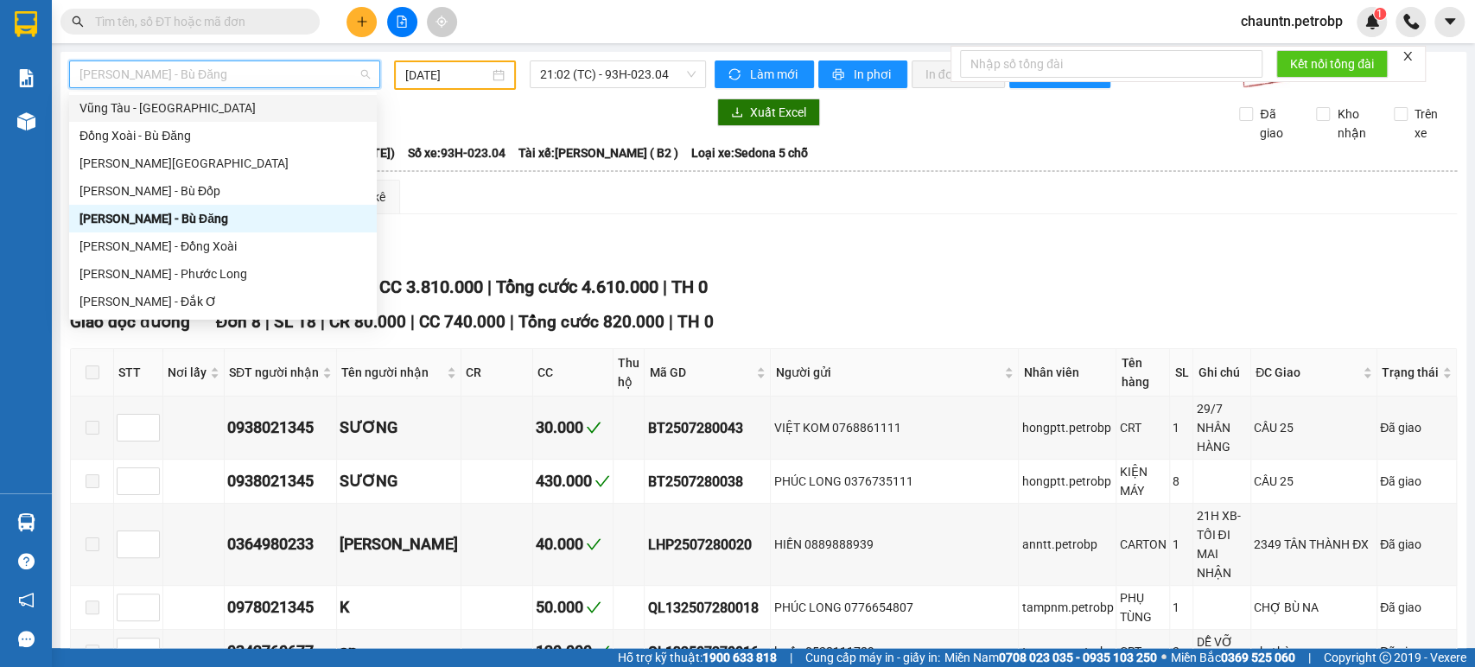
click at [462, 113] on div at bounding box center [387, 113] width 637 height 28
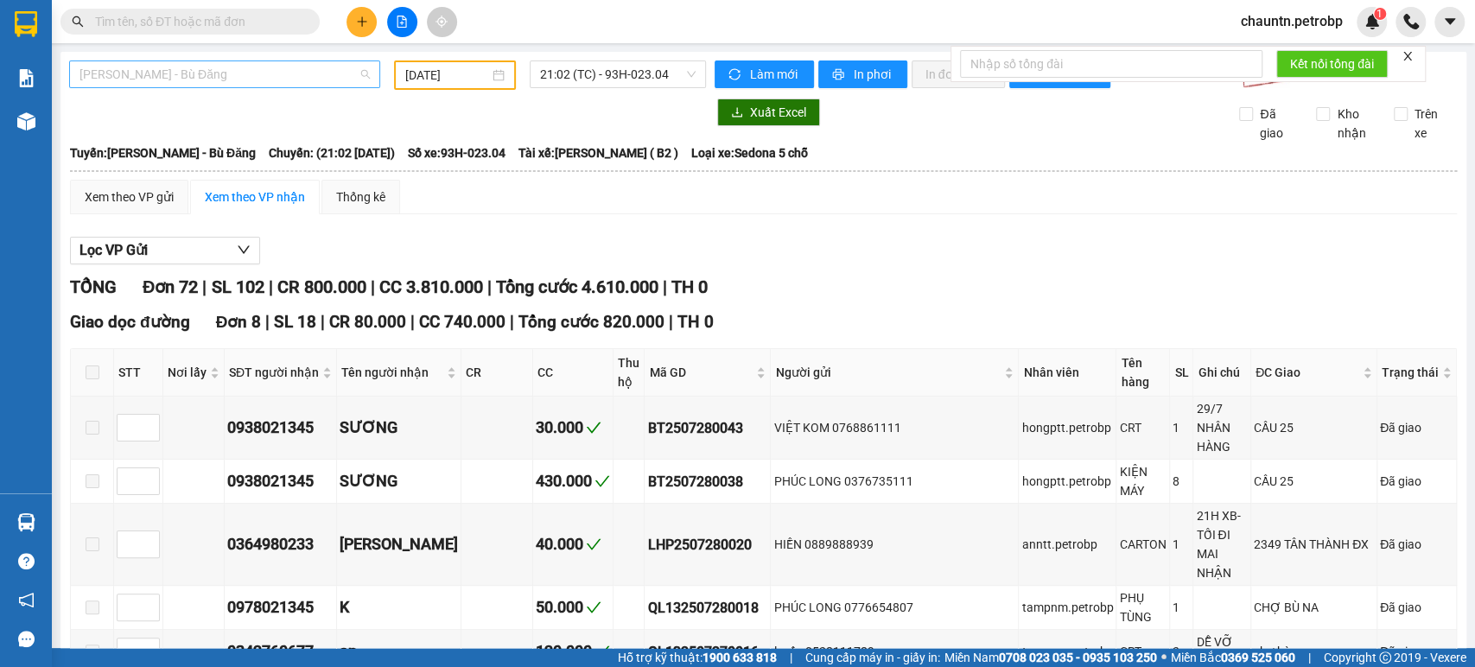
click at [328, 79] on span "[PERSON_NAME] - Bù Đăng" at bounding box center [224, 74] width 290 height 26
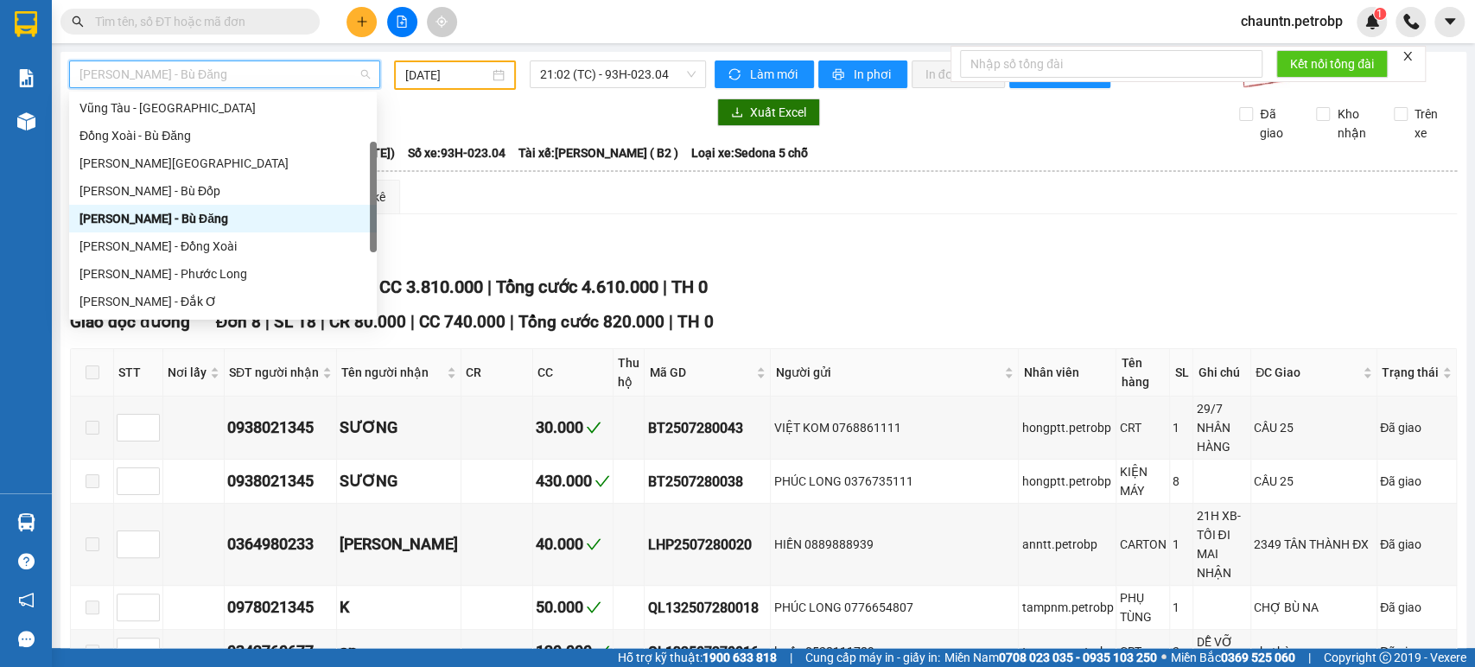
click at [235, 216] on div "[PERSON_NAME] - Bù Đăng" at bounding box center [222, 218] width 287 height 19
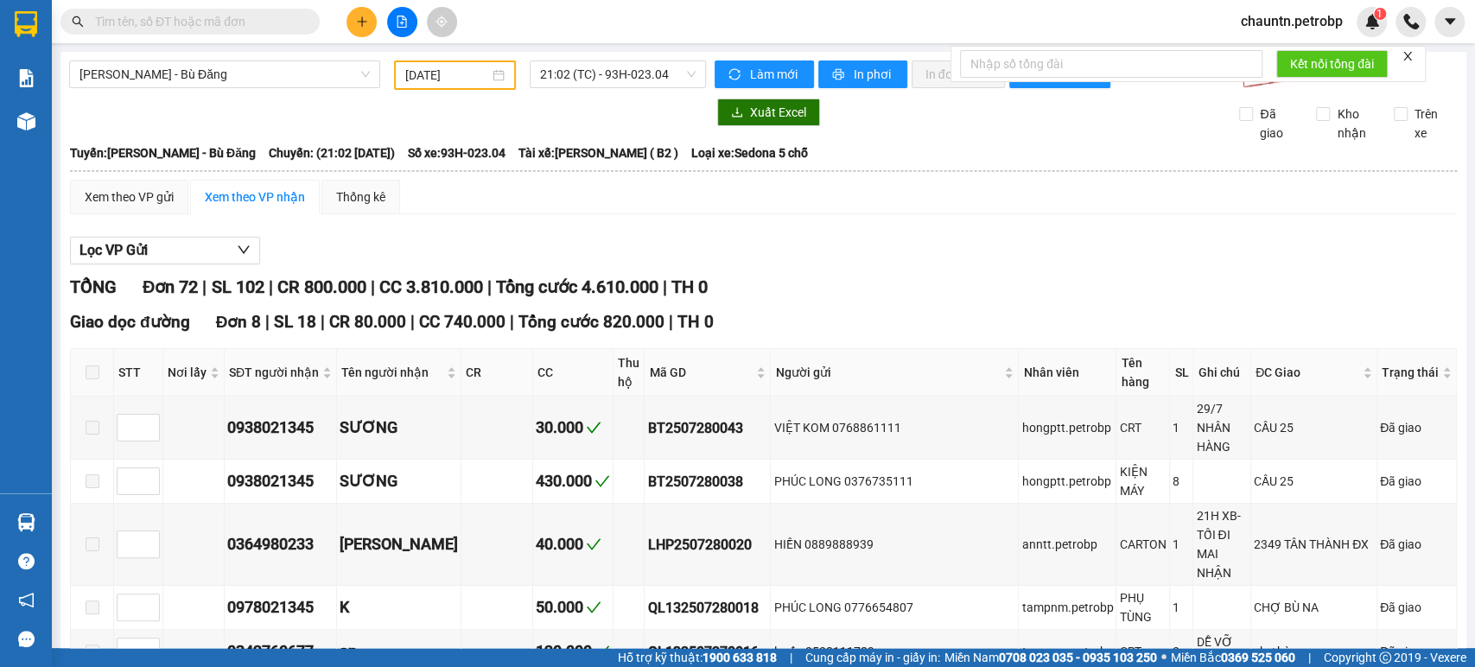
click at [278, 61] on span "[PERSON_NAME] - Bù Đăng" at bounding box center [224, 74] width 290 height 26
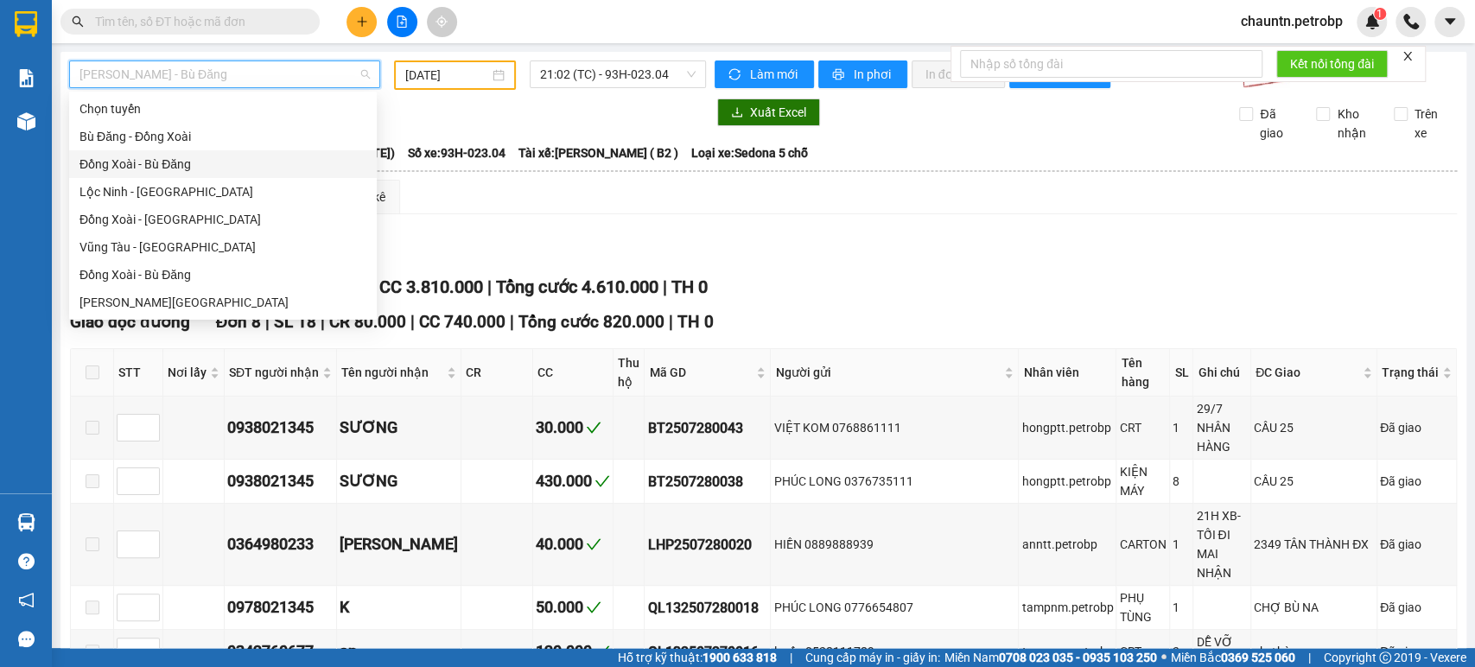
click at [173, 164] on div "Đồng Xoài - Bù Đăng" at bounding box center [222, 164] width 287 height 19
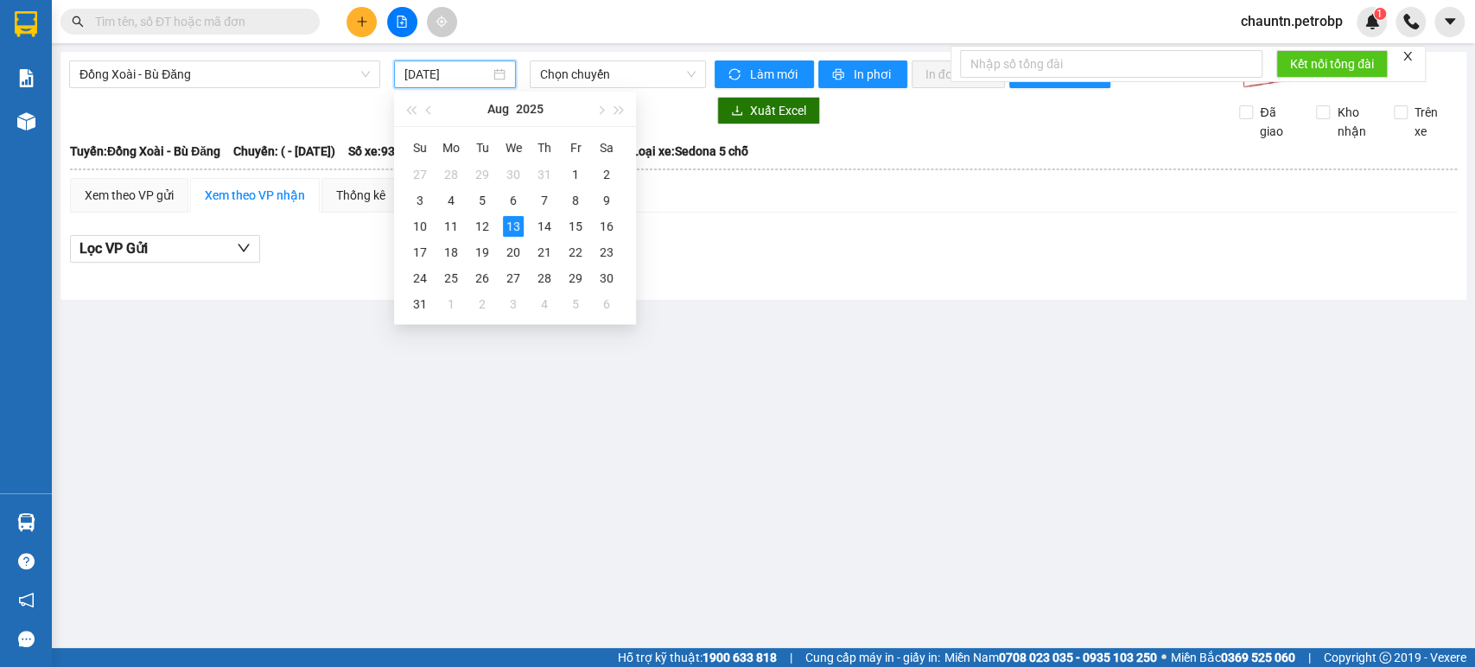
click at [472, 70] on input "[DATE]" at bounding box center [447, 74] width 86 height 19
click at [491, 228] on div "12" at bounding box center [482, 226] width 21 height 21
type input "[DATE]"
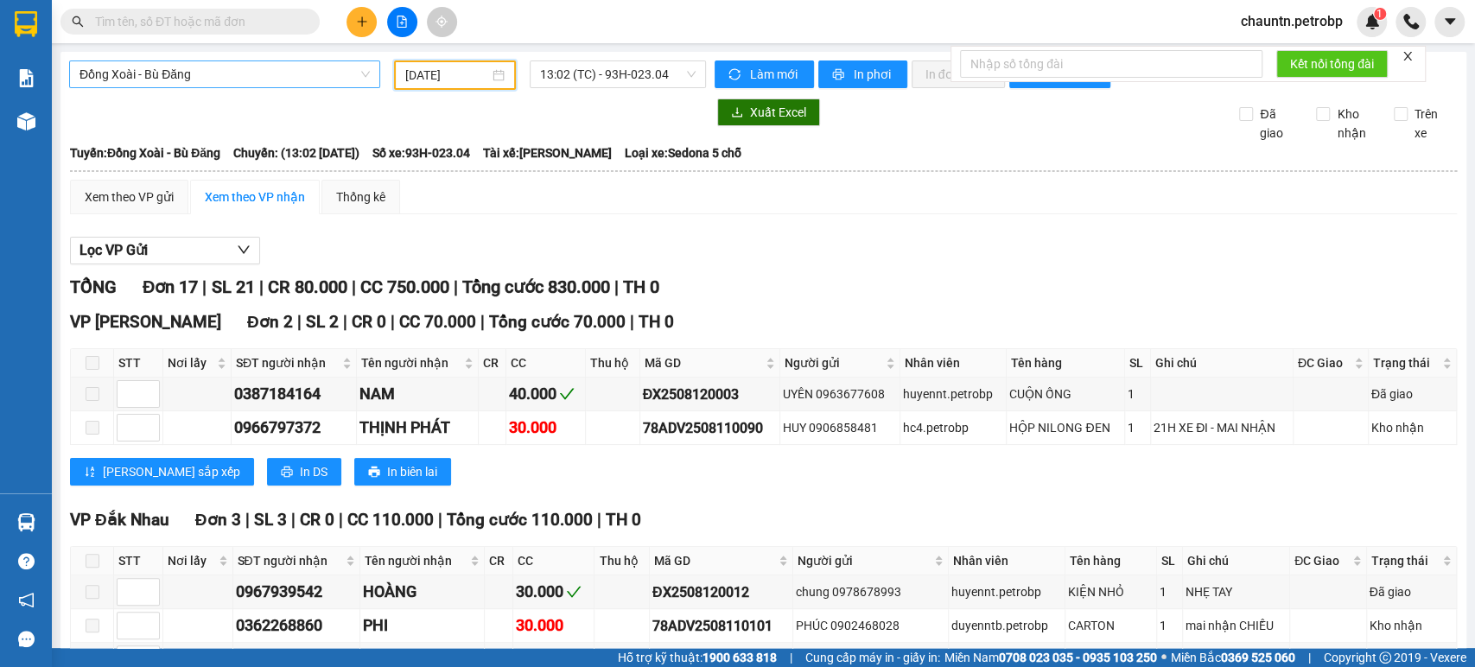
click at [270, 79] on span "Đồng Xoài - Bù Đăng" at bounding box center [224, 74] width 290 height 26
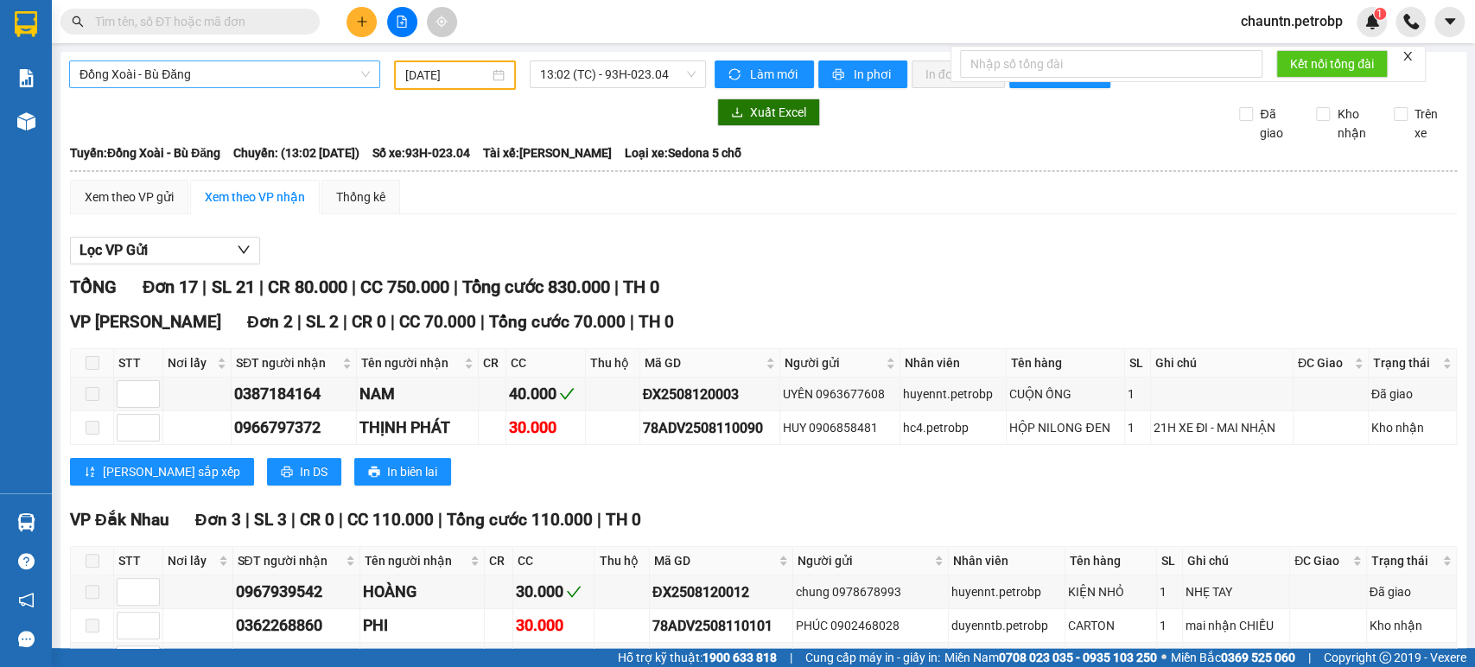
click at [200, 75] on span "Đồng Xoài - Bù Đăng" at bounding box center [224, 74] width 290 height 26
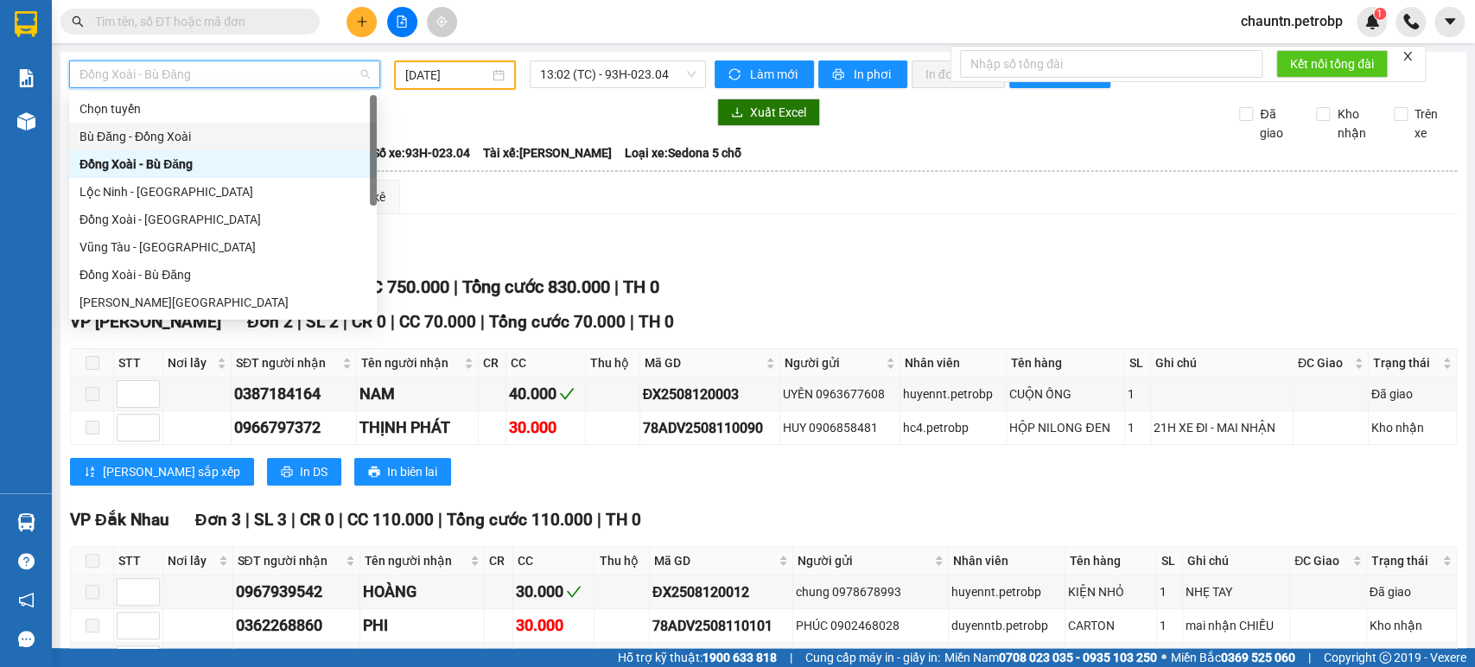
click at [195, 141] on div "Bù Đăng - Đồng Xoài" at bounding box center [222, 136] width 287 height 19
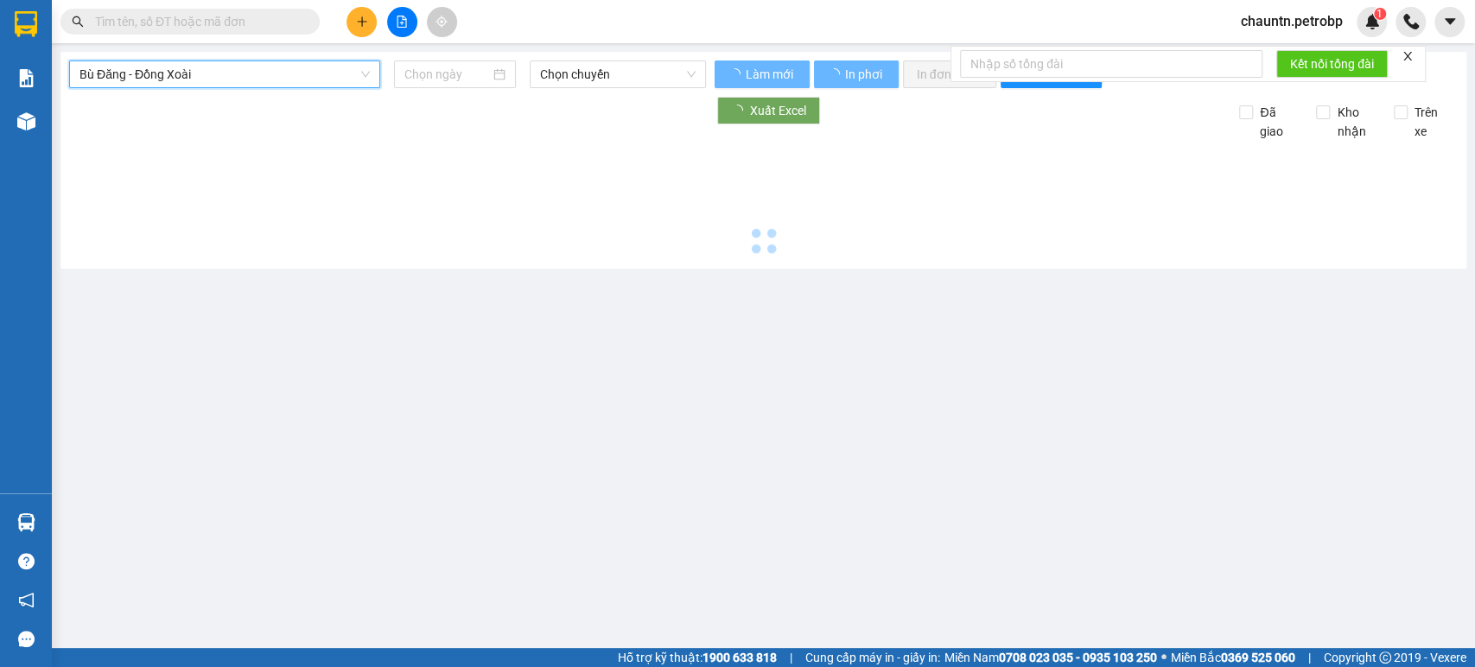
type input "[DATE]"
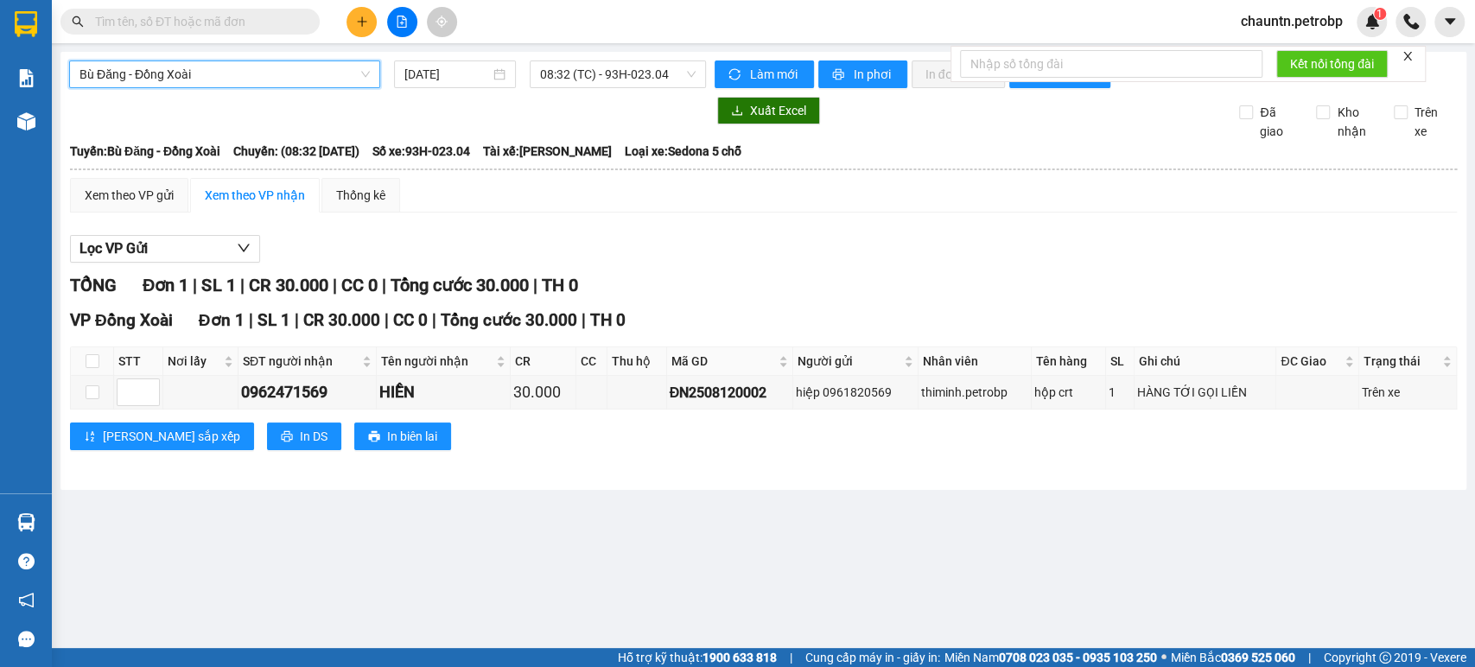
click at [254, 73] on span "Bù Đăng - Đồng Xoài" at bounding box center [224, 74] width 290 height 26
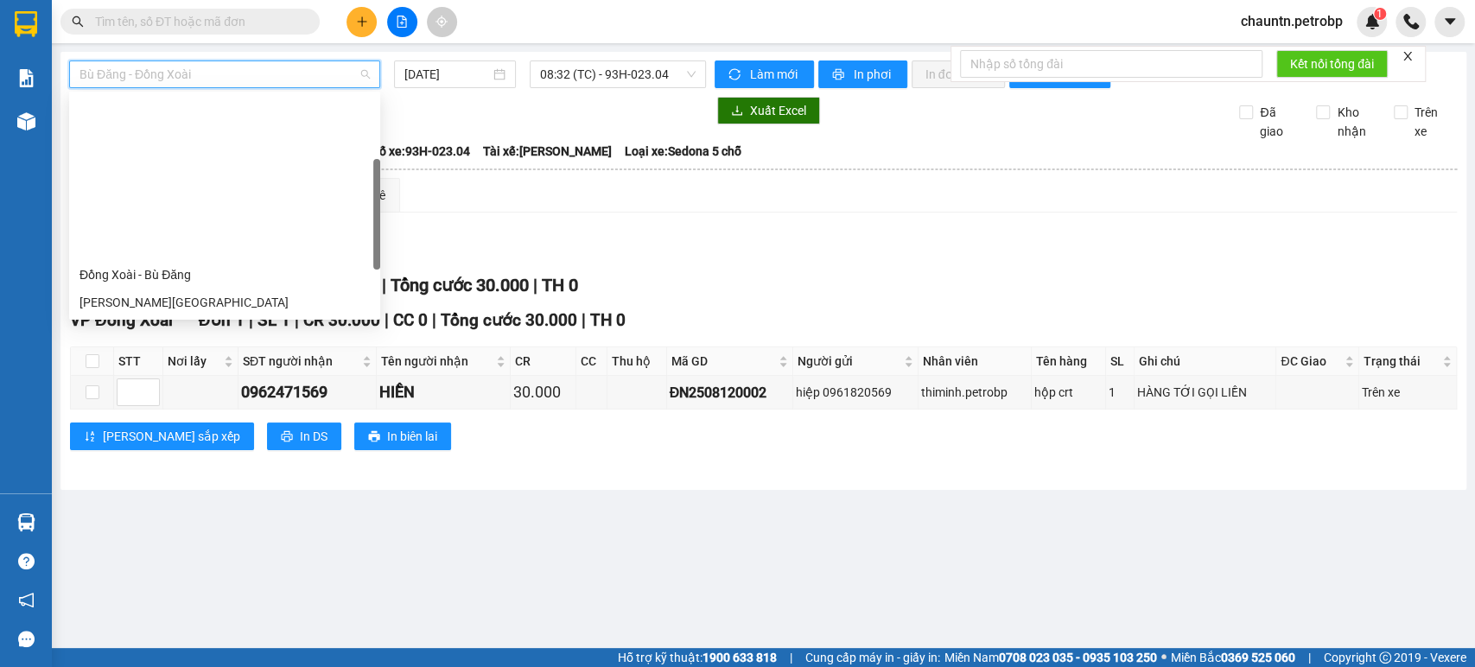
scroll to position [192, 0]
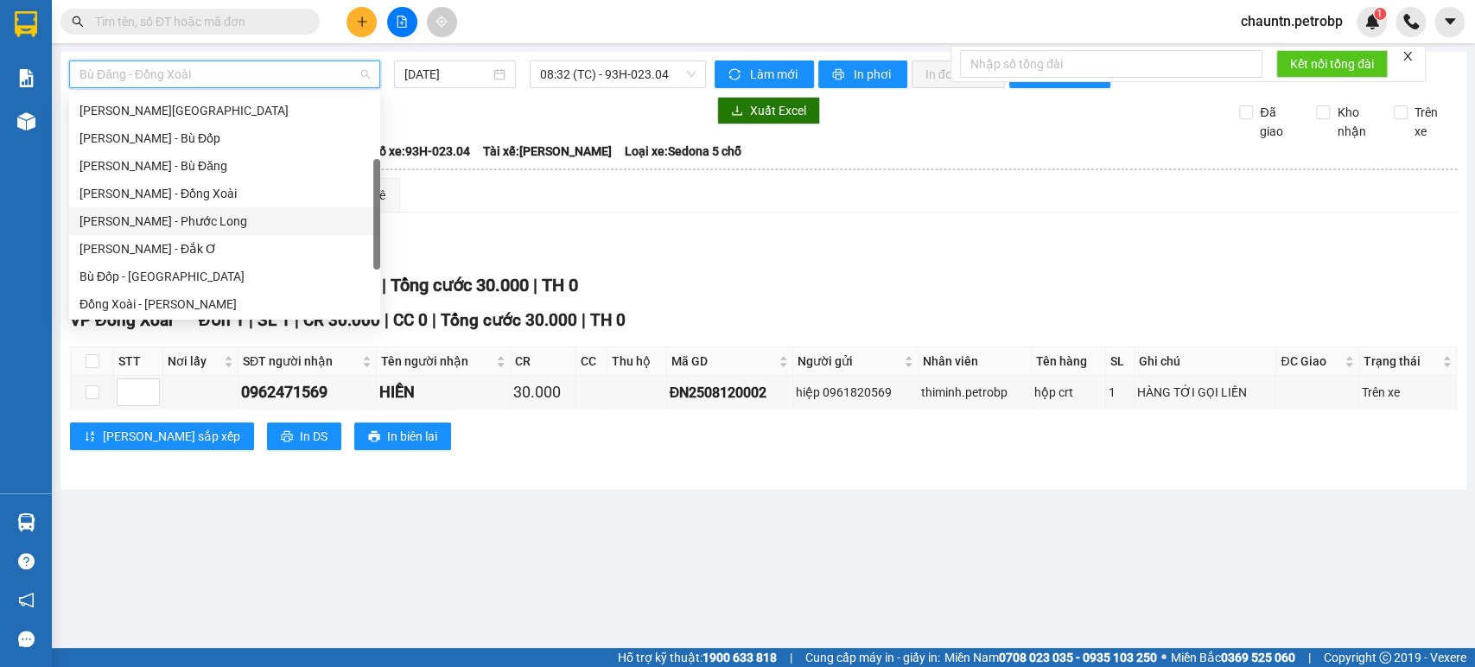
click at [200, 222] on div "[PERSON_NAME] - Phước Long" at bounding box center [224, 221] width 290 height 19
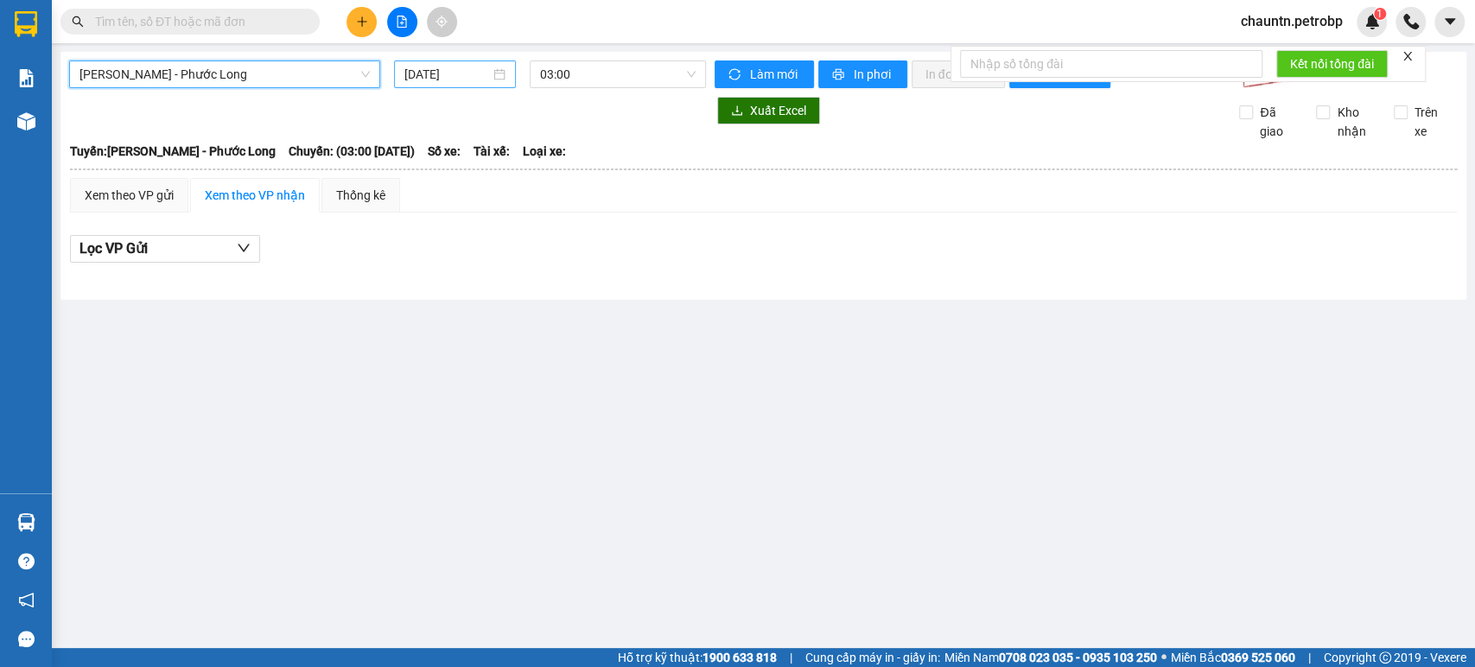
click at [472, 79] on input "[DATE]" at bounding box center [447, 74] width 86 height 19
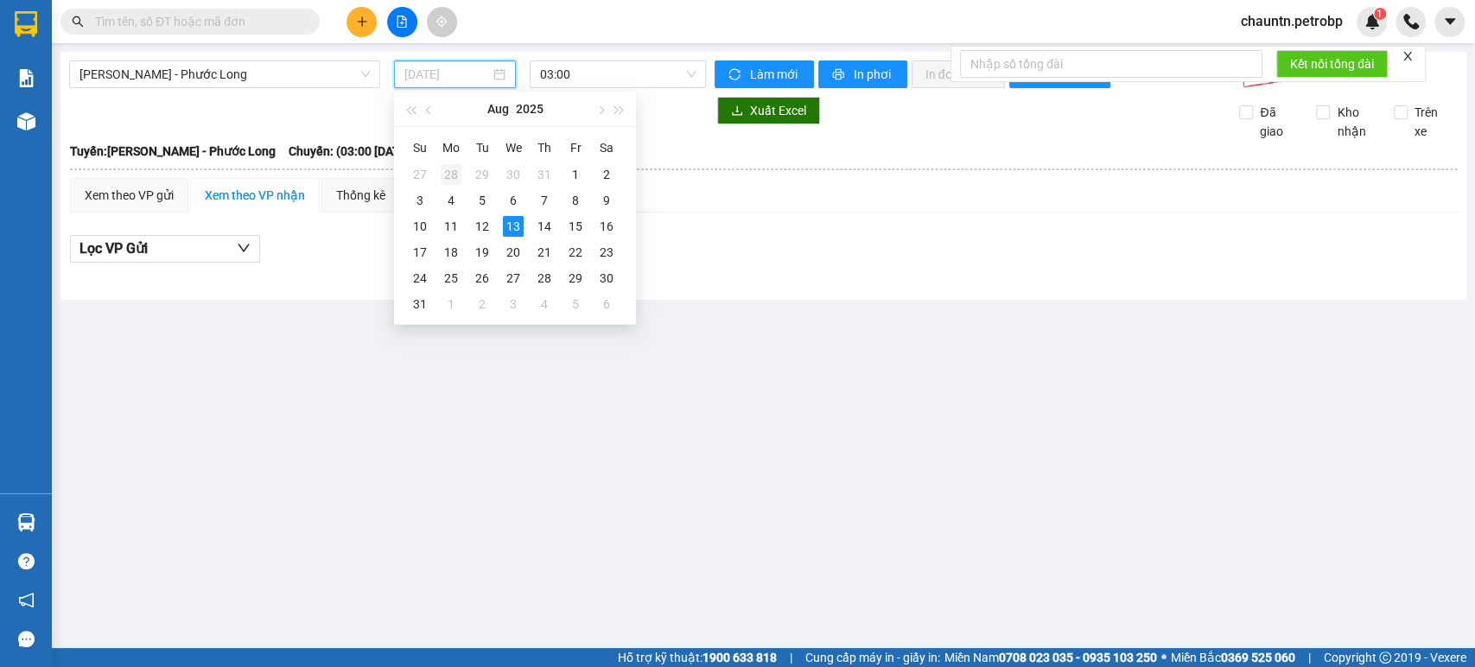
click at [450, 177] on div "28" at bounding box center [451, 174] width 21 height 21
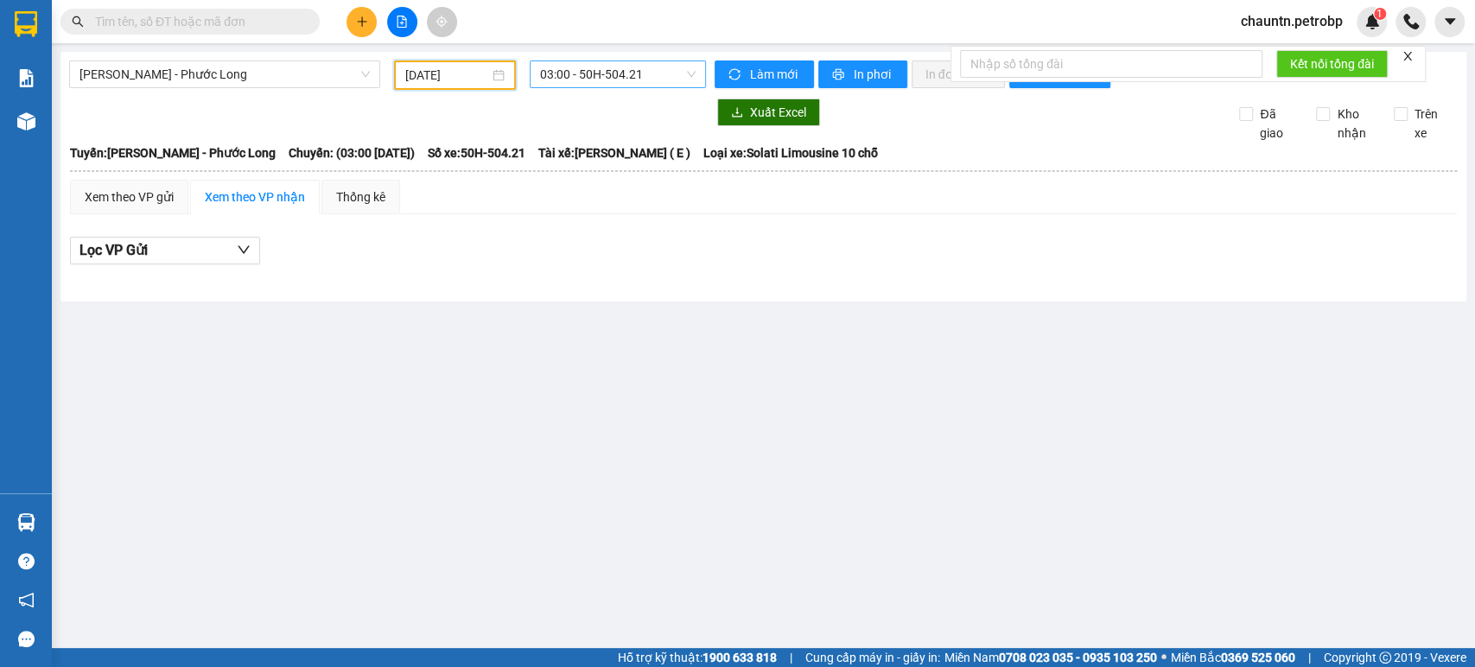
click at [594, 71] on span "03:00 - 50H-504.21" at bounding box center [617, 74] width 155 height 26
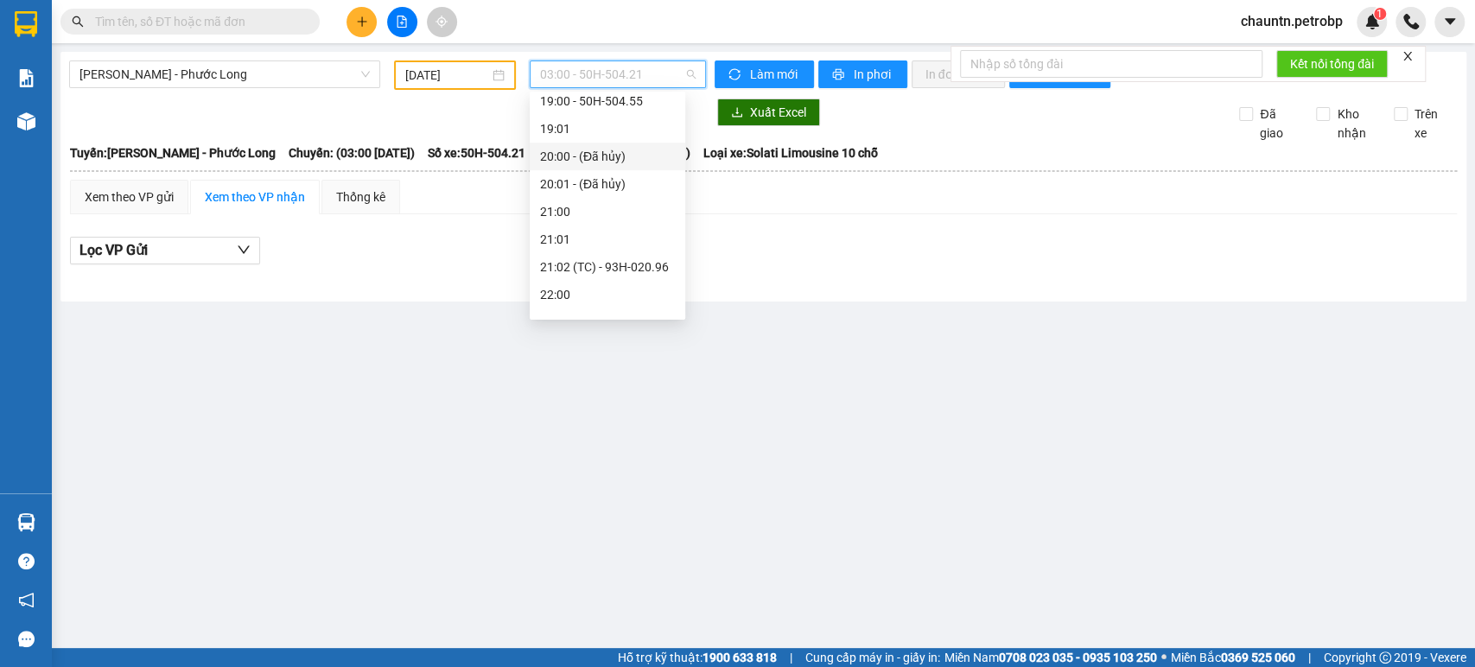
scroll to position [1051, 0]
click at [610, 249] on div "21:02 (TC) - 93H-020.96" at bounding box center [607, 247] width 135 height 19
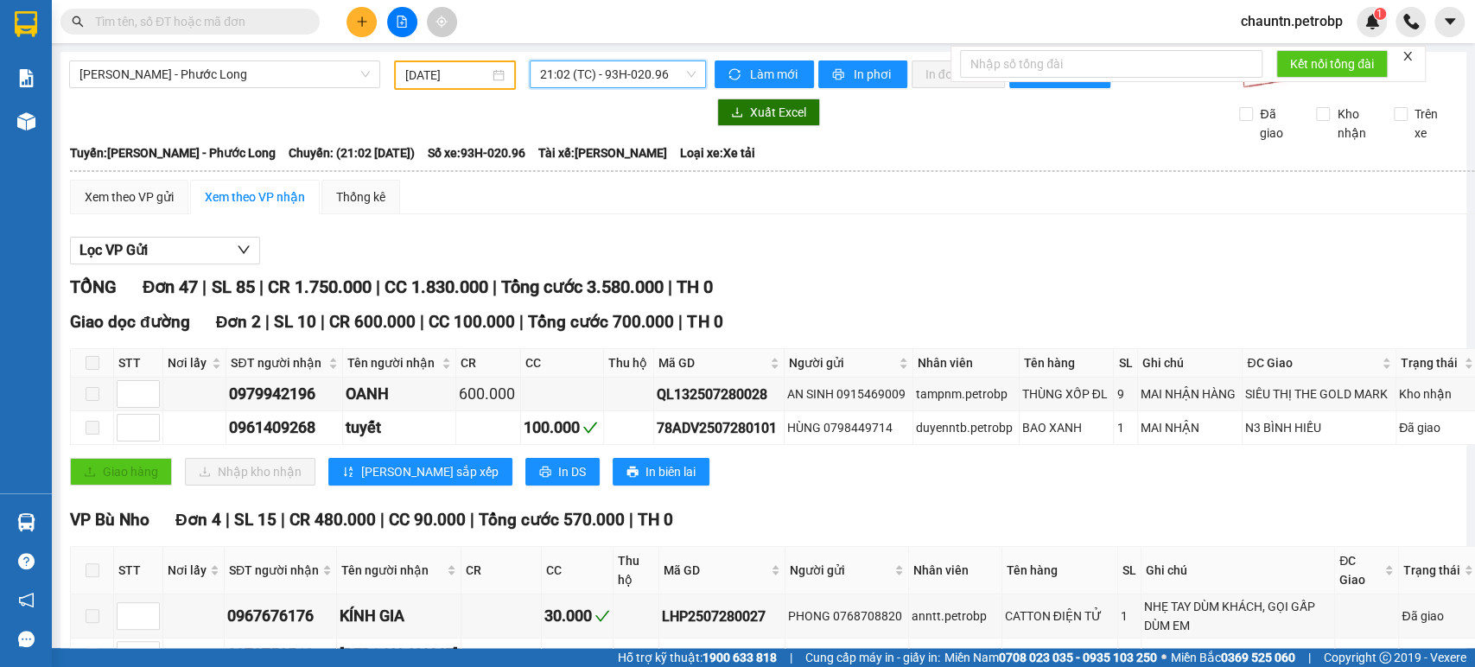
click at [448, 66] on input "[DATE]" at bounding box center [447, 75] width 84 height 19
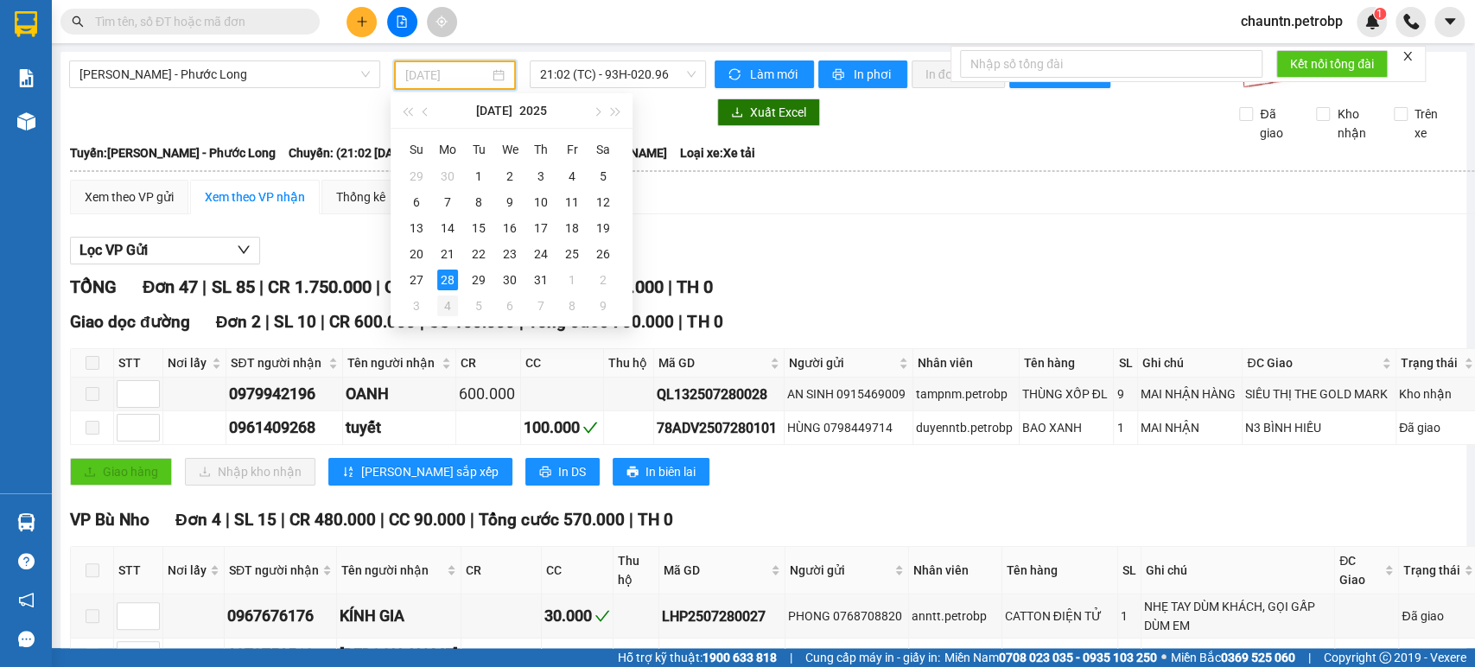
click at [450, 304] on div "4" at bounding box center [447, 306] width 21 height 21
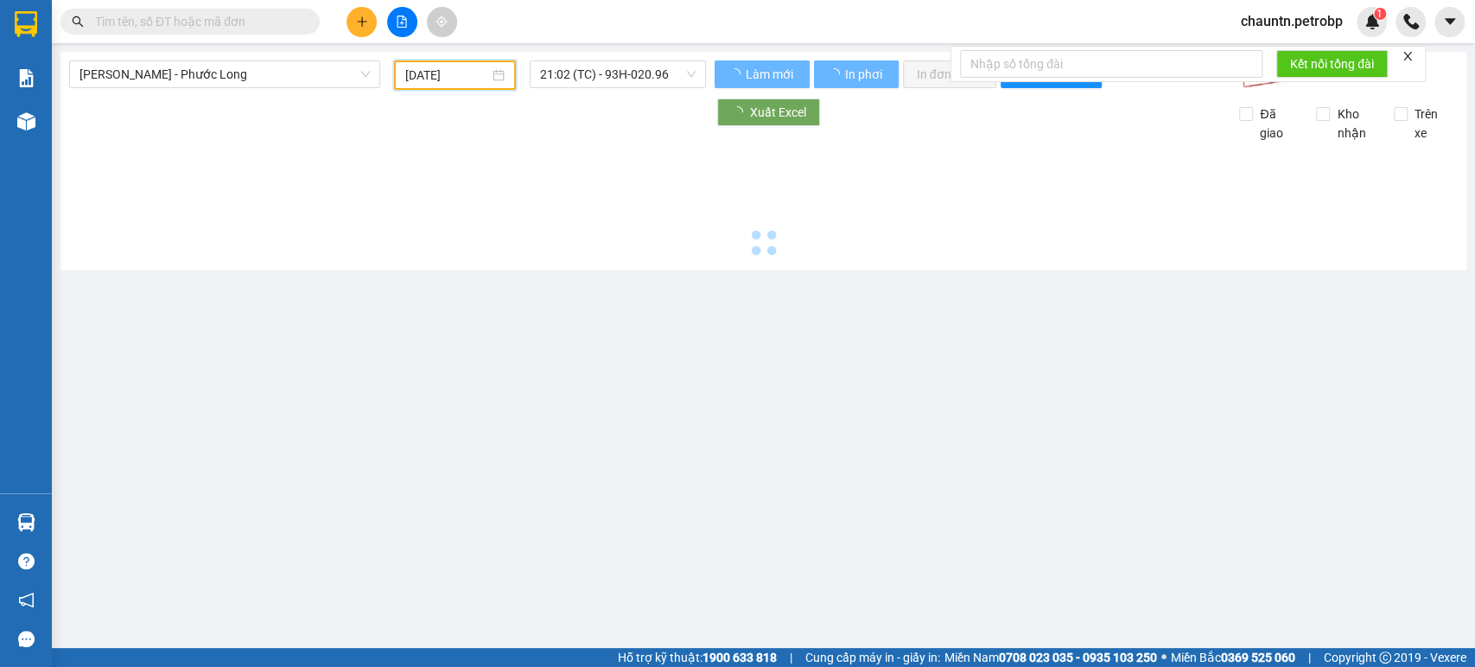
type input "[DATE]"
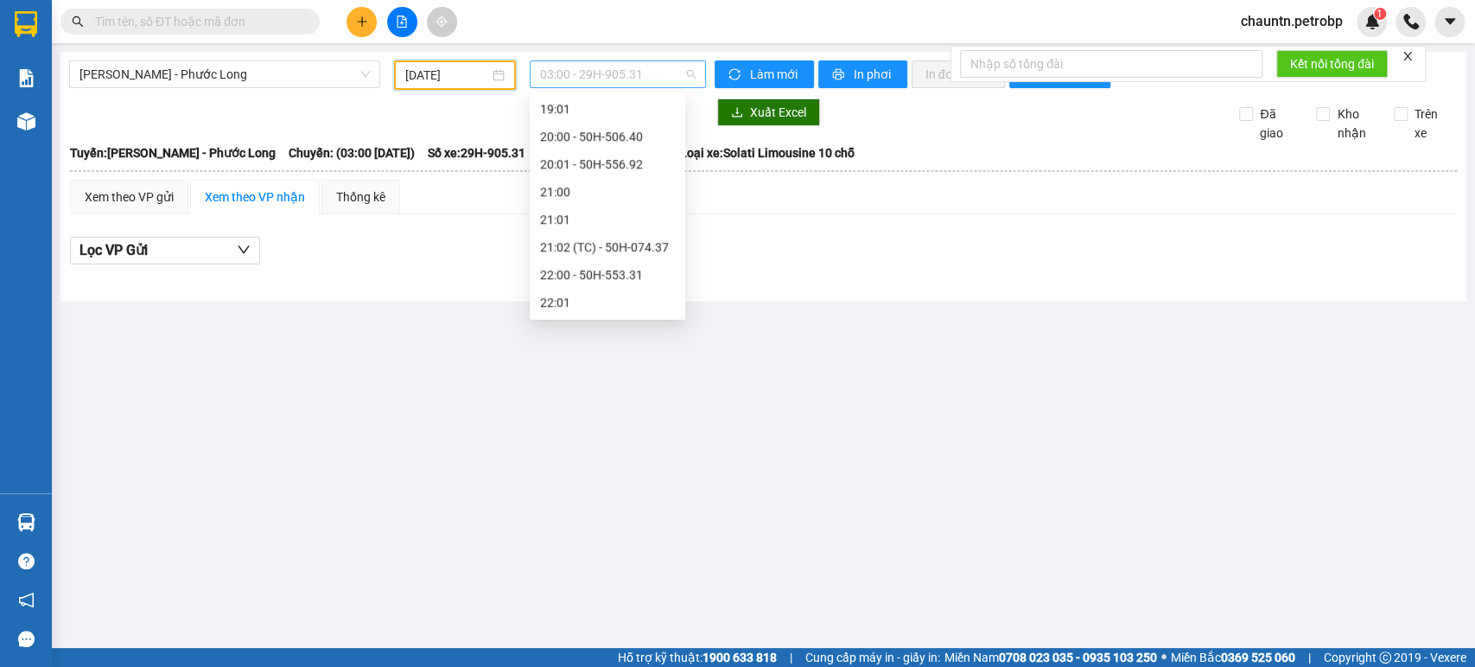
click at [593, 72] on span "03:00 - 29H-905.31" at bounding box center [617, 74] width 155 height 26
click at [586, 241] on div "21:02 (TC) - 50H-074.37" at bounding box center [607, 247] width 135 height 19
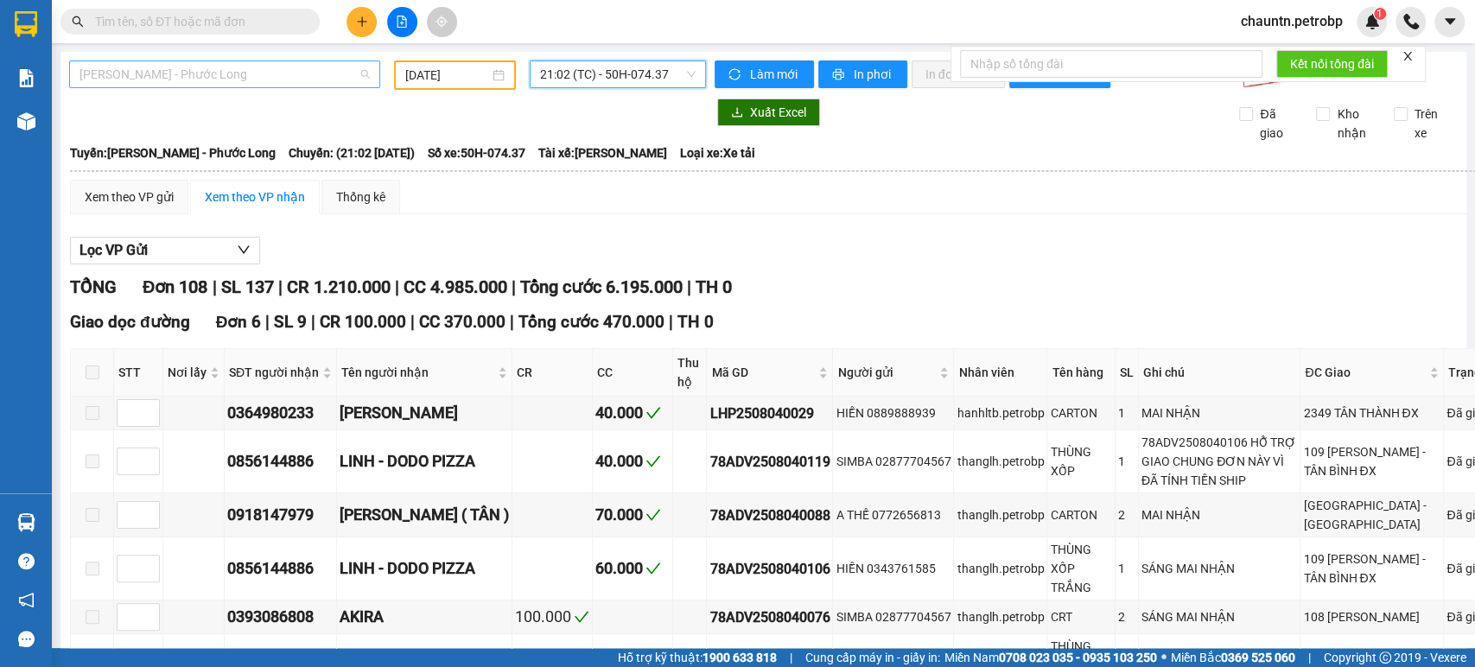
click at [235, 75] on span "[PERSON_NAME] - Phước Long" at bounding box center [224, 74] width 290 height 26
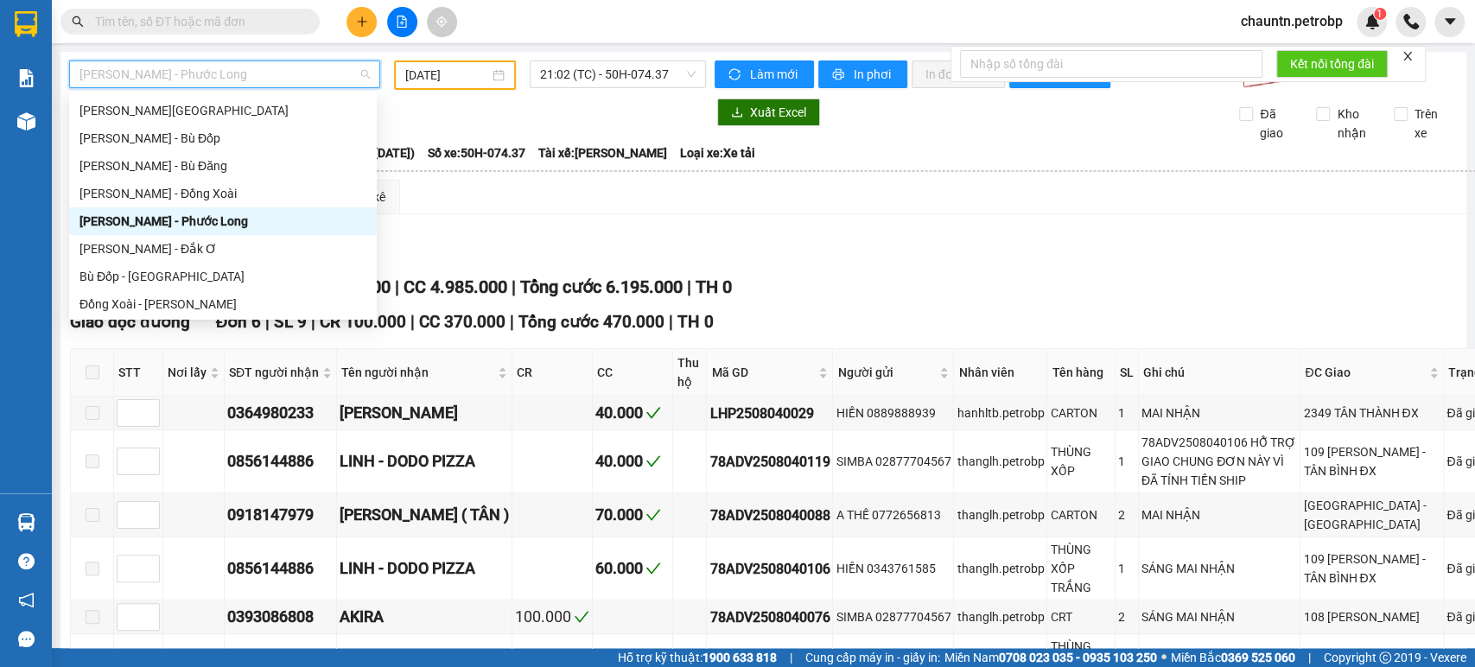
click at [567, 261] on div "Lọc VP Gửi" at bounding box center [796, 251] width 1453 height 29
